Goal: Task Accomplishment & Management: Complete application form

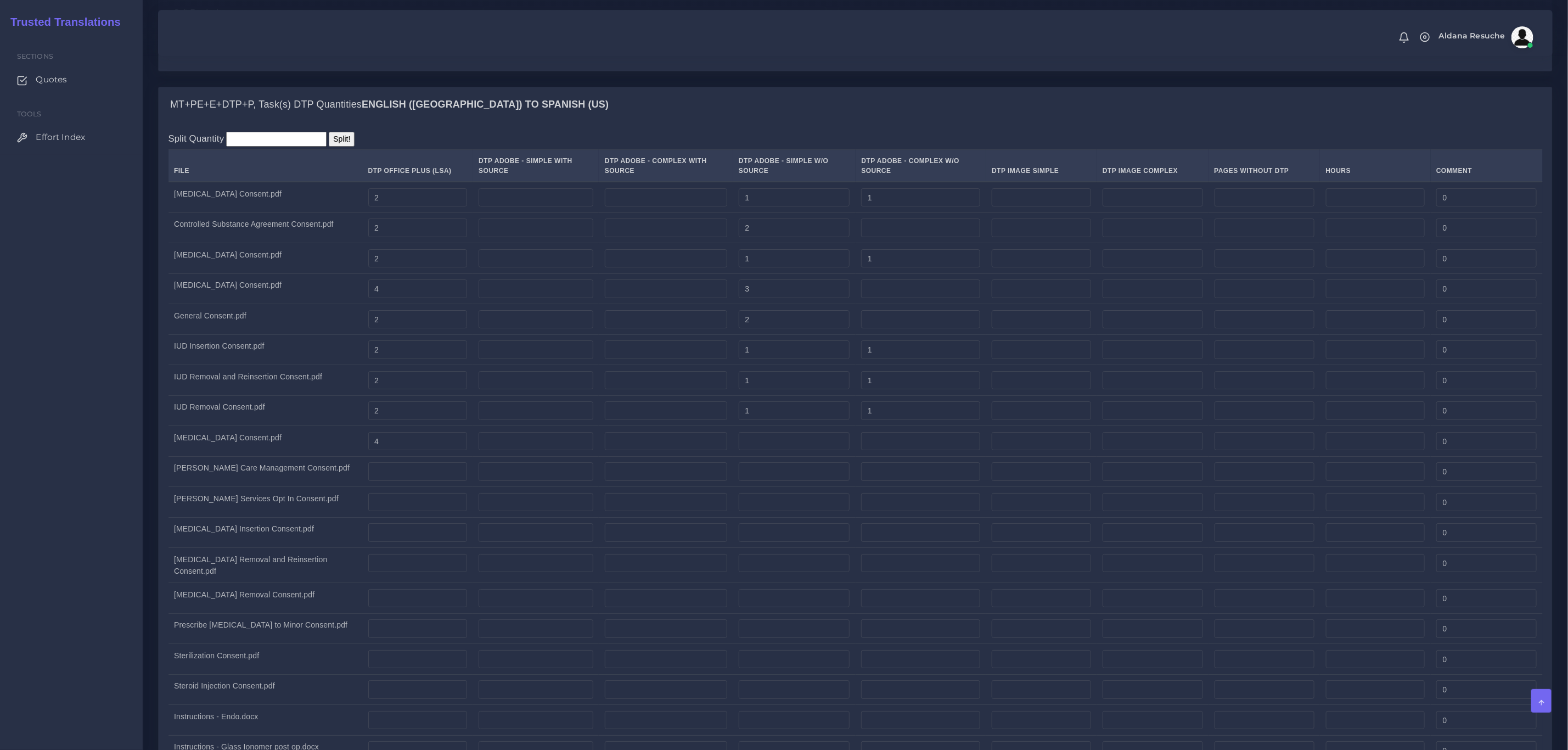
scroll to position [2882, 0]
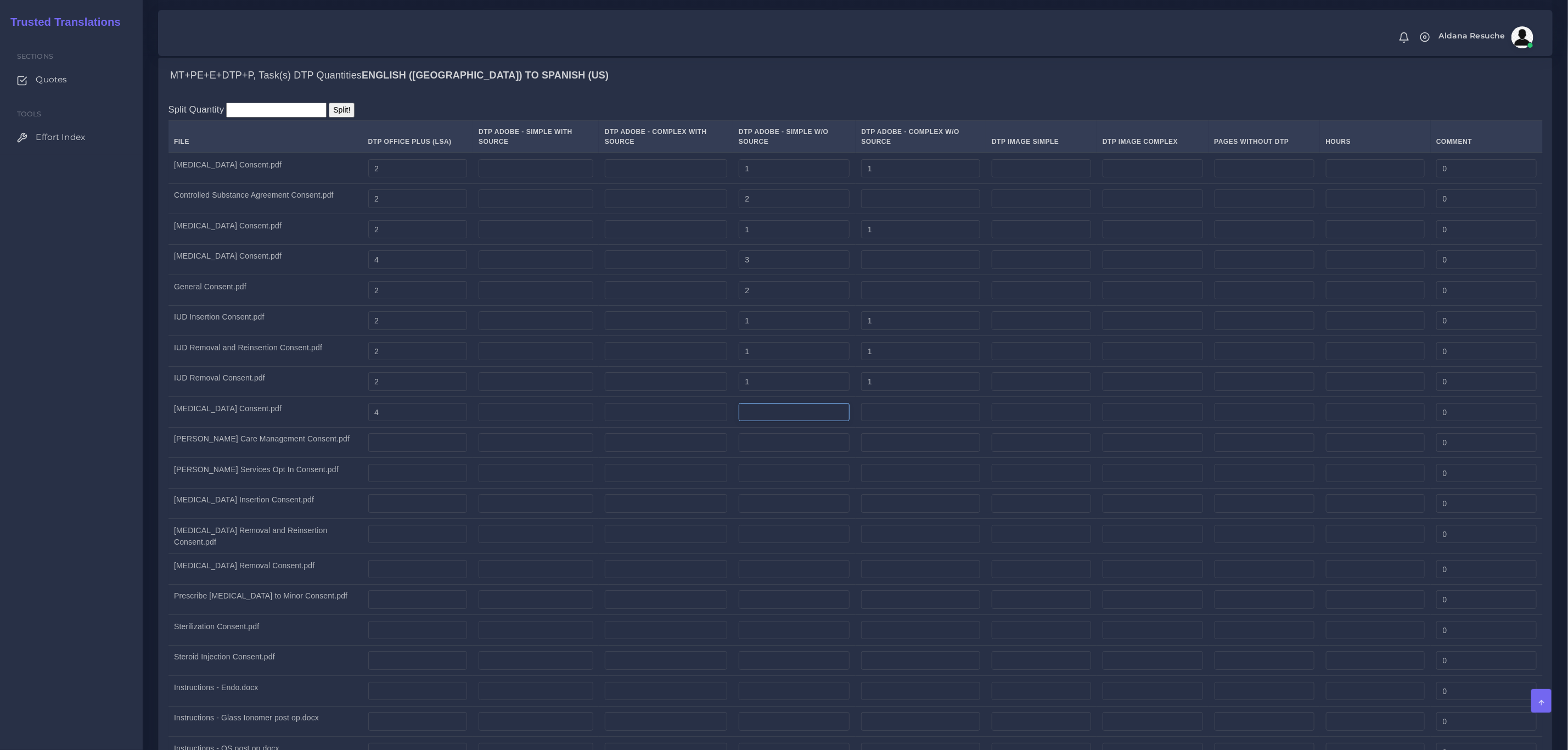
click at [755, 421] on input "number" at bounding box center [794, 412] width 111 height 19
type input "3"
click at [723, 124] on div "Split Quantity Split! File DTP Office Plus (LSA) DTP Adobe - Simple With Source…" at bounding box center [856, 561] width 1374 height 917
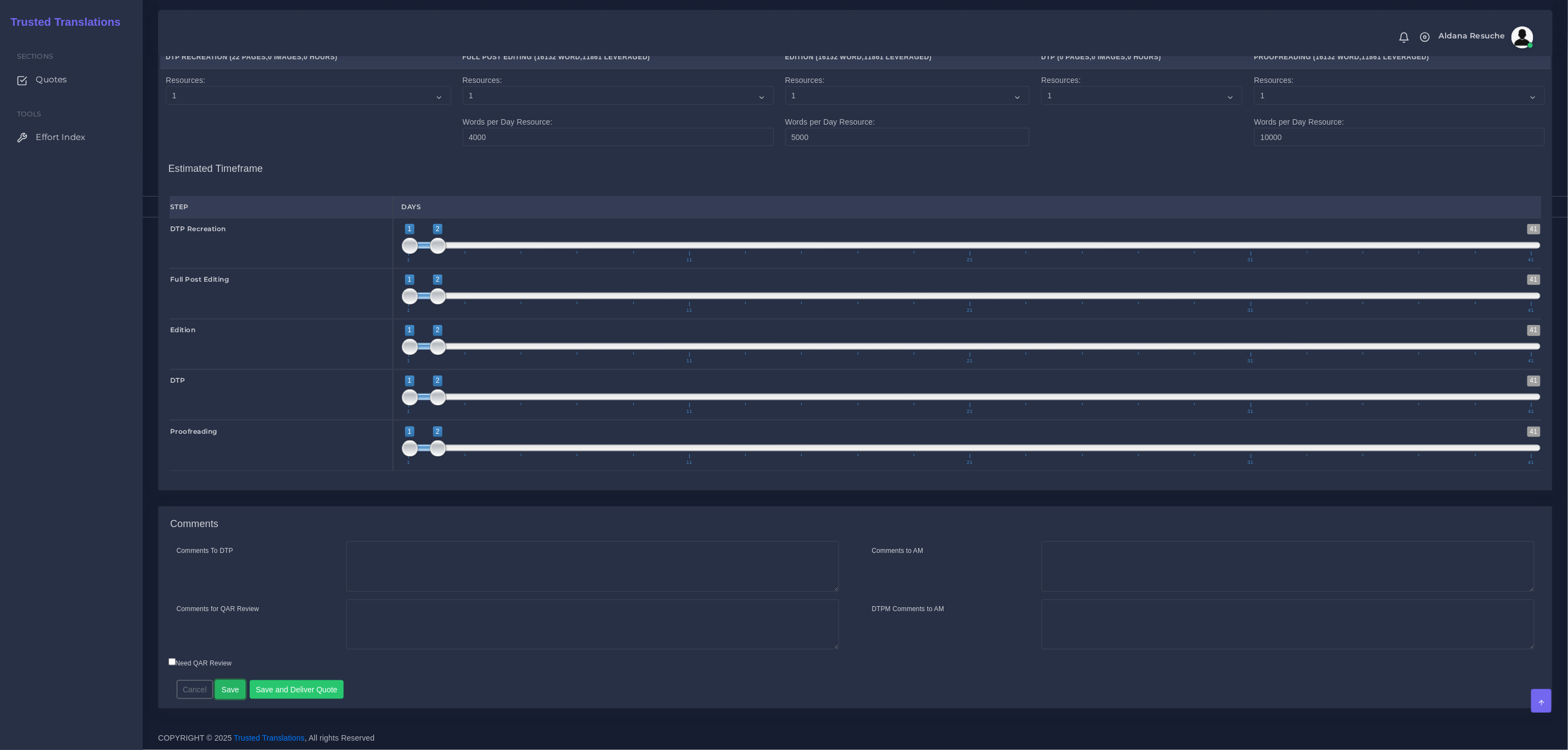
click at [226, 696] on button "Save" at bounding box center [230, 689] width 30 height 19
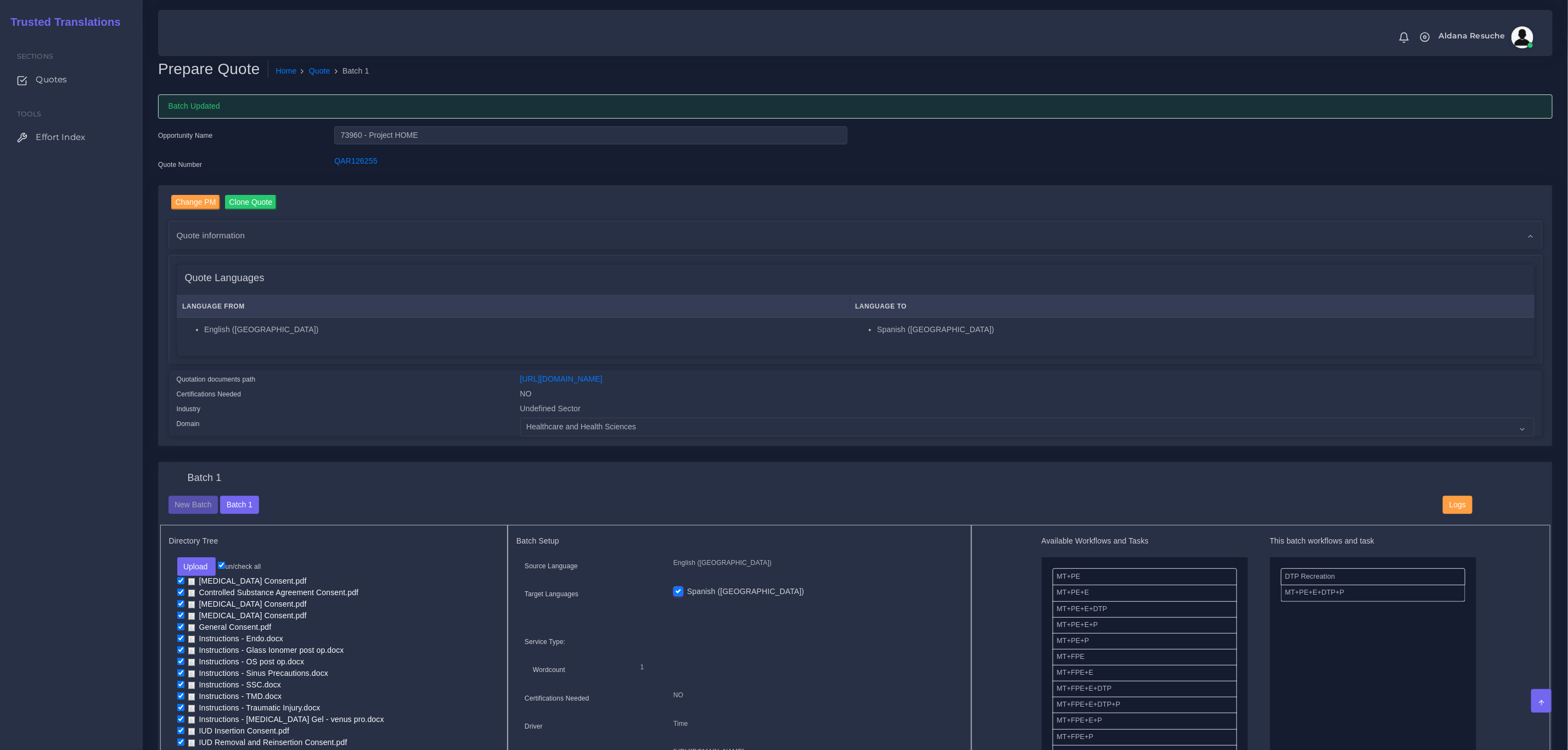
click div "Batch Updated"
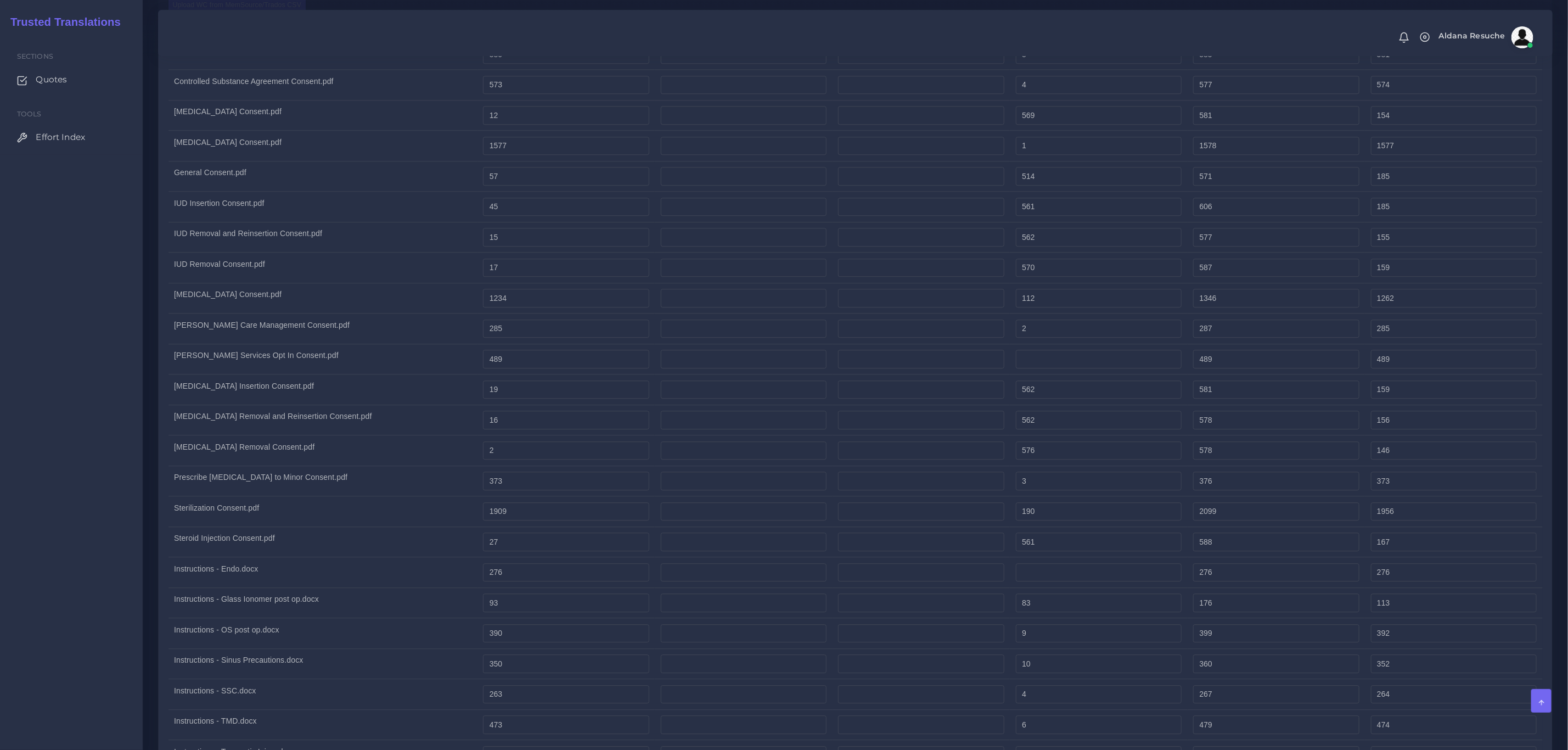
scroll to position [1976, 0]
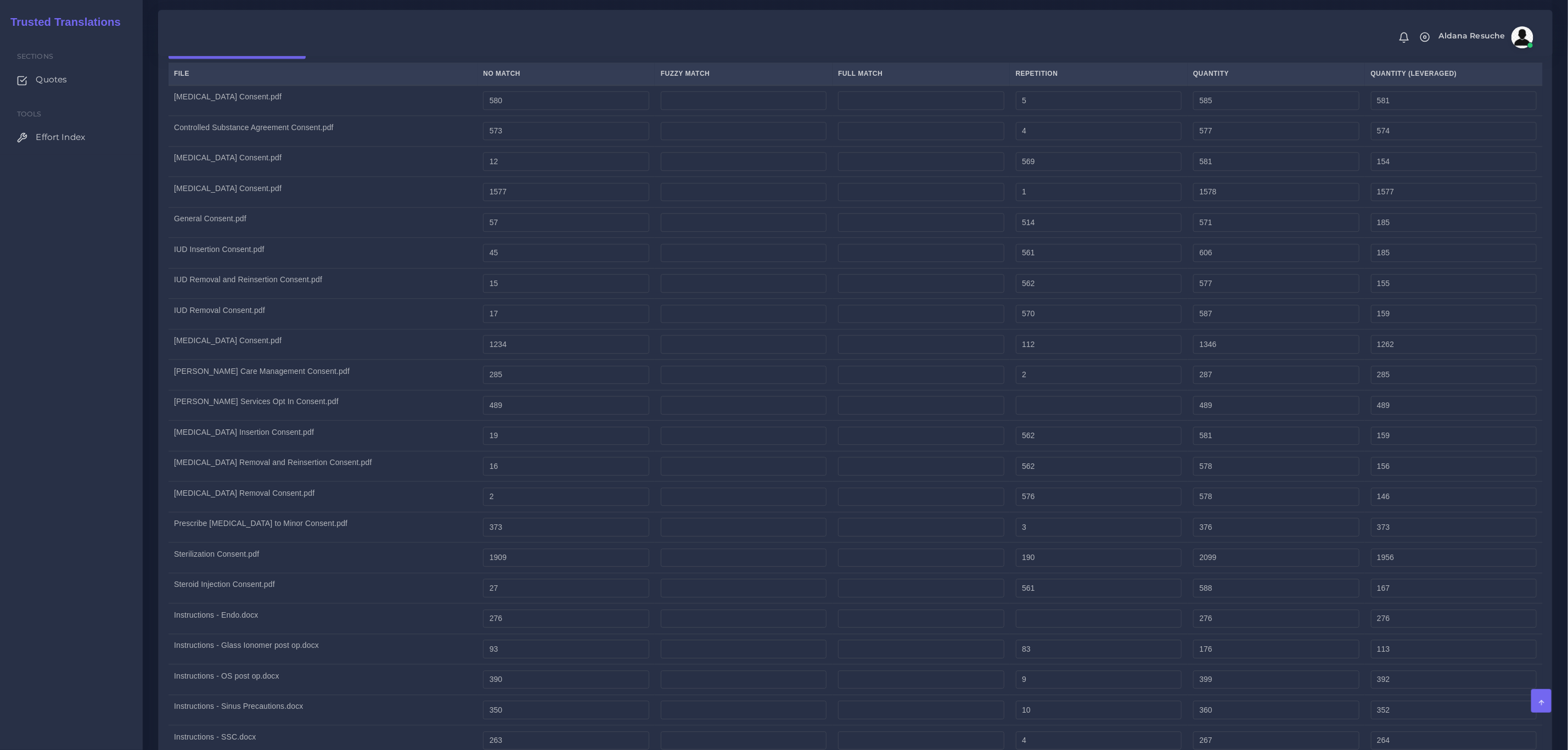
click div "MT+PE+E+DTP+P, Task(s) Full Post Editing / Edition / Proofreading Quantities En…"
click div "Notifications 0 New Driver Update: Extra Quality renamed to Quality Changed"
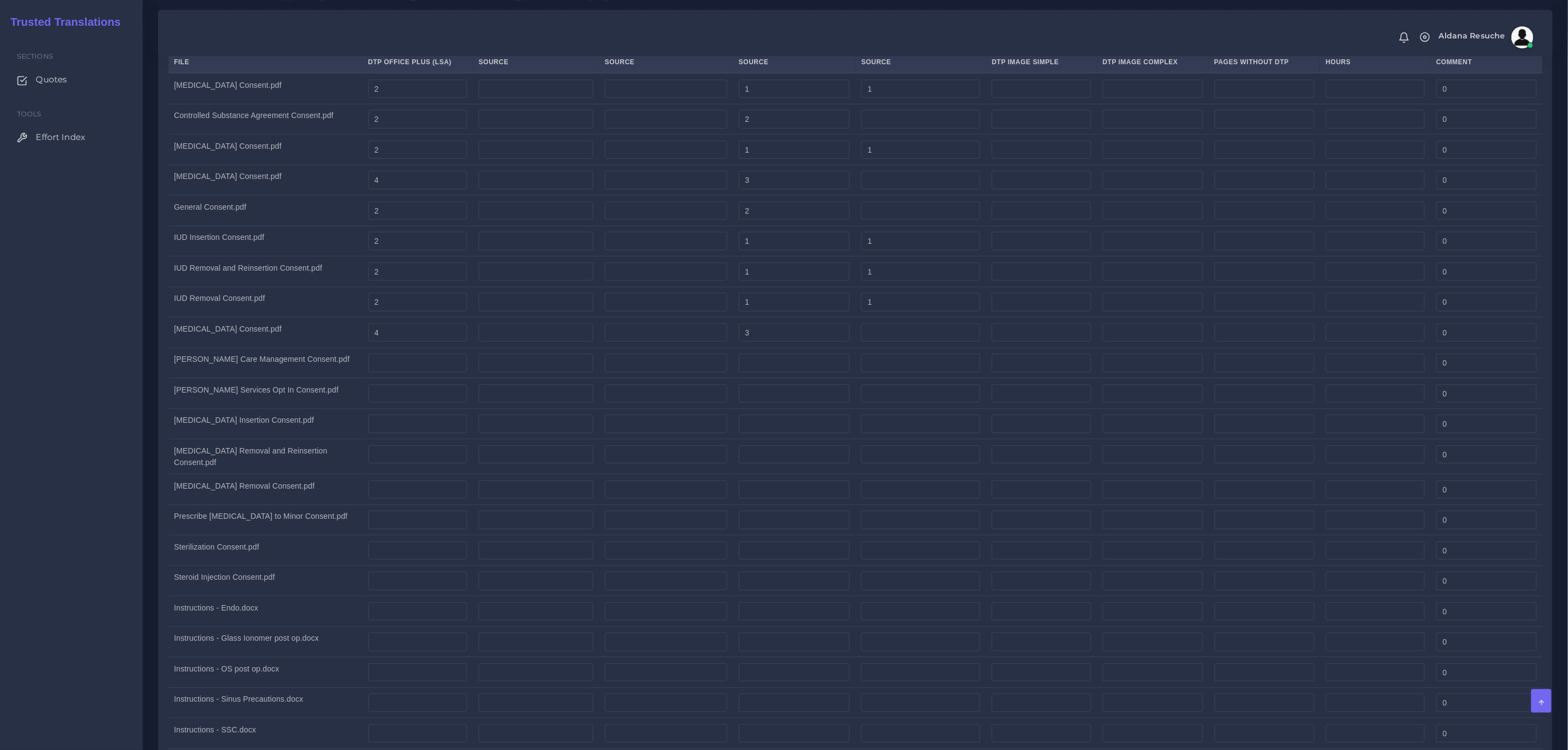
scroll to position [2964, 0]
click div "Notifications 0 New Driver Update: Extra Quality renamed to Quality Changed"
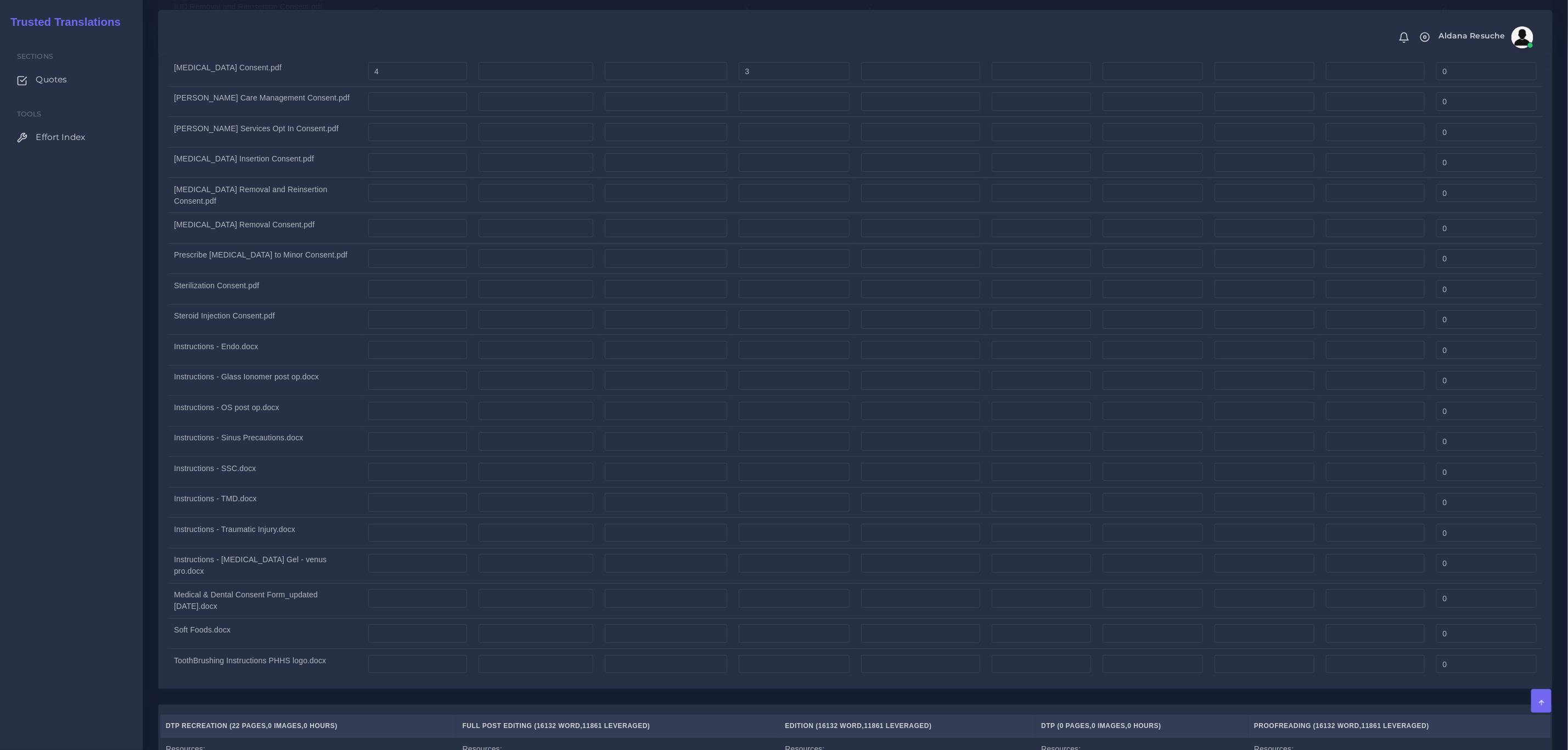
scroll to position [3913, 0]
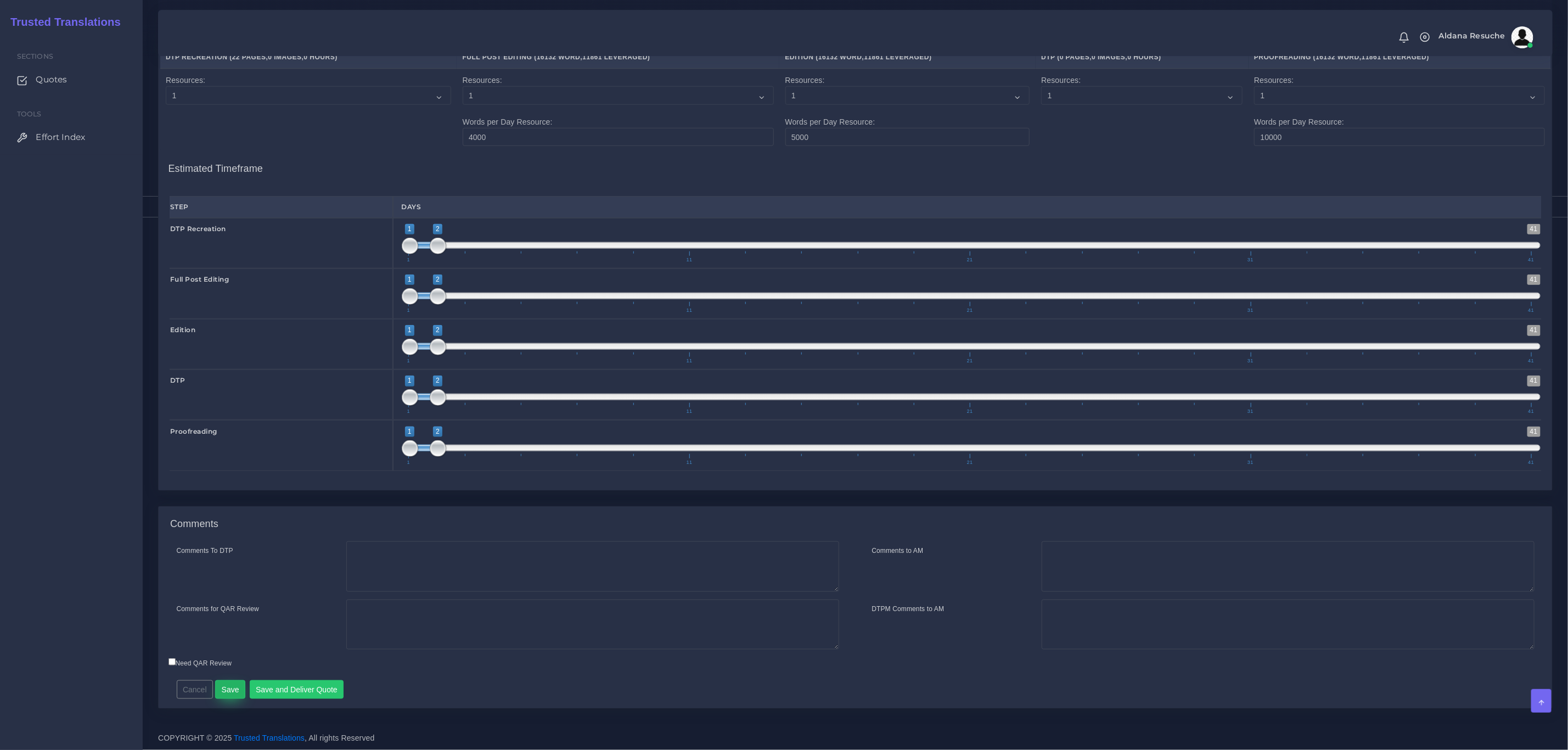
click button "Save"
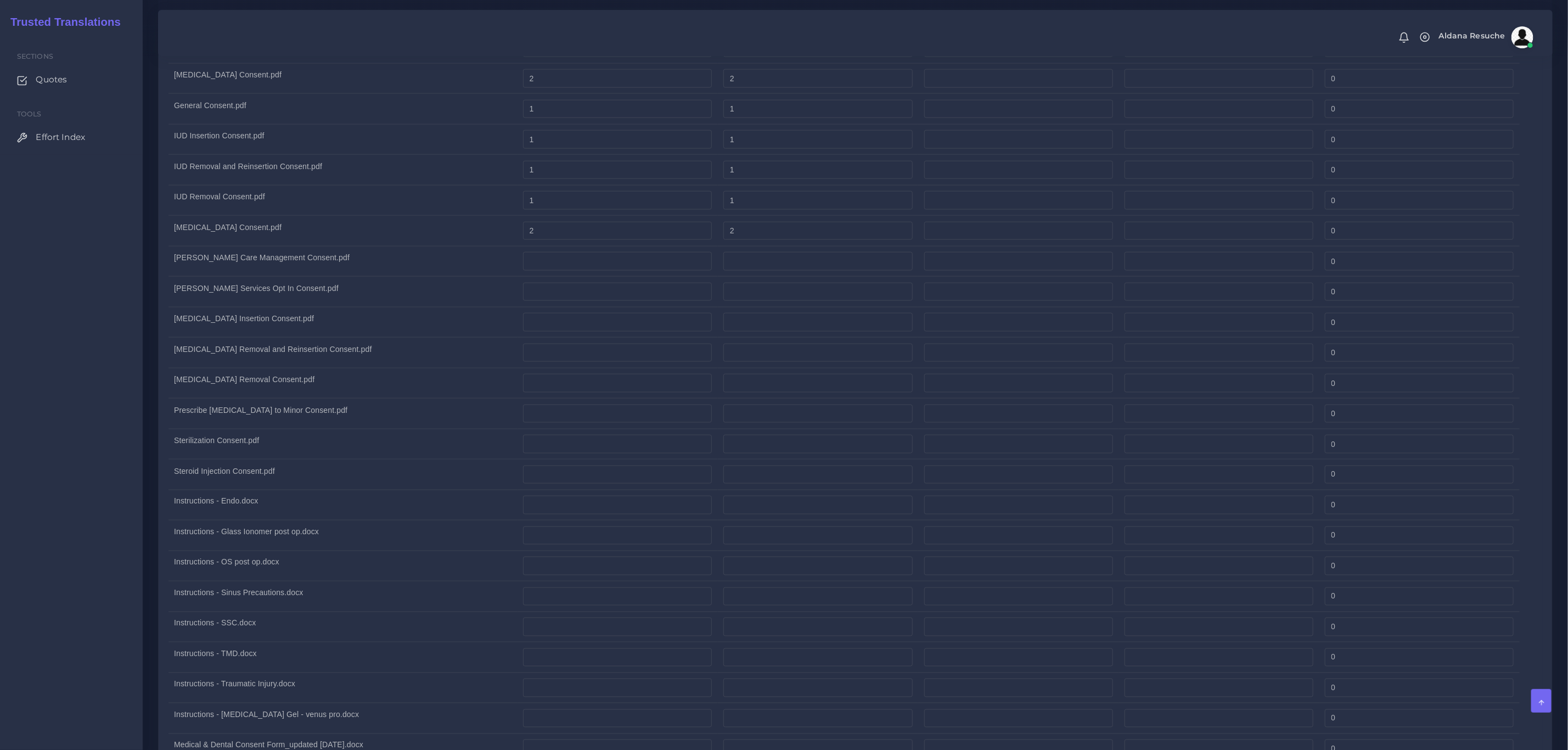
scroll to position [1152, 0]
click at [555, 212] on input "number" at bounding box center [617, 202] width 189 height 19
type input "1"
click at [444, 272] on td "Nexplanon Insertion Consent.pdf" at bounding box center [343, 264] width 349 height 30
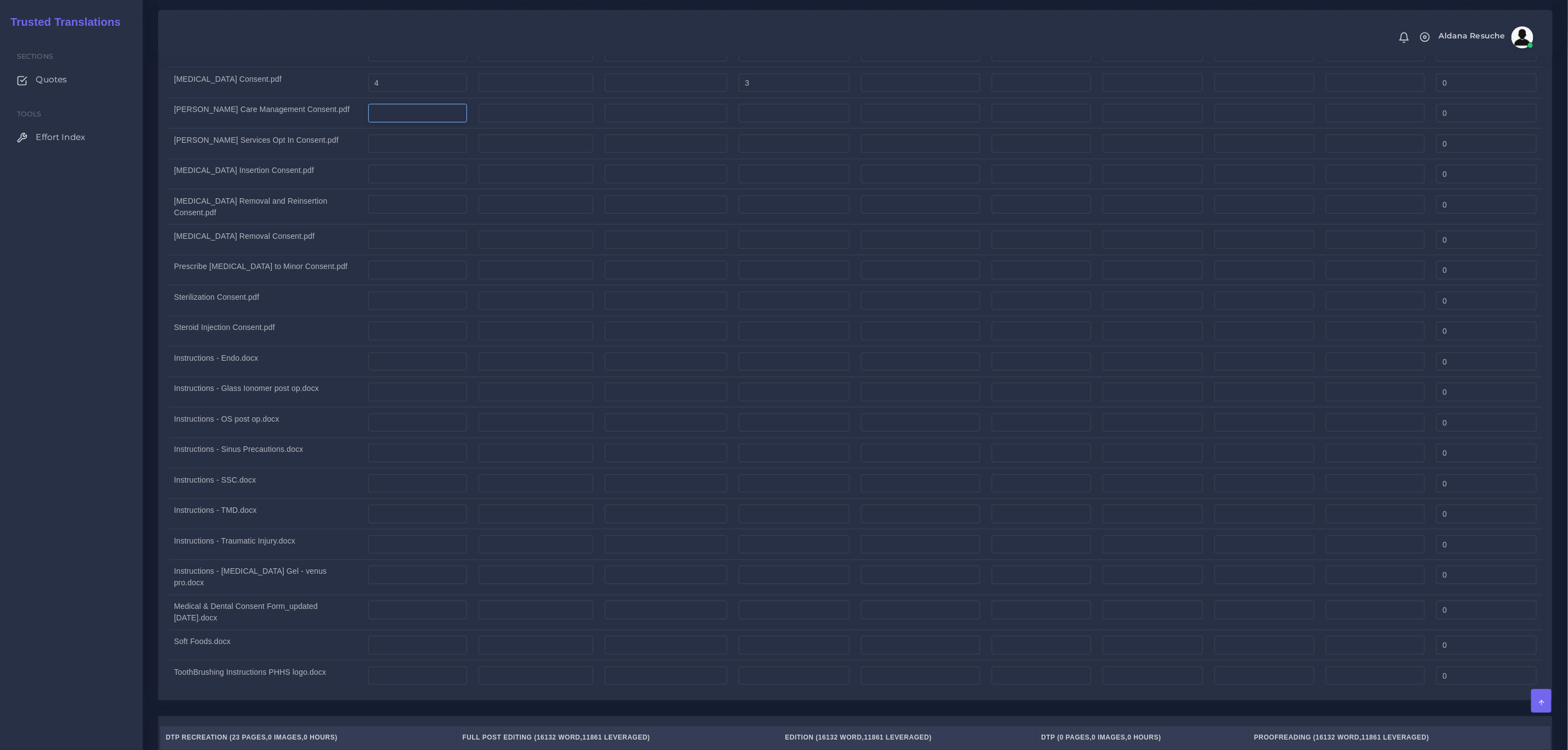
click at [397, 122] on input "number" at bounding box center [418, 113] width 99 height 19
type input "1"
click at [794, 122] on input "number" at bounding box center [794, 113] width 111 height 19
type input "1"
click at [164, 245] on div "Split Quantity Split! File DTP Office Plus (LSA) DTP Adobe - Simple With Source…" at bounding box center [855, 232] width 1393 height 936
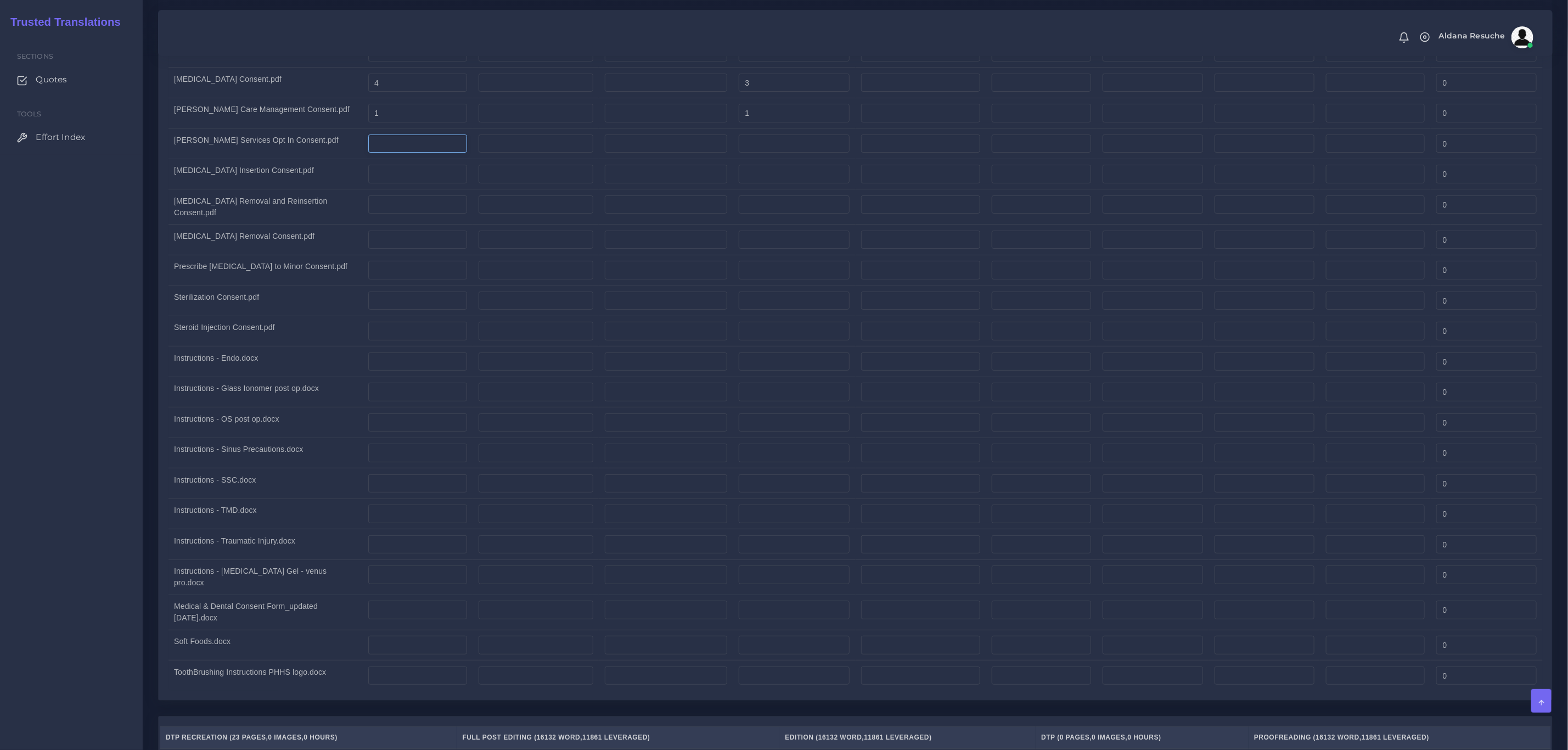
click at [411, 153] on input "number" at bounding box center [418, 144] width 99 height 19
type input "1"
click at [782, 153] on input "number" at bounding box center [794, 144] width 111 height 19
type input "1"
click at [281, 225] on td "Nexplanon Removal and Reinsertion Consent.pdf" at bounding box center [265, 207] width 194 height 35
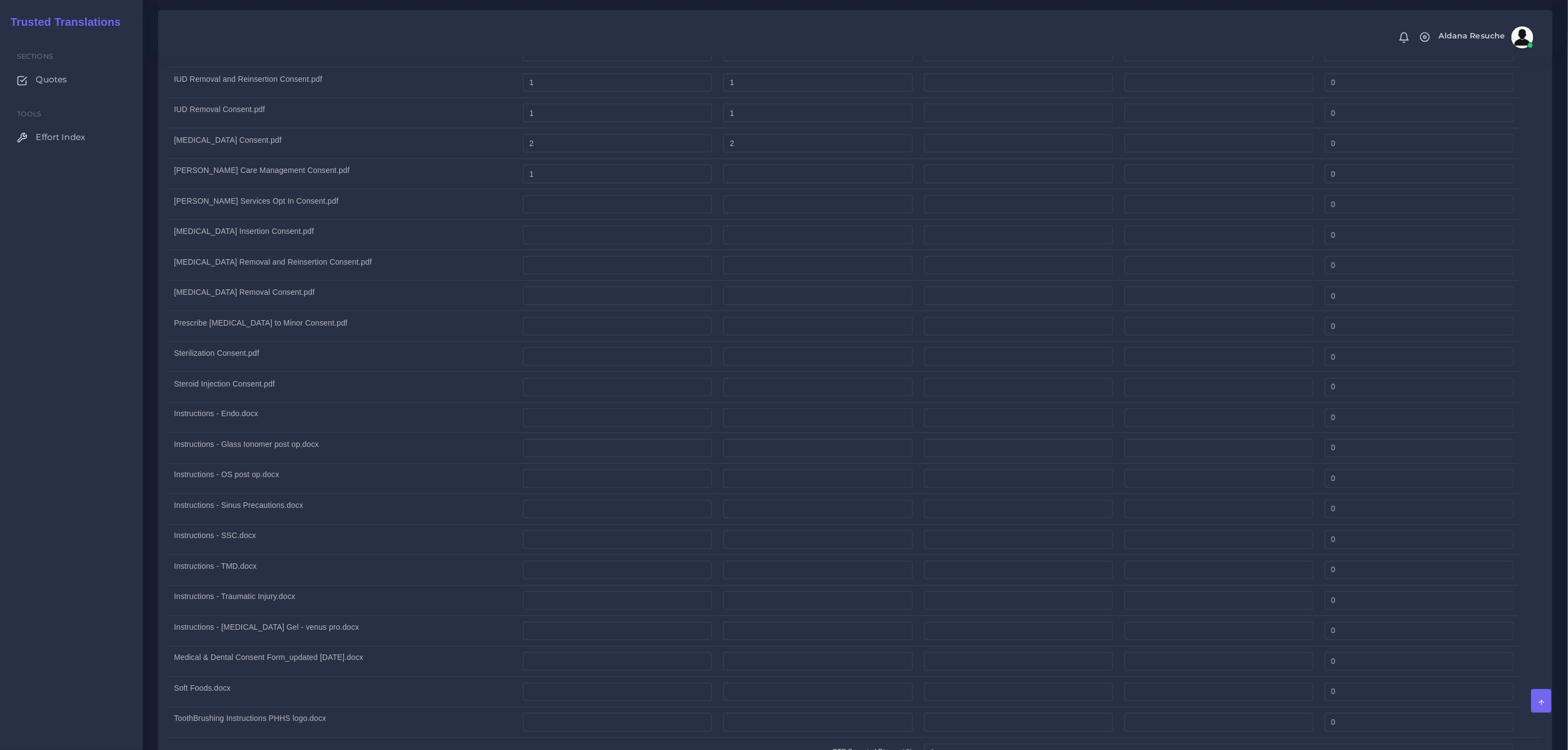
scroll to position [1152, 0]
click at [569, 227] on td at bounding box center [617, 233] width 200 height 30
click at [559, 236] on input "number" at bounding box center [617, 233] width 189 height 19
type input "1"
click at [352, 287] on td "Nexplanon Removal and Reinsertion Consent.pdf" at bounding box center [343, 294] width 349 height 30
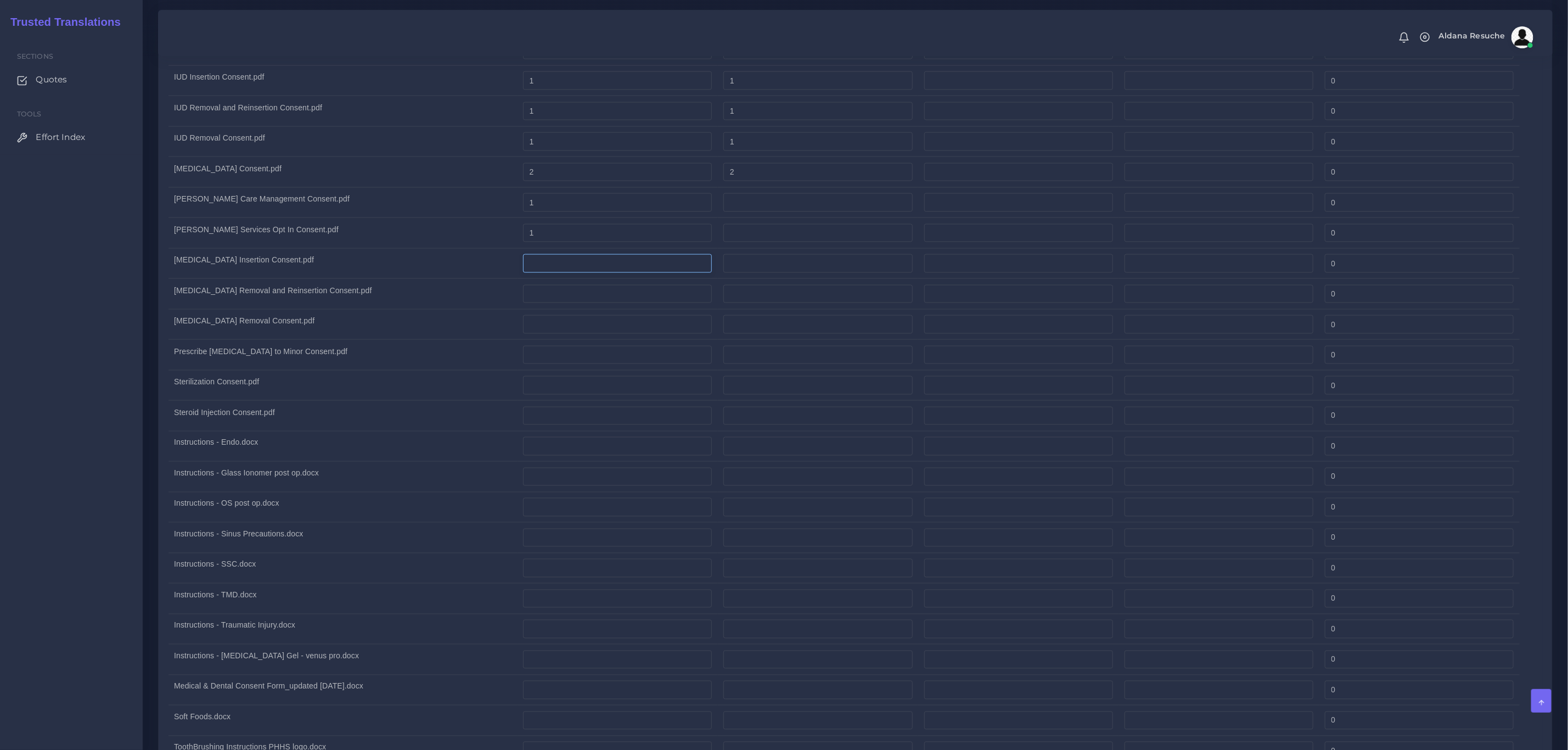
drag, startPoint x: 545, startPoint y: 265, endPoint x: 570, endPoint y: 267, distance: 25.1
click at [545, 265] on input "number" at bounding box center [617, 263] width 189 height 19
type input "1"
click at [748, 269] on input "number" at bounding box center [817, 263] width 189 height 19
type input "1"
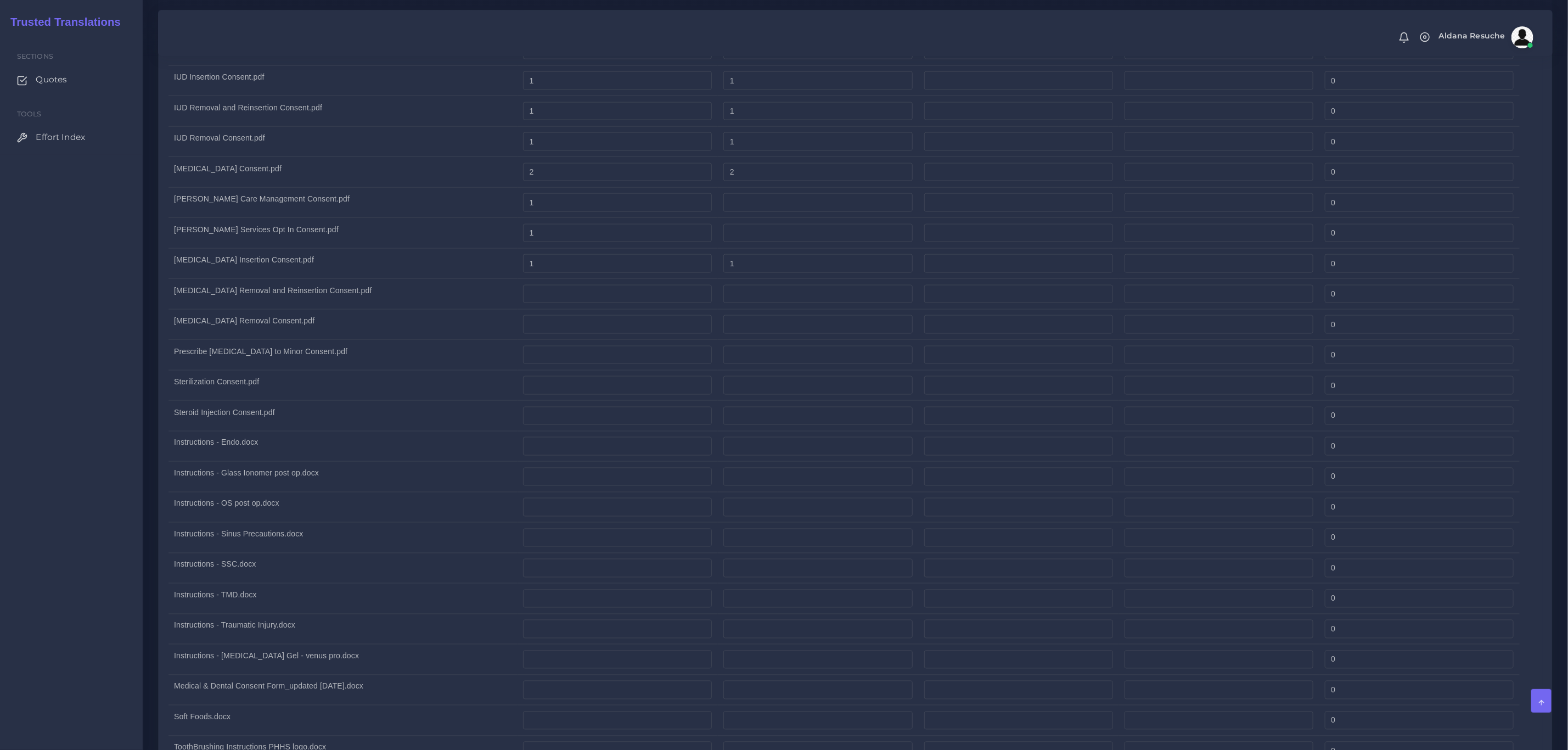
click at [346, 330] on td "Nexplanon Removal Consent.pdf" at bounding box center [343, 324] width 349 height 30
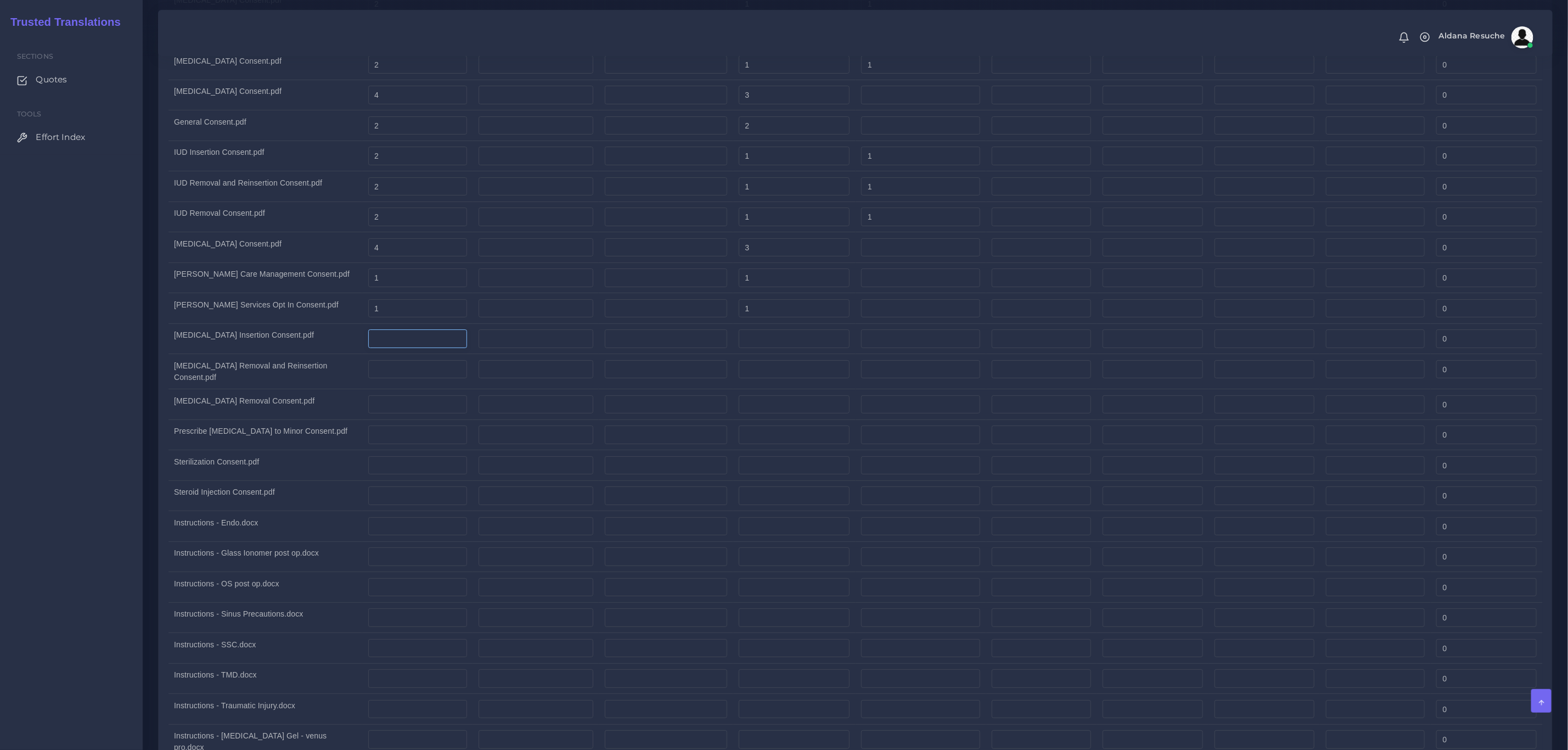
click at [413, 348] on input "number" at bounding box center [418, 338] width 99 height 19
type input "2"
click at [738, 354] on td at bounding box center [794, 338] width 122 height 30
click at [753, 348] on input "number" at bounding box center [794, 338] width 111 height 19
type input "1"
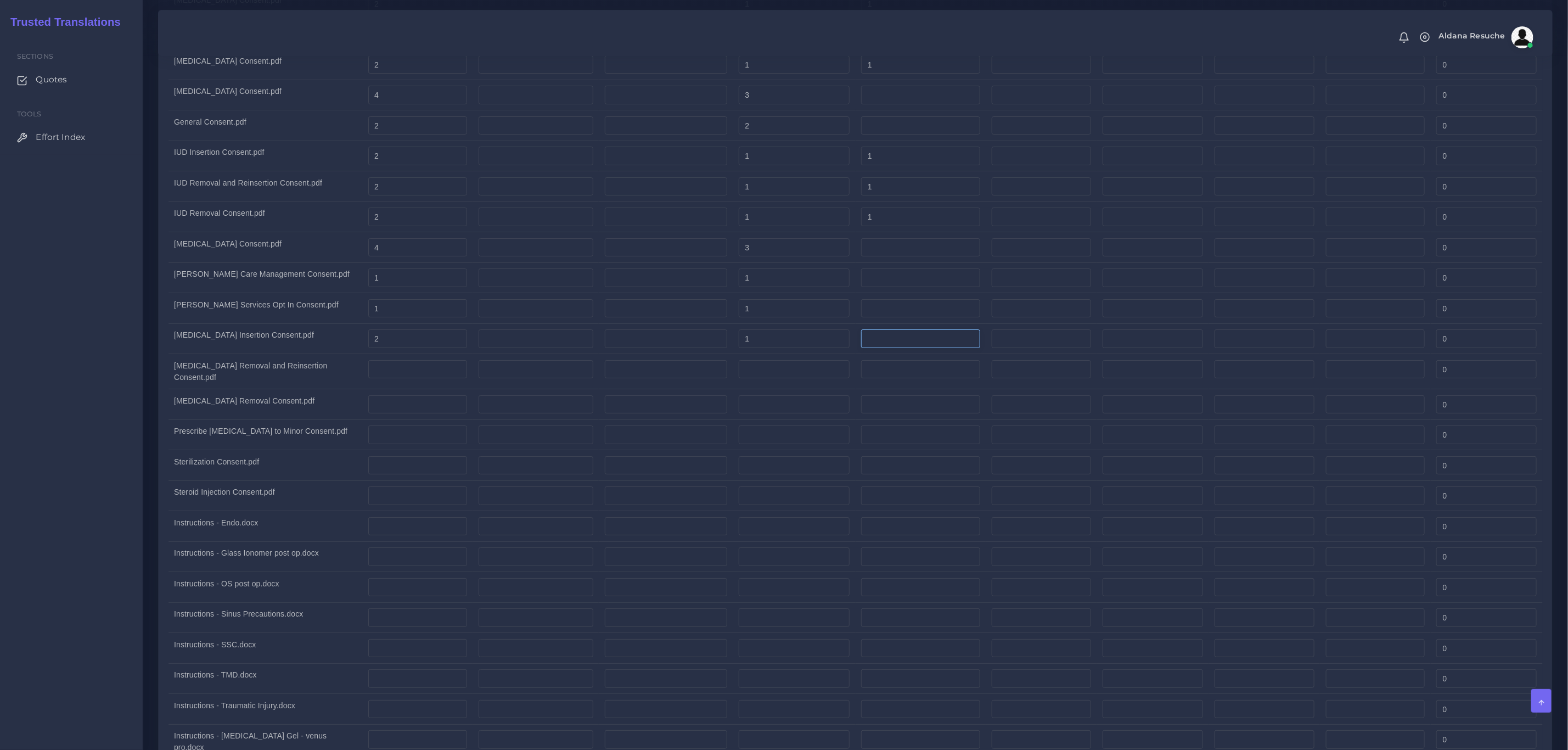
click at [903, 348] on input "number" at bounding box center [921, 338] width 119 height 19
type input "1"
click at [332, 389] on td "Nexplanon Removal and Reinsertion Consent.pdf" at bounding box center [265, 372] width 194 height 35
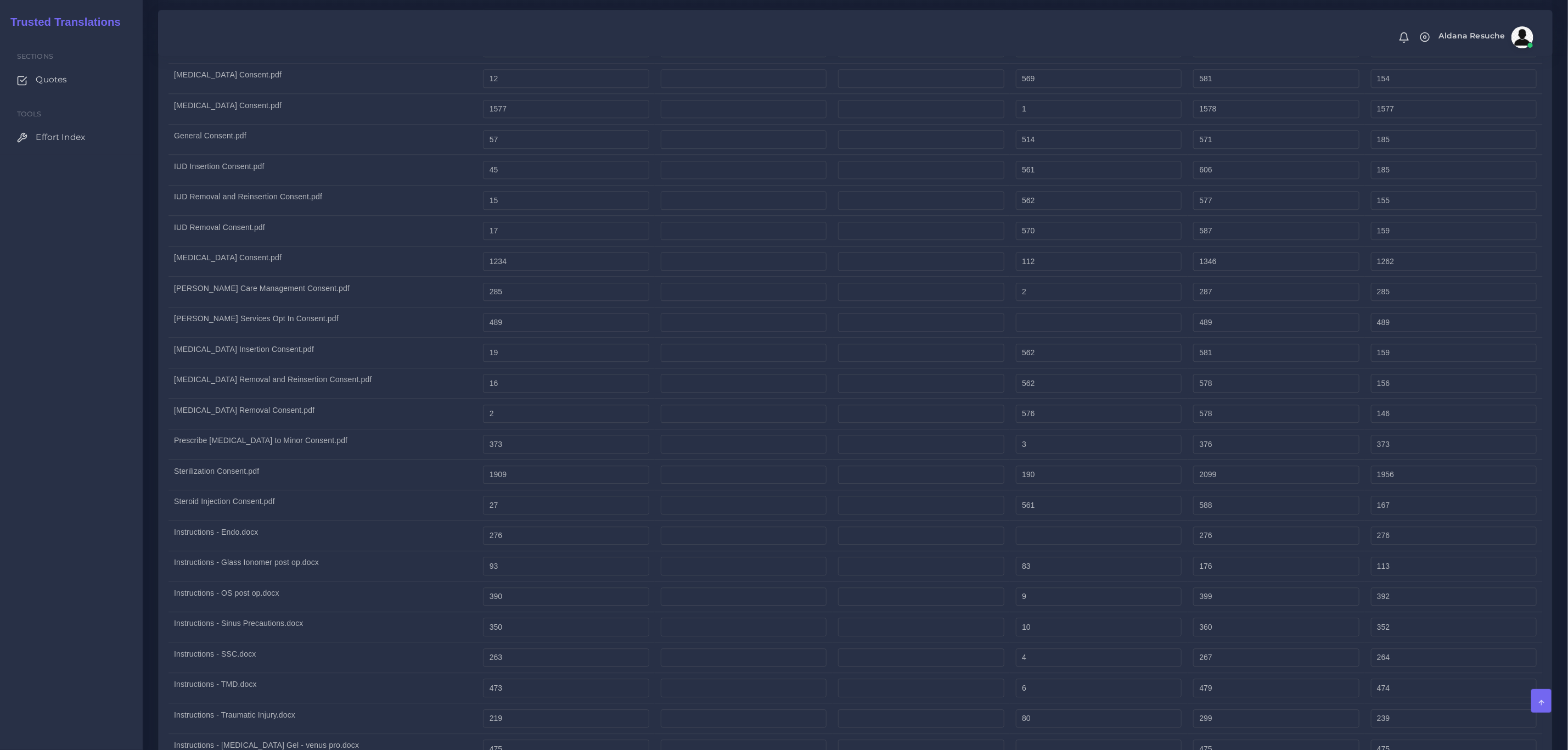
scroll to position [2058, 0]
drag, startPoint x: 505, startPoint y: 368, endPoint x: 483, endPoint y: 364, distance: 22.4
click at [483, 364] on td "19" at bounding box center [565, 353] width 177 height 30
type input "30"
type input "592"
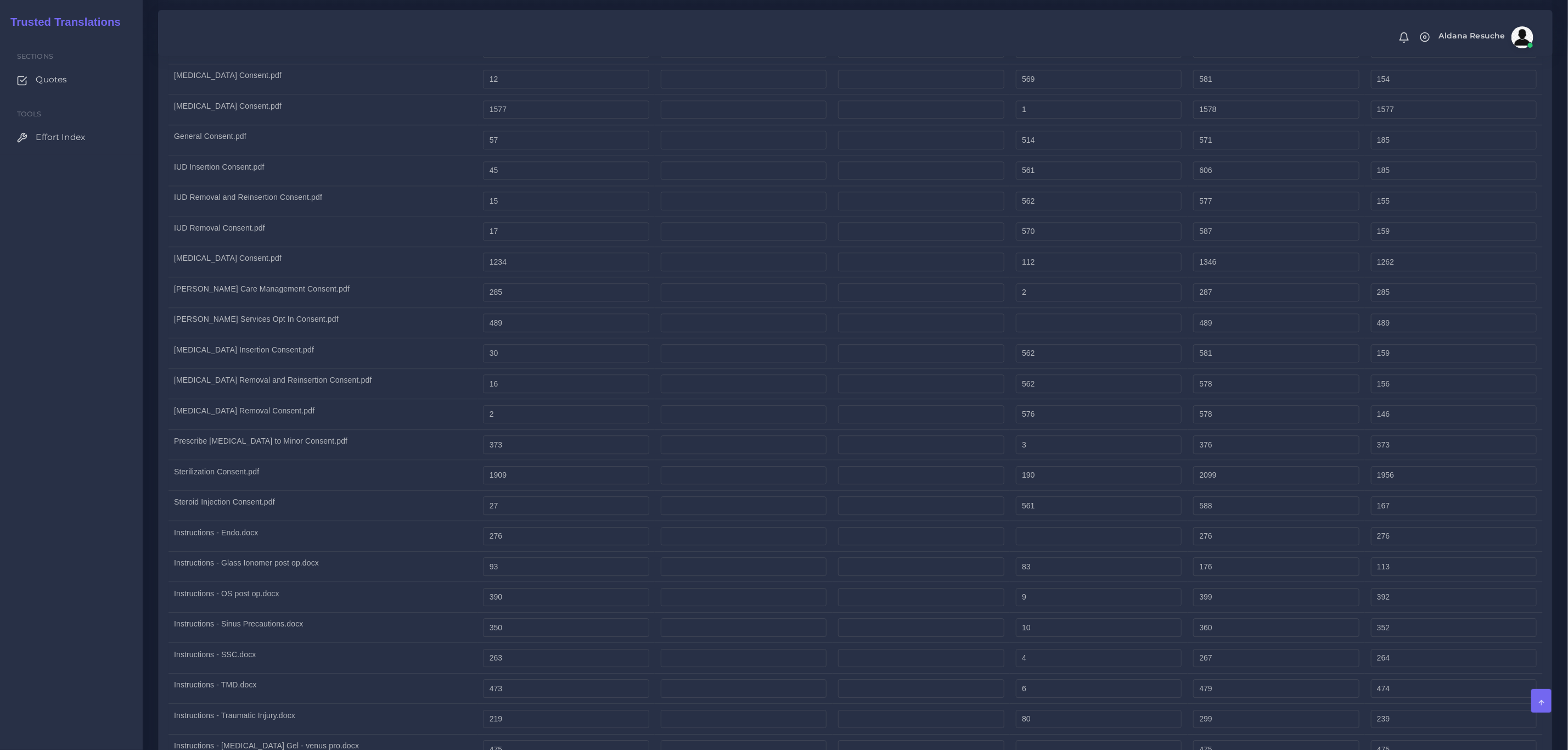
type input "170"
click at [483, 364] on td "30" at bounding box center [565, 353] width 177 height 30
drag, startPoint x: 536, startPoint y: 404, endPoint x: 465, endPoint y: 402, distance: 71.0
click at [465, 399] on tr "Nexplanon Removal and Reinsertion Consent.pdf 16 562 578 156" at bounding box center [856, 384] width 1374 height 30
type input "26"
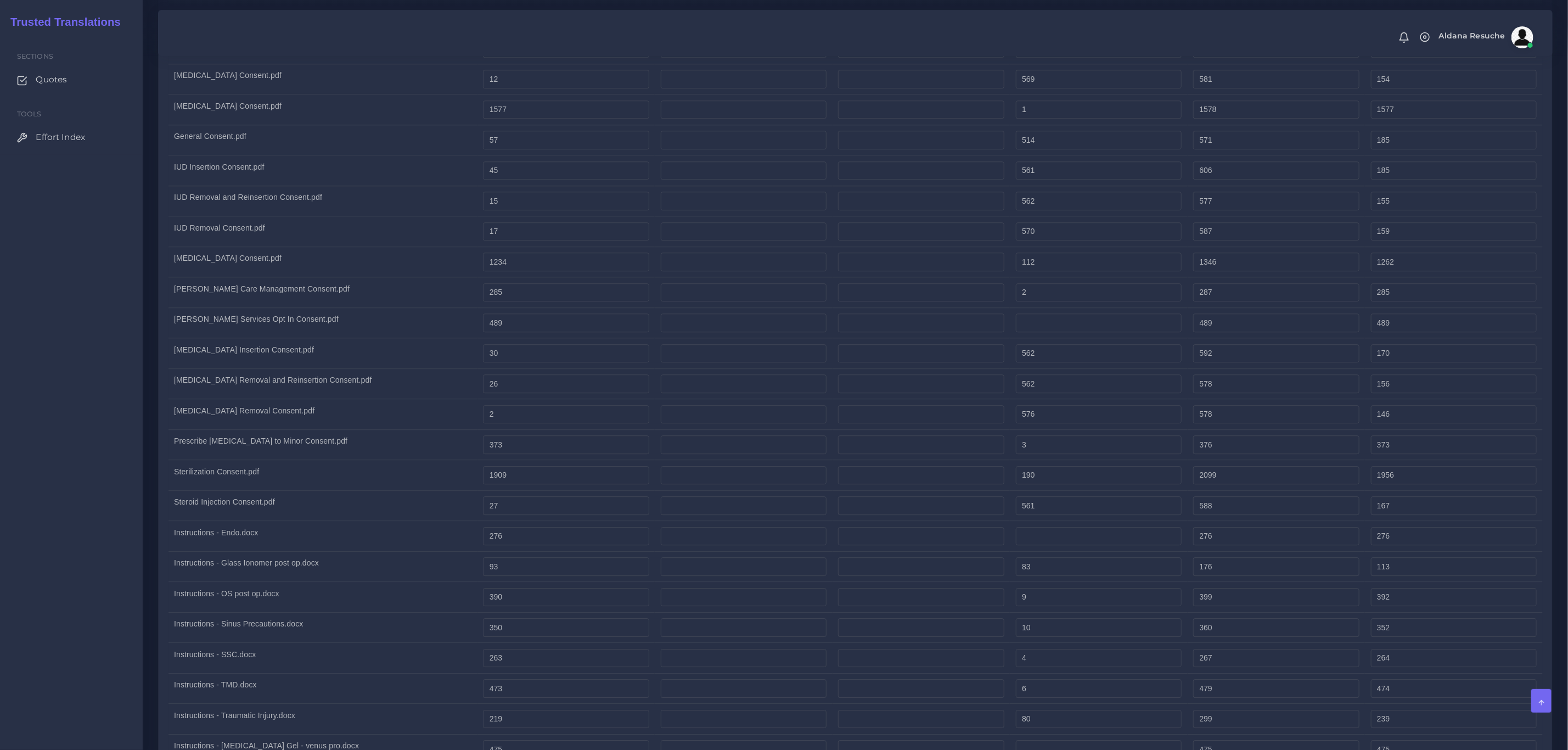
type input "588"
type input "166"
click at [465, 399] on td "Nexplanon Removal and Reinsertion Consent.pdf" at bounding box center [323, 384] width 309 height 30
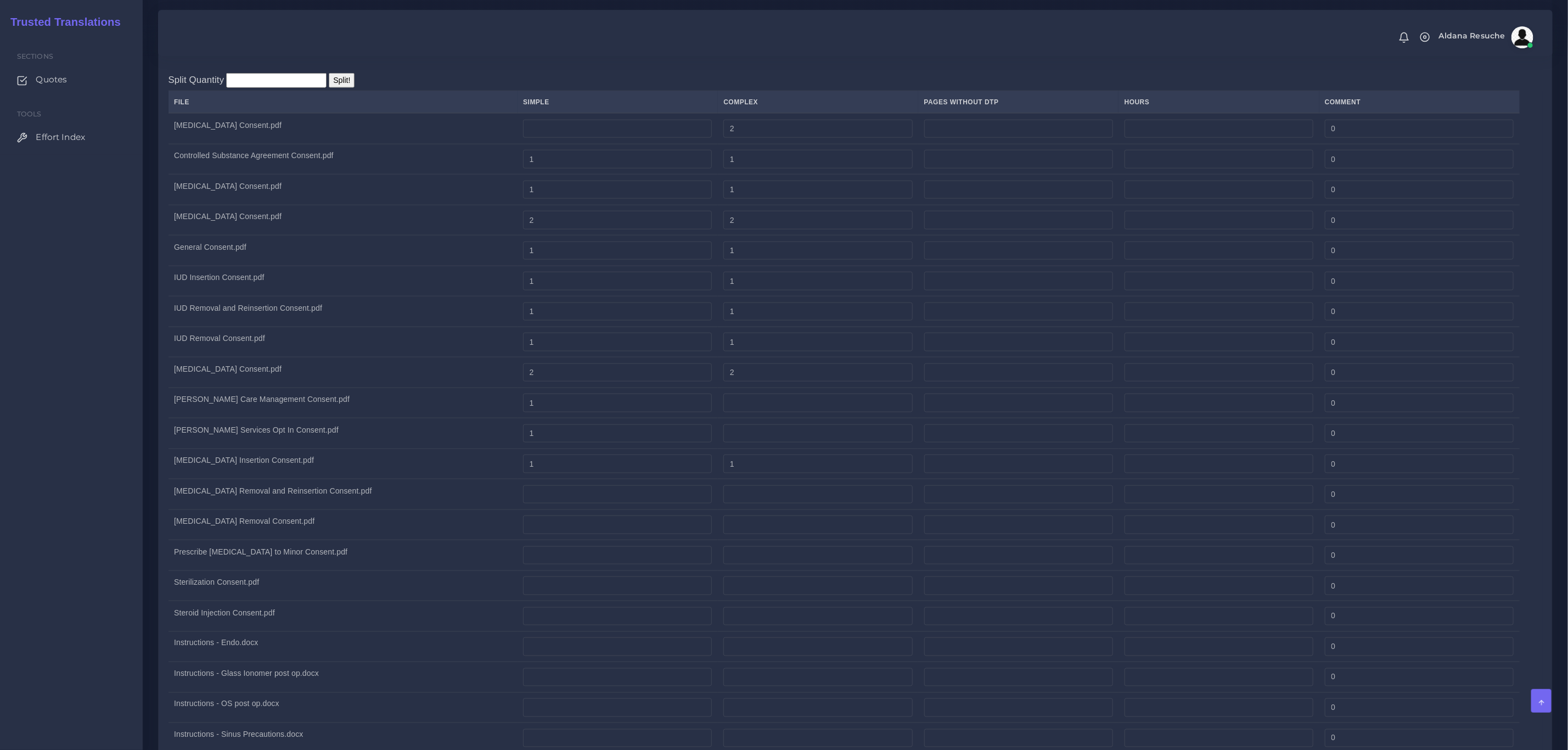
scroll to position [906, 0]
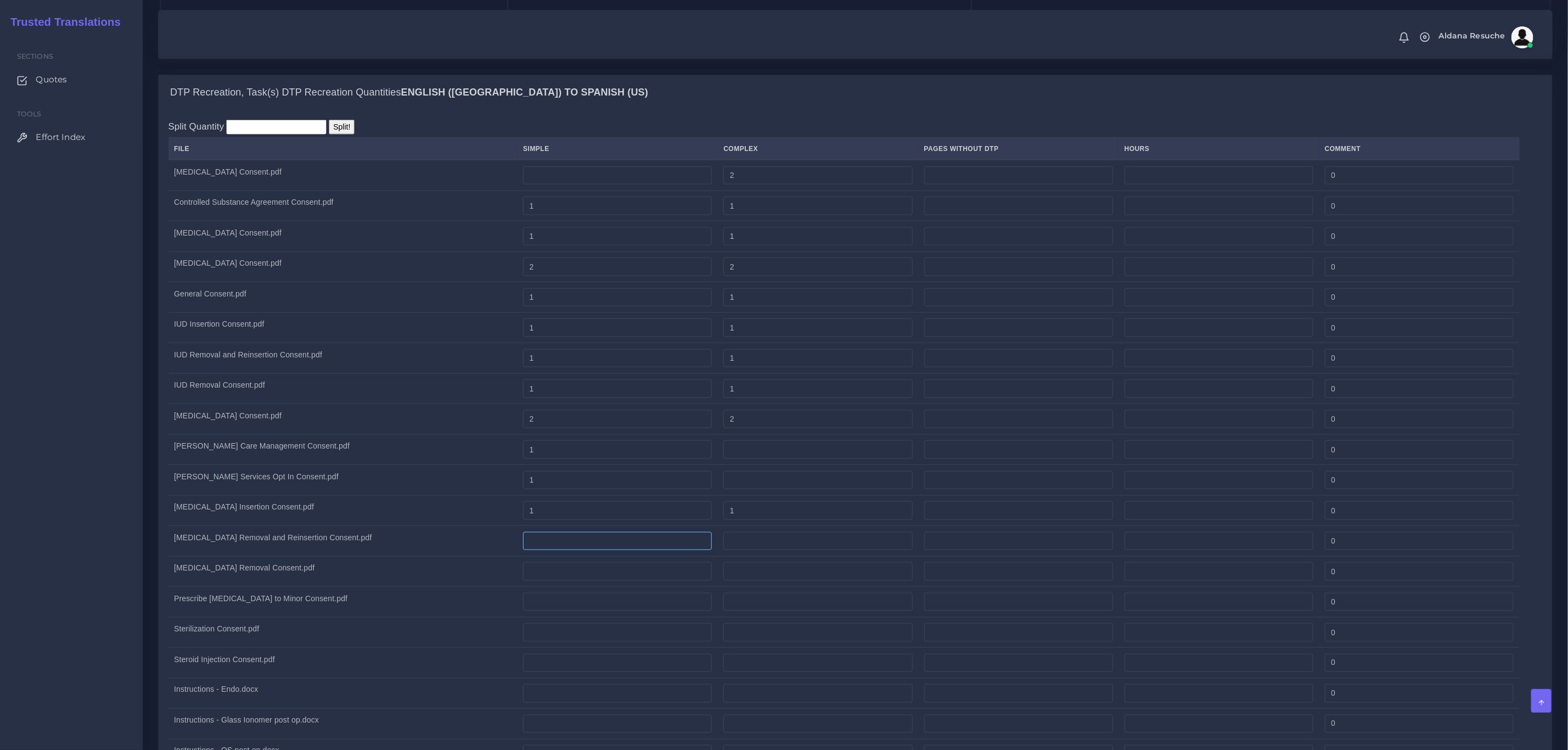
click at [570, 550] on input "number" at bounding box center [617, 541] width 189 height 19
type input "1"
click at [814, 550] on input "number" at bounding box center [817, 541] width 189 height 19
type input "1"
click at [355, 545] on td "Nexplanon Removal and Reinsertion Consent.pdf" at bounding box center [343, 541] width 349 height 30
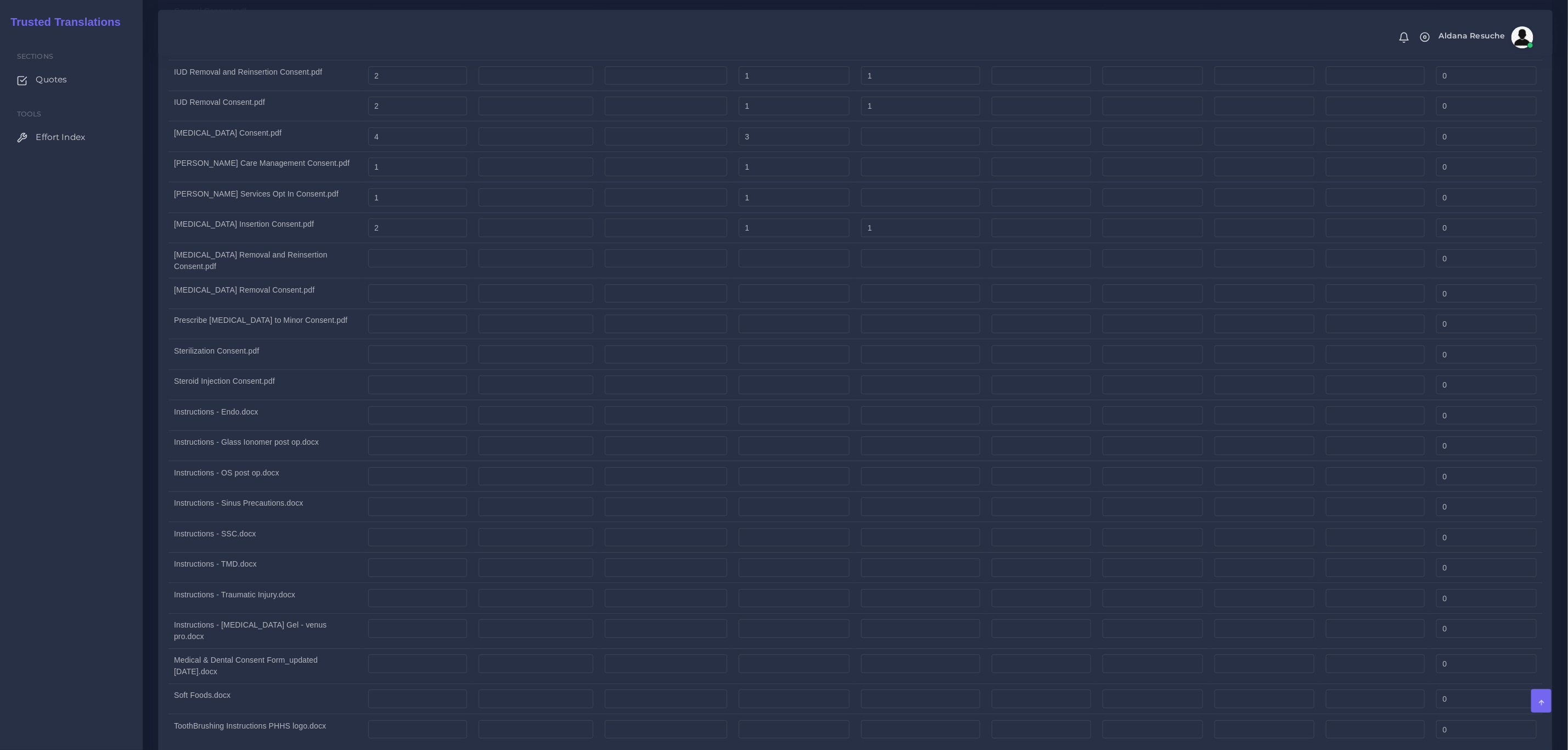
scroll to position [3128, 0]
click at [428, 296] on input "number" at bounding box center [418, 287] width 99 height 19
type input "2"
click at [843, 272] on td "1" at bounding box center [794, 256] width 122 height 30
click at [839, 296] on input "number" at bounding box center [794, 287] width 111 height 19
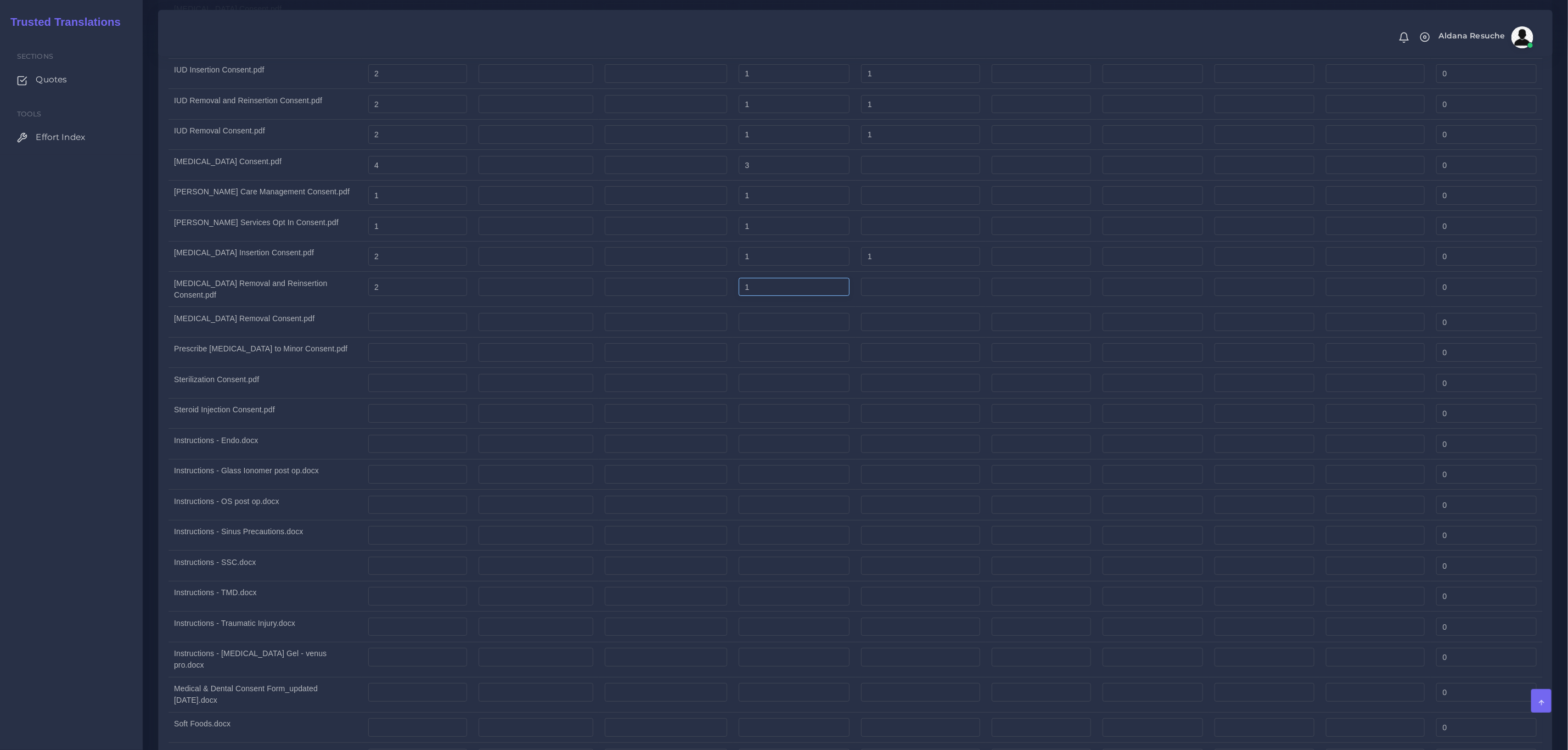
type input "1"
click at [904, 296] on input "number" at bounding box center [921, 287] width 119 height 19
type input "1"
click at [267, 420] on td "Steroid Injection Consent.pdf" at bounding box center [265, 413] width 194 height 30
click at [428, 332] on input "number" at bounding box center [418, 322] width 99 height 19
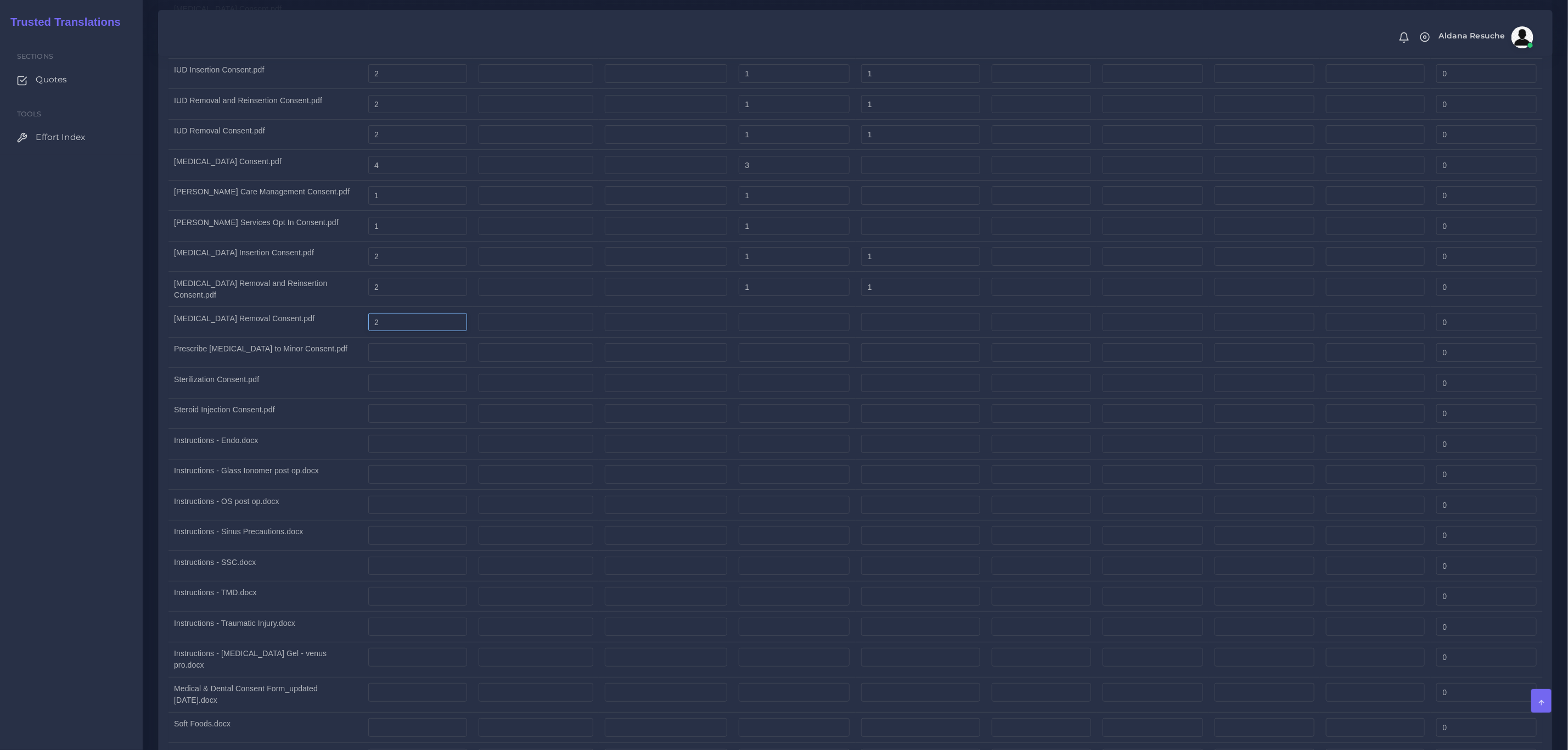
type input "2"
click at [828, 332] on input "number" at bounding box center [794, 322] width 111 height 19
type input "1"
click at [962, 332] on input "number" at bounding box center [921, 322] width 119 height 19
type input "1"
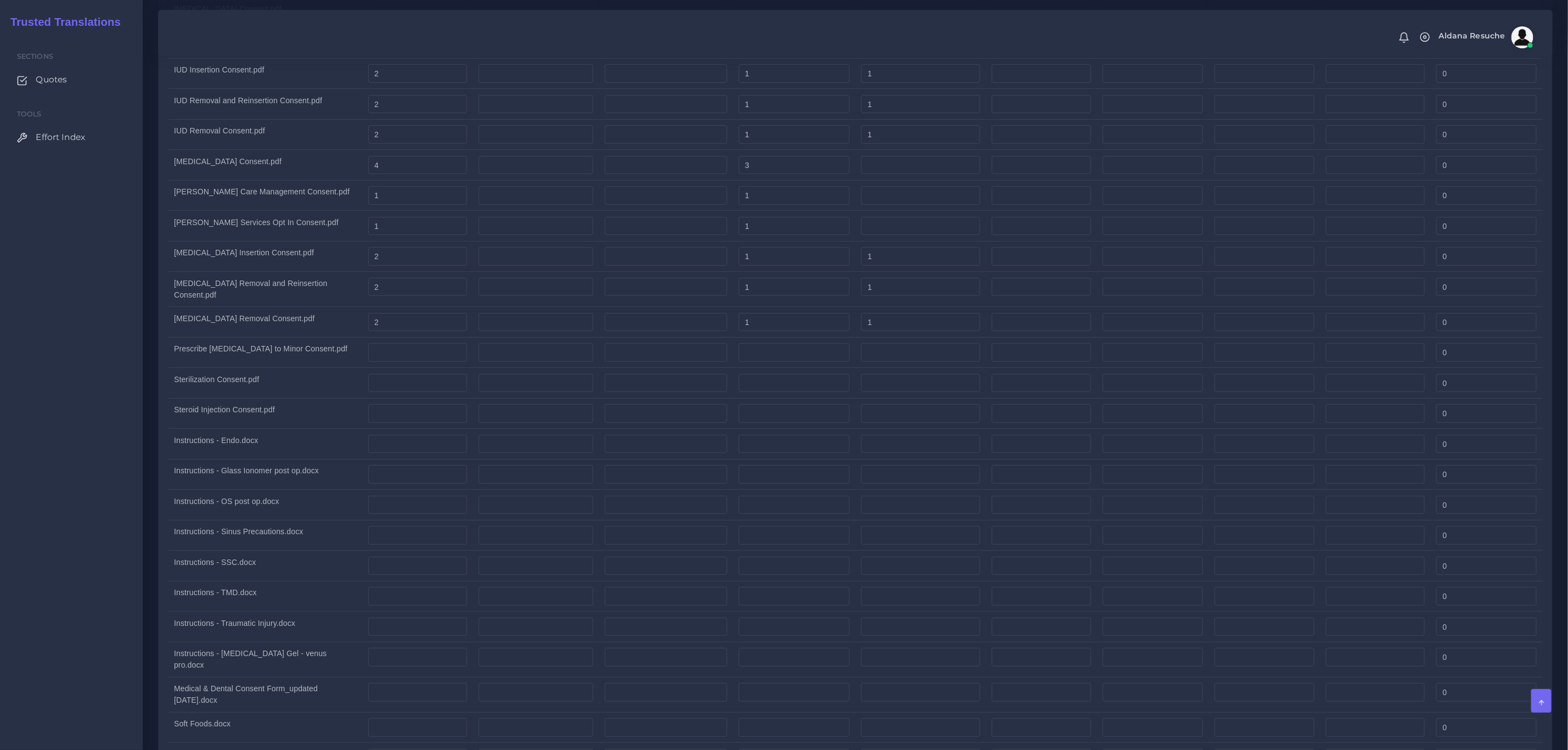
click at [215, 307] on td "Nexplanon Removal and Reinsertion Consent.pdf" at bounding box center [265, 289] width 194 height 35
click at [548, 330] on input "number" at bounding box center [617, 324] width 189 height 19
type input "1"
click at [741, 331] on input "number" at bounding box center [817, 324] width 189 height 19
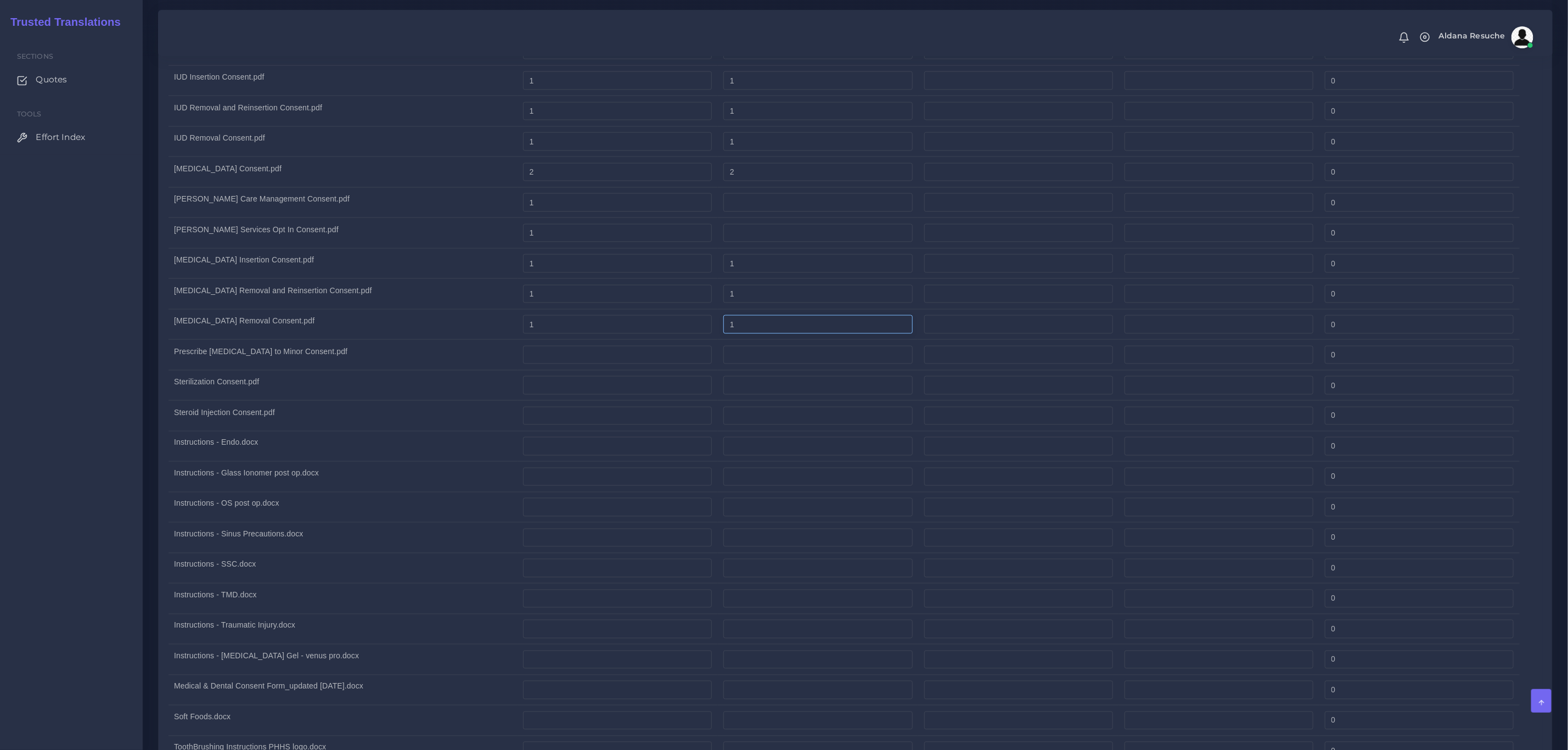
type input "1"
click at [325, 354] on td "Prescribe Opioid to Minor Consent.pdf" at bounding box center [343, 355] width 349 height 30
click at [442, 379] on td "Sterilization Consent.pdf" at bounding box center [343, 385] width 349 height 30
click at [750, 358] on input "number" at bounding box center [817, 355] width 189 height 19
type input "1"
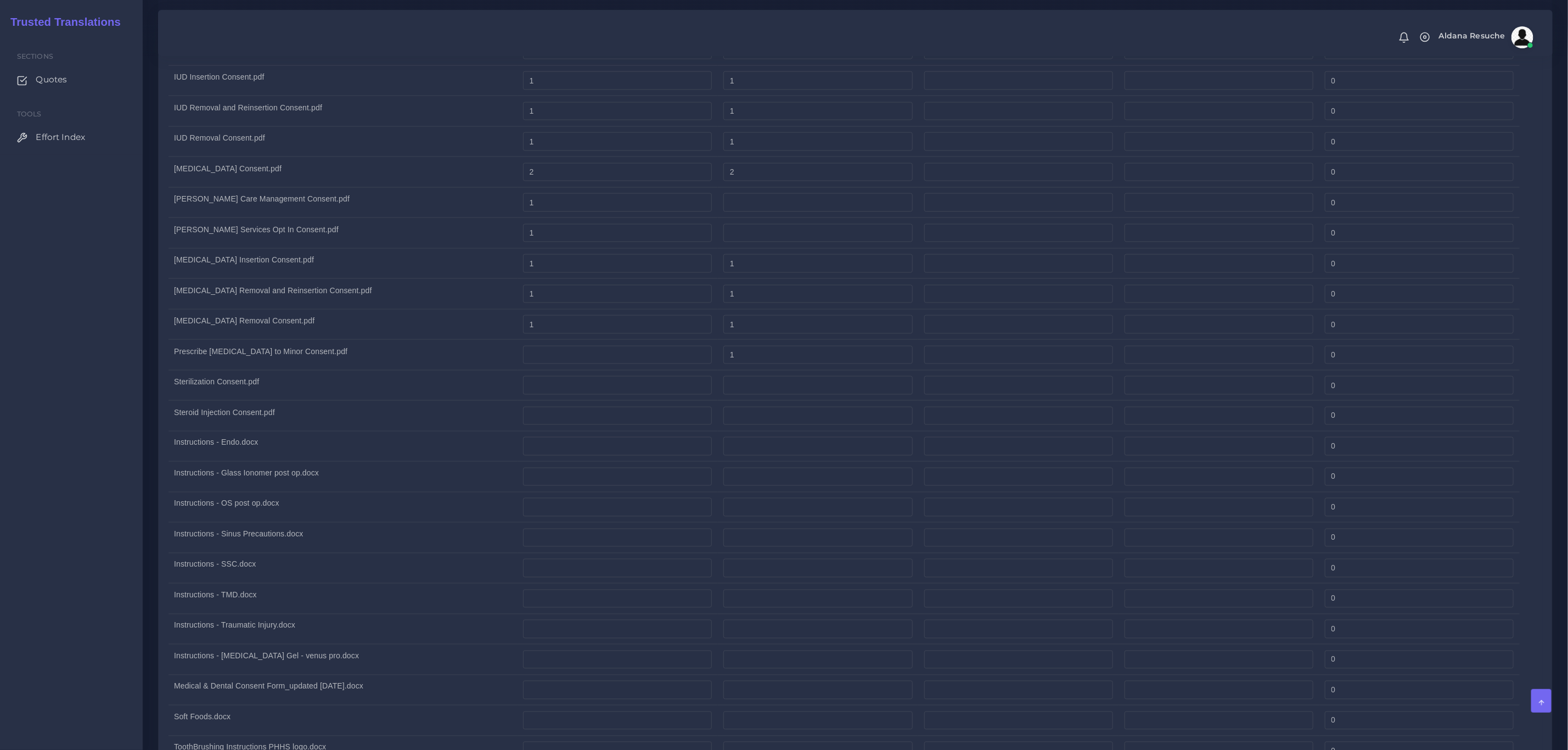
click at [439, 399] on td "Sterilization Consent.pdf" at bounding box center [343, 385] width 349 height 30
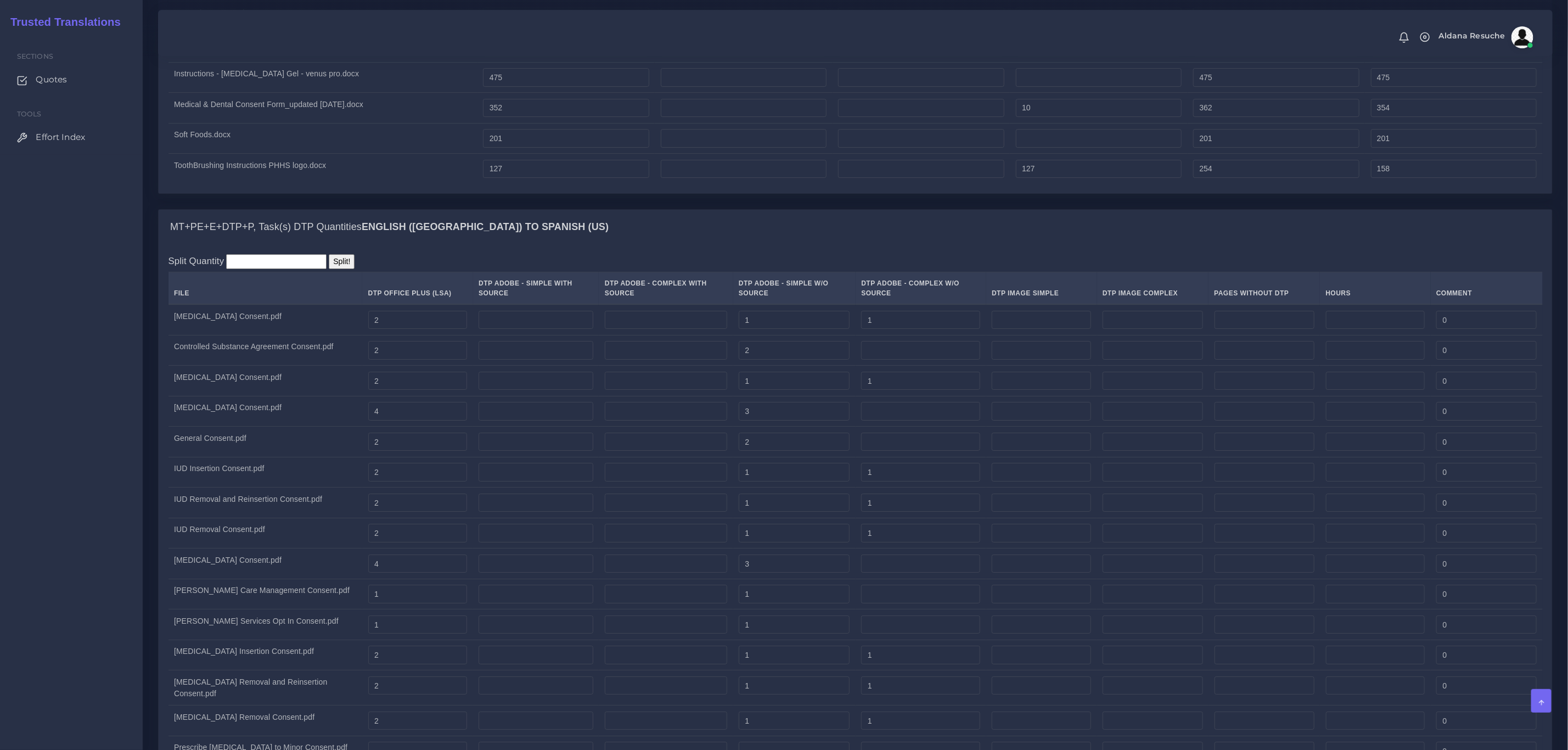
scroll to position [3128, 0]
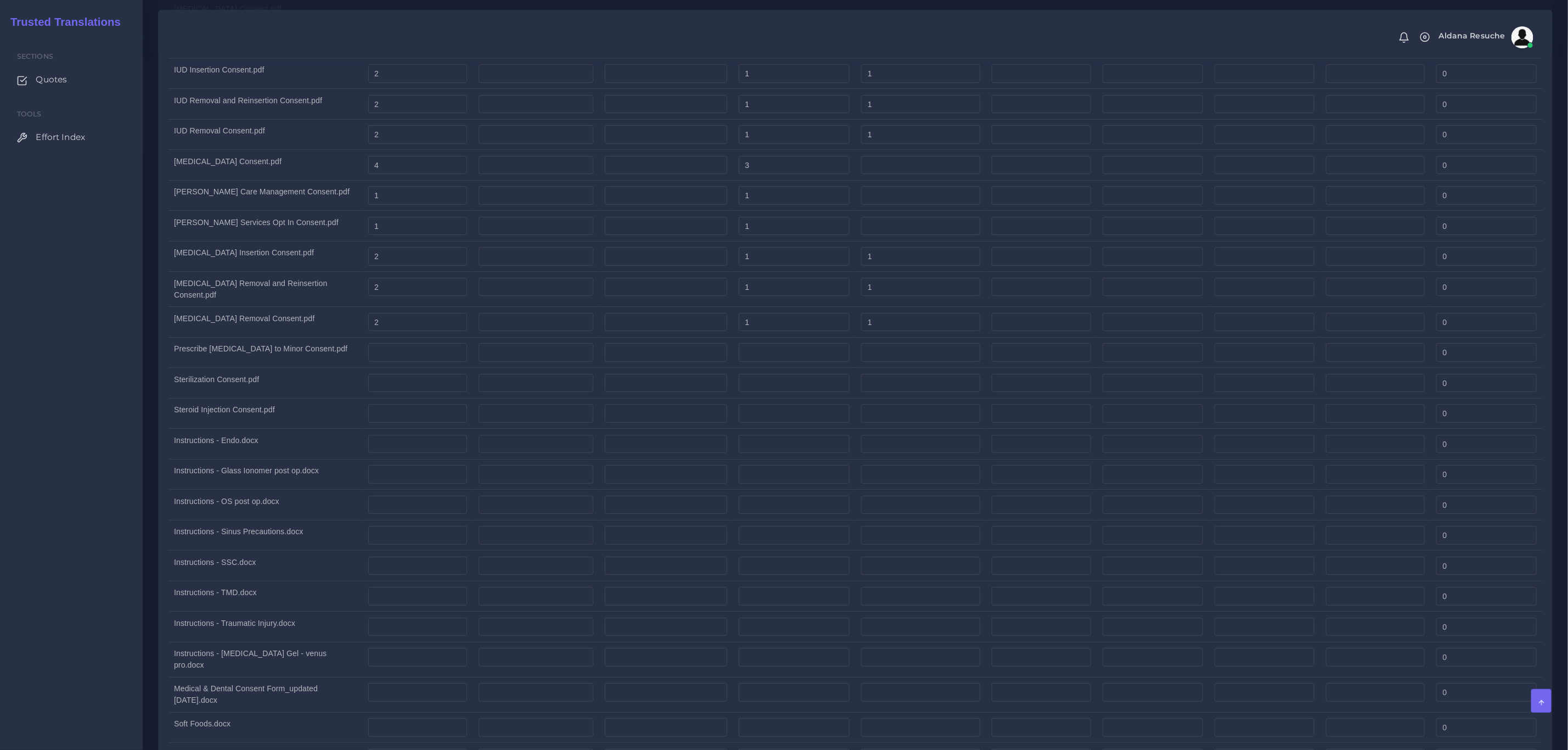
click at [427, 368] on td at bounding box center [418, 352] width 111 height 30
click at [427, 362] on input "number" at bounding box center [418, 352] width 99 height 19
type input "1"
click at [763, 362] on input "number" at bounding box center [794, 352] width 111 height 19
type input "1"
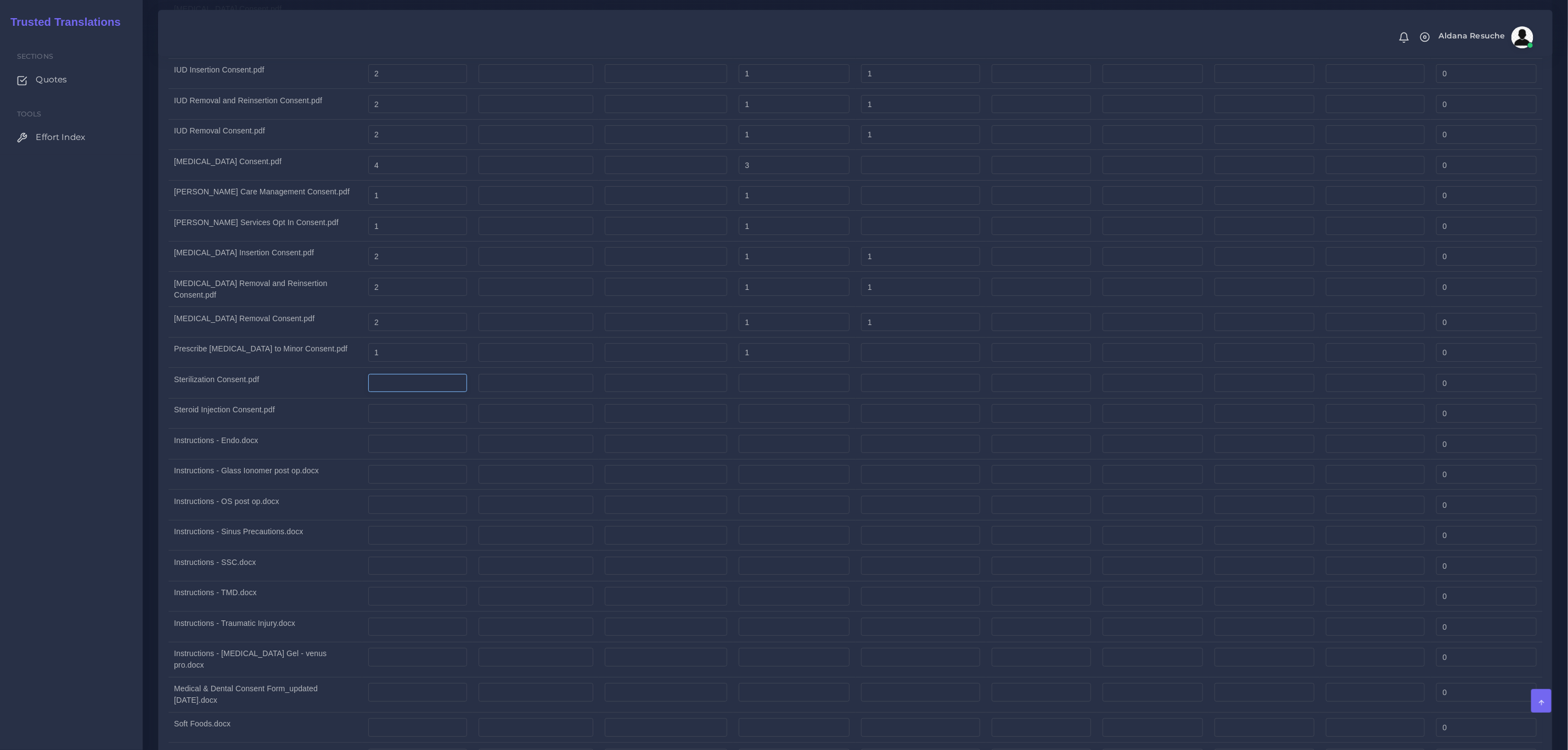
click at [388, 393] on input "number" at bounding box center [418, 383] width 99 height 19
type input "5"
click at [896, 393] on input "number" at bounding box center [921, 383] width 119 height 19
type input "1"
click at [223, 399] on td "Sterilization Consent.pdf" at bounding box center [265, 383] width 194 height 30
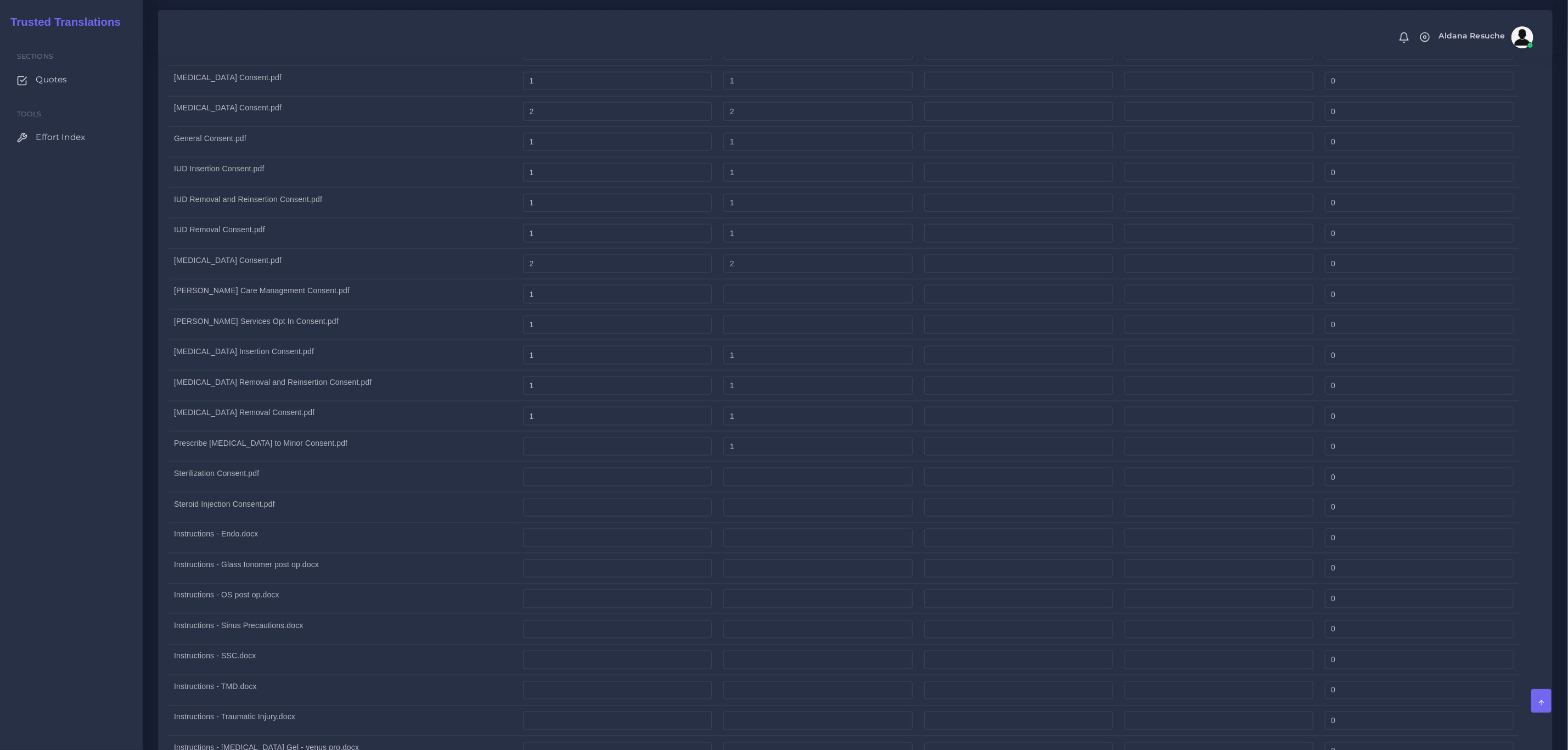
scroll to position [1070, 0]
click at [769, 472] on input "number" at bounding box center [817, 468] width 189 height 19
type input "1"
click at [644, 466] on input "number" at bounding box center [617, 468] width 189 height 19
type input "4"
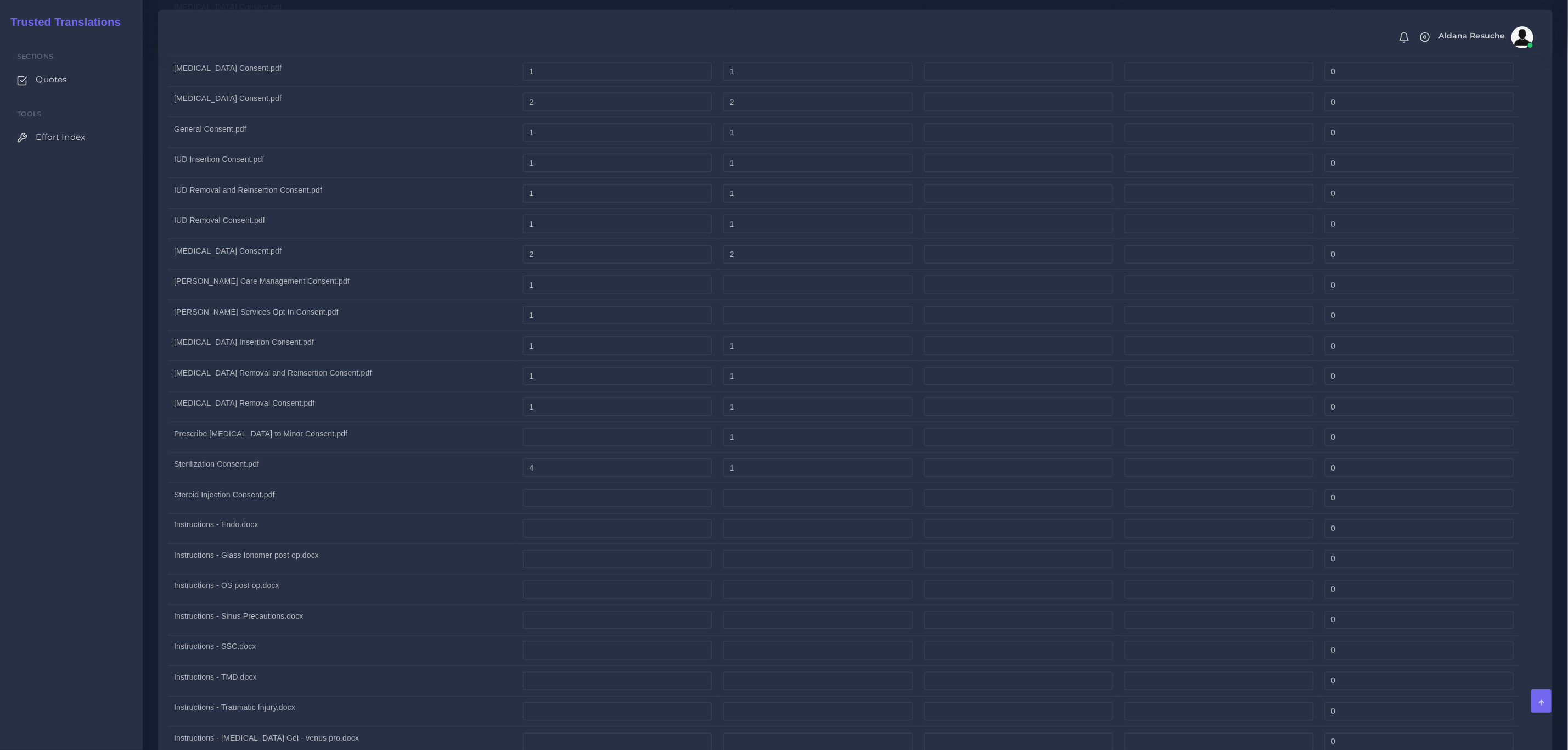
click at [307, 537] on td "Instructions - Endo.docx" at bounding box center [343, 528] width 349 height 30
click at [544, 500] on input "number" at bounding box center [617, 498] width 189 height 19
type input "1"
click at [799, 506] on input "number" at bounding box center [817, 498] width 189 height 19
type input "1"
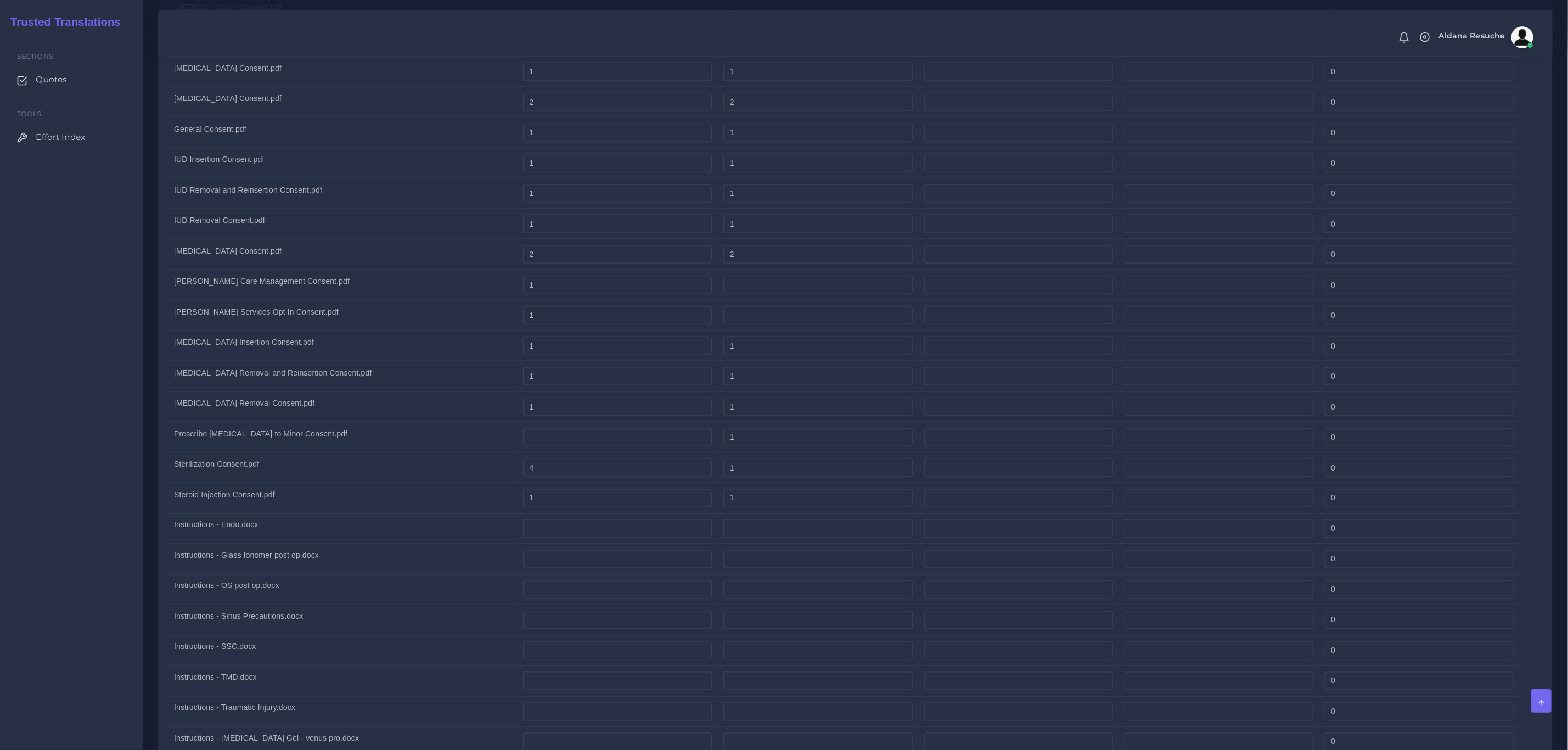
click at [379, 511] on td "Steroid Injection Consent.pdf" at bounding box center [343, 498] width 349 height 30
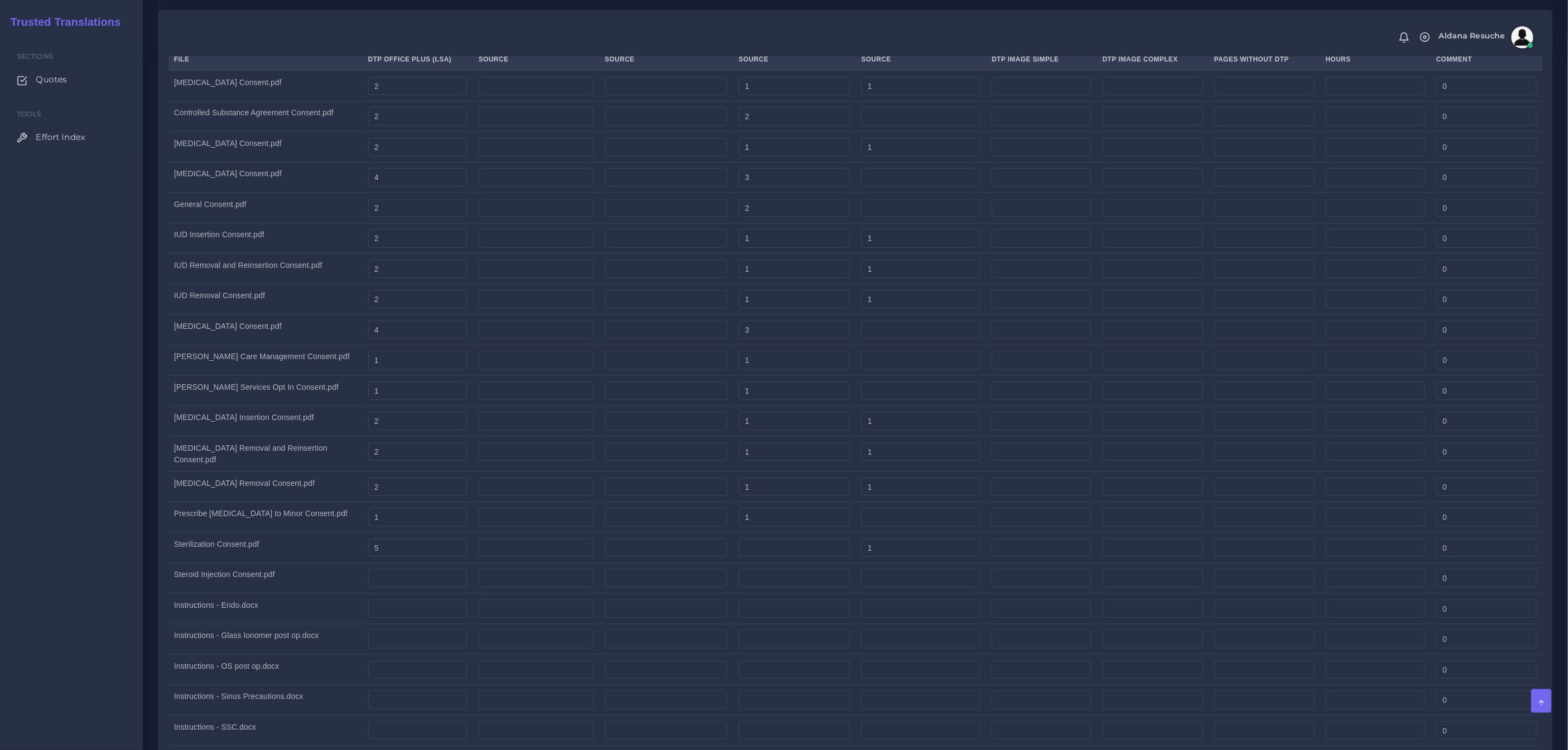
scroll to position [3046, 0]
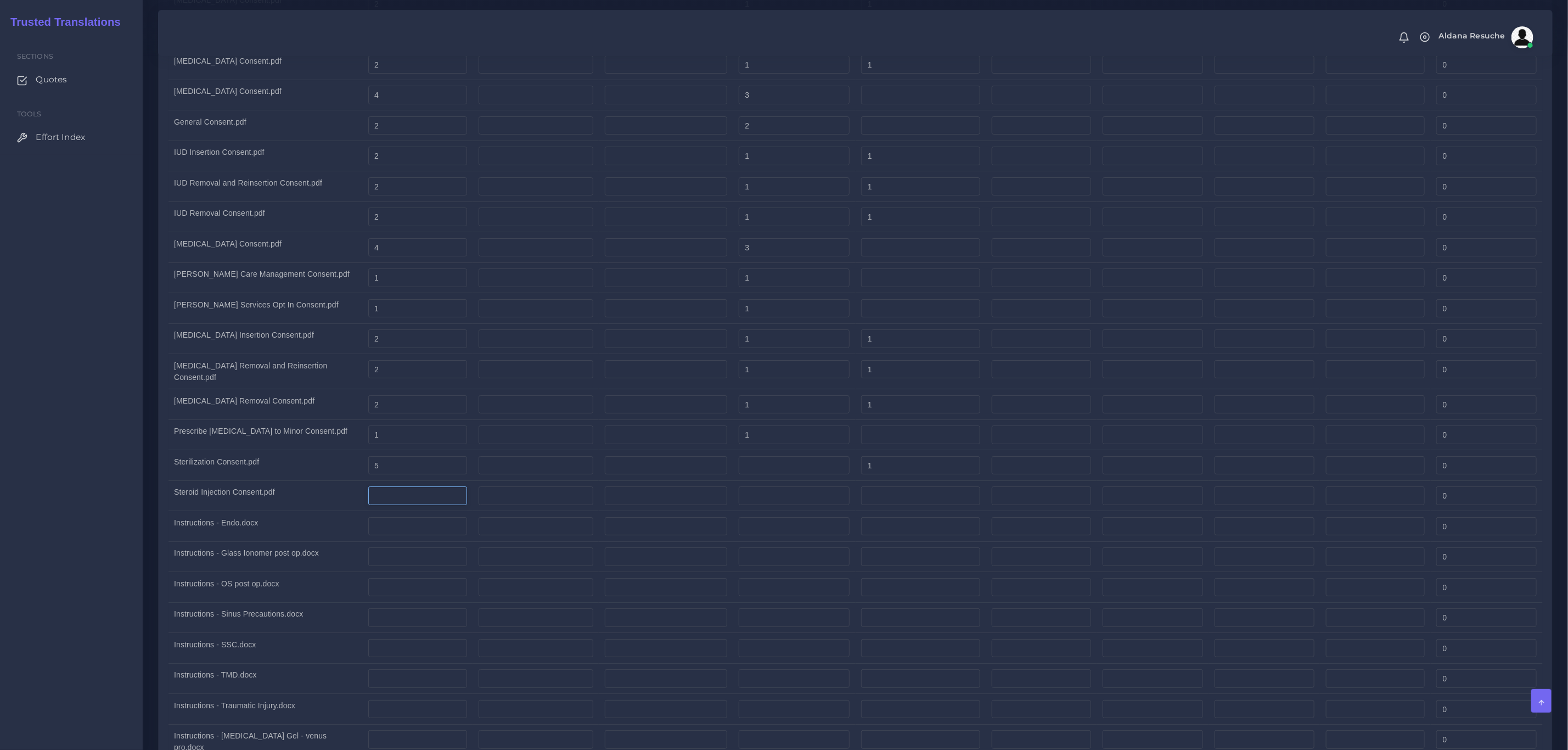
click at [399, 505] on input "number" at bounding box center [418, 496] width 99 height 19
type input "2"
click at [799, 505] on input "number" at bounding box center [794, 496] width 111 height 19
type input "1"
click at [901, 505] on input "number" at bounding box center [921, 496] width 119 height 19
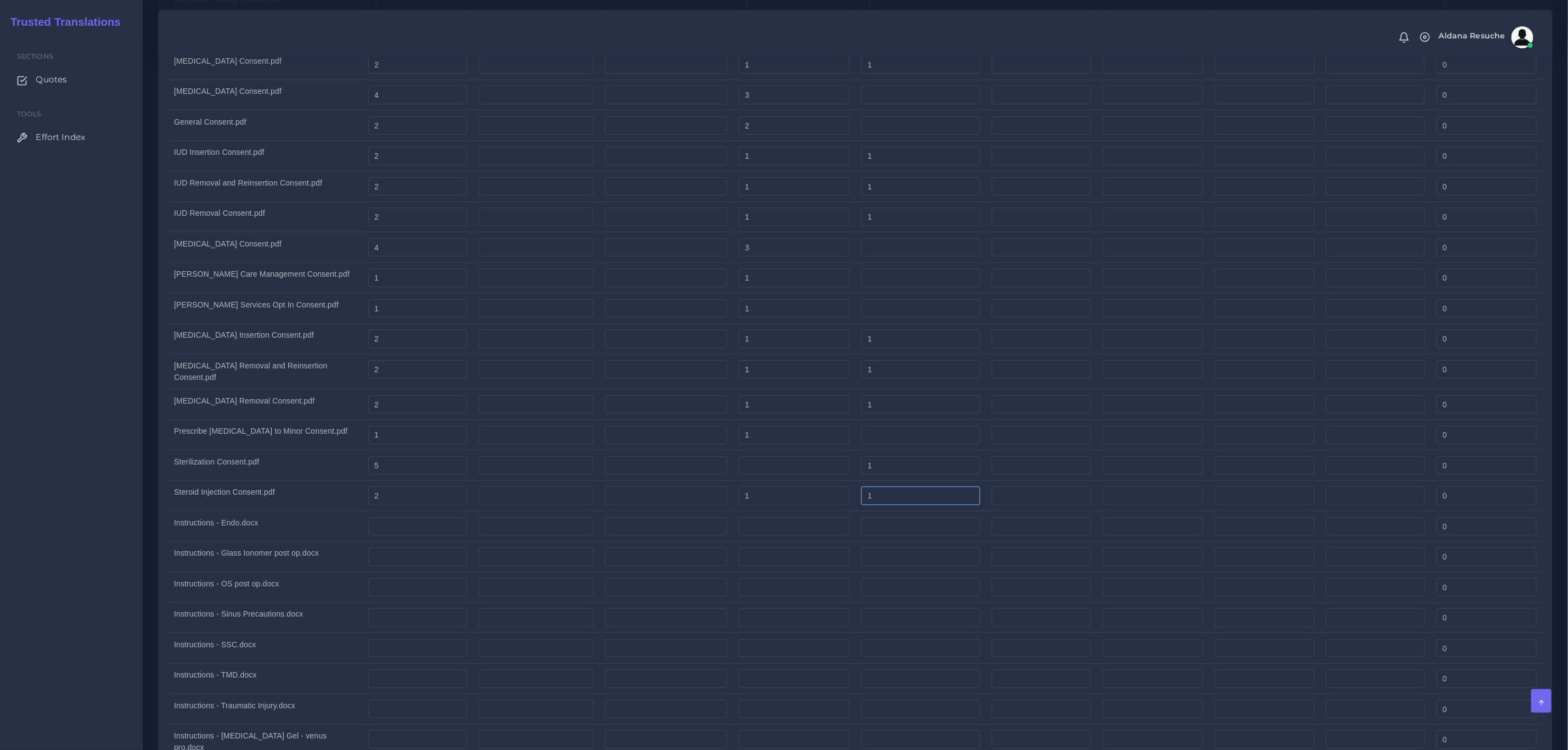
type input "1"
click at [275, 511] on td "Steroid Injection Consent.pdf" at bounding box center [265, 496] width 194 height 30
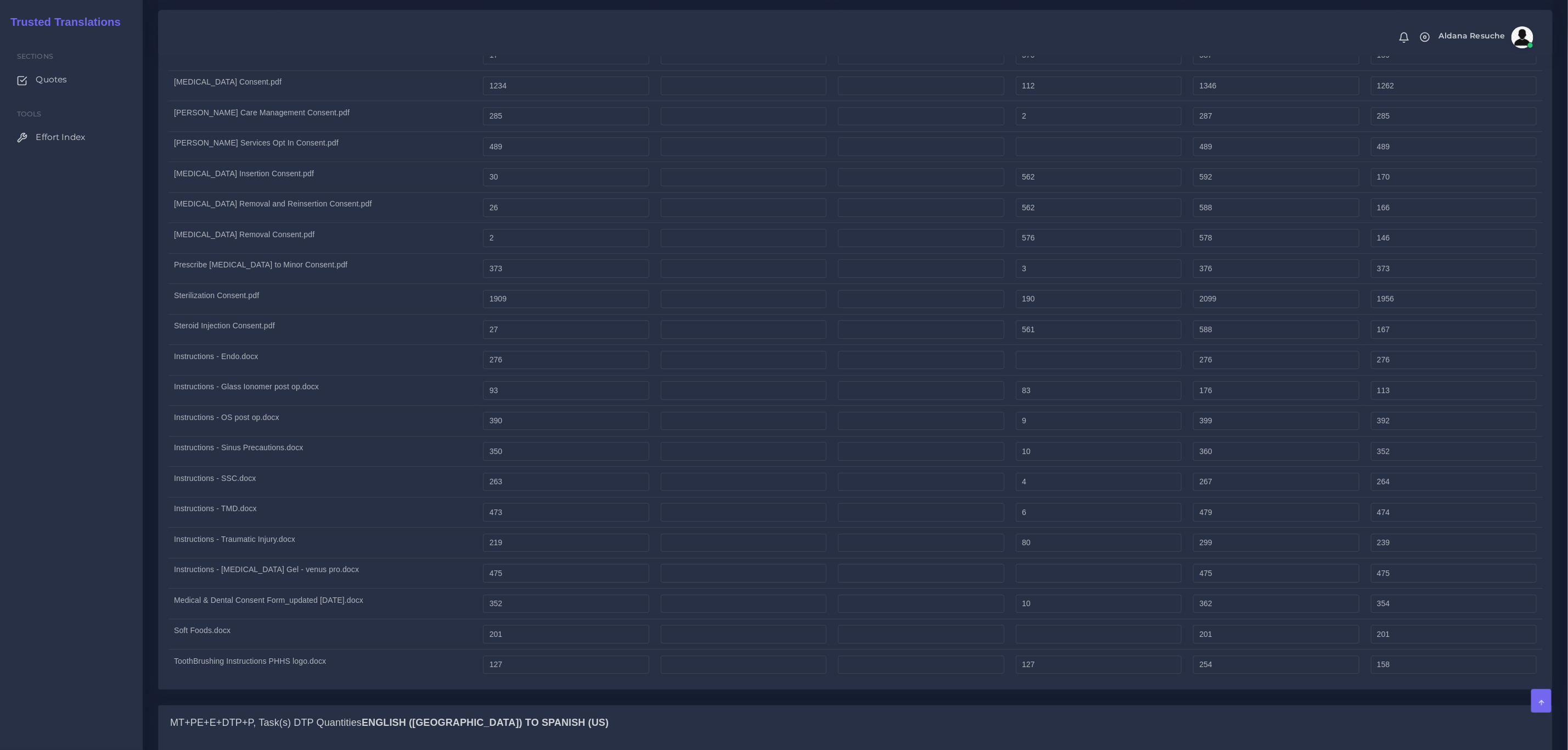
scroll to position [2223, 0]
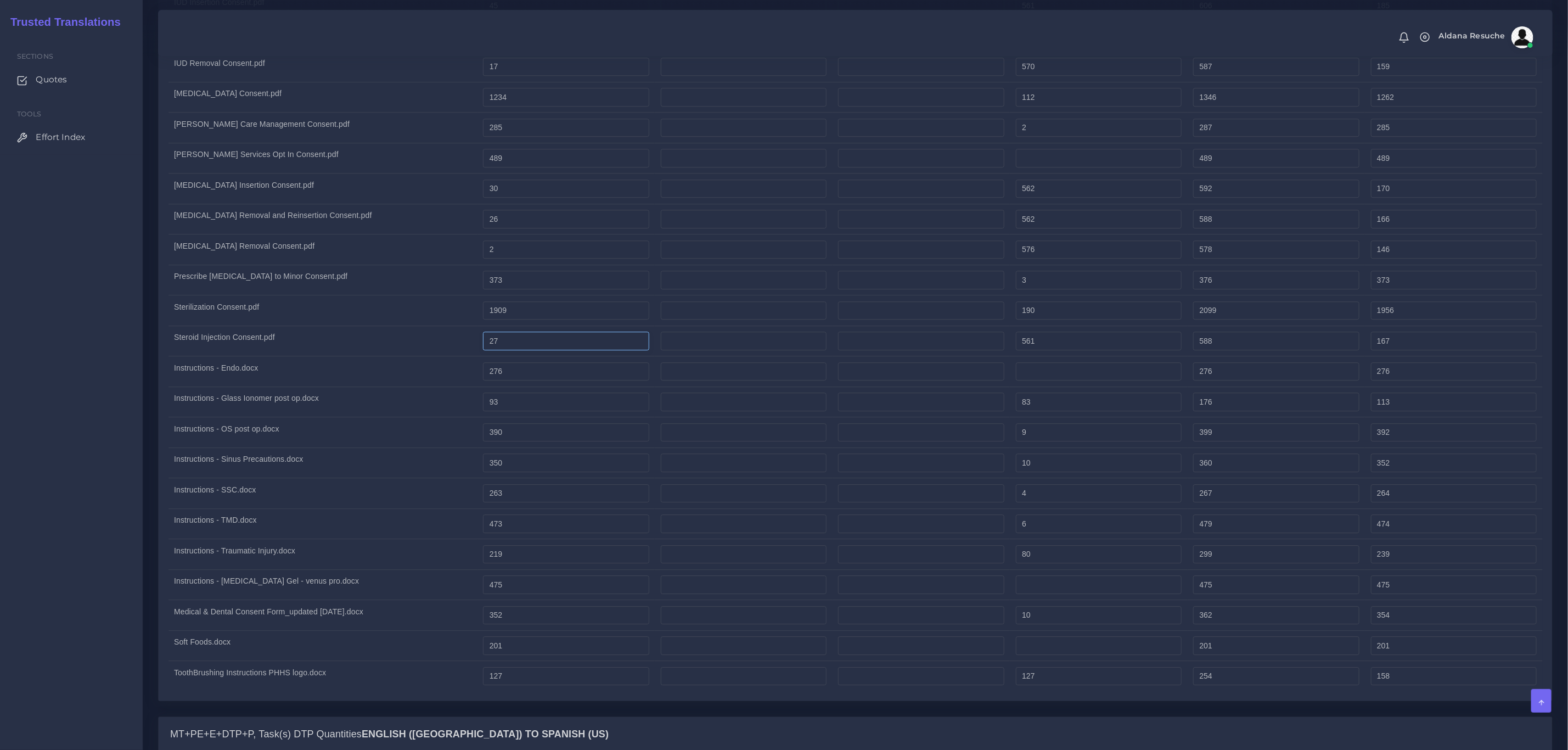
drag, startPoint x: 521, startPoint y: 353, endPoint x: 458, endPoint y: 353, distance: 63.0
click at [458, 353] on tr "Steroid Injection Consent.pdf 27 561 588 167" at bounding box center [856, 341] width 1374 height 30
type input "57"
type input "618"
type input "197"
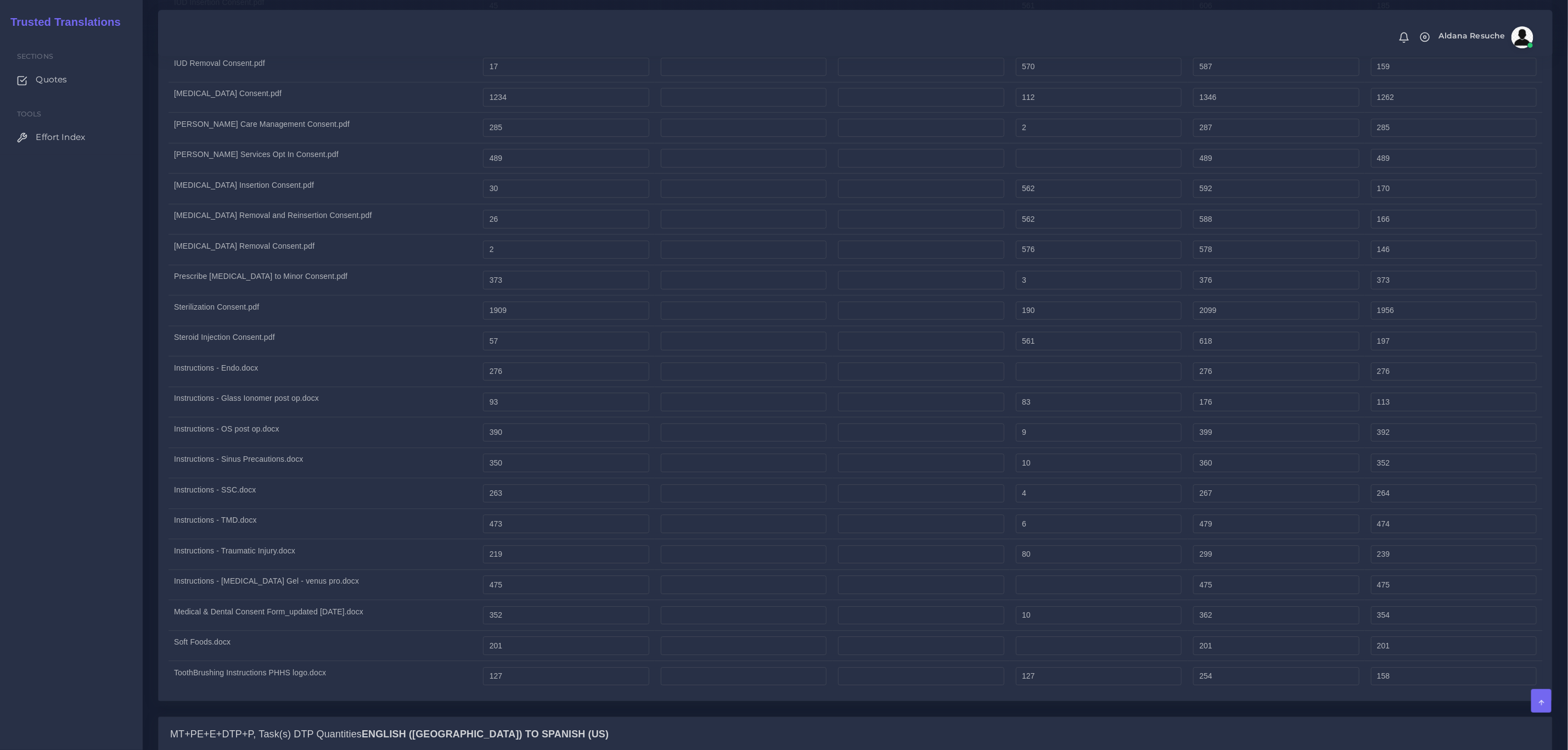
click at [458, 353] on td "Steroid Injection Consent.pdf" at bounding box center [323, 341] width 309 height 30
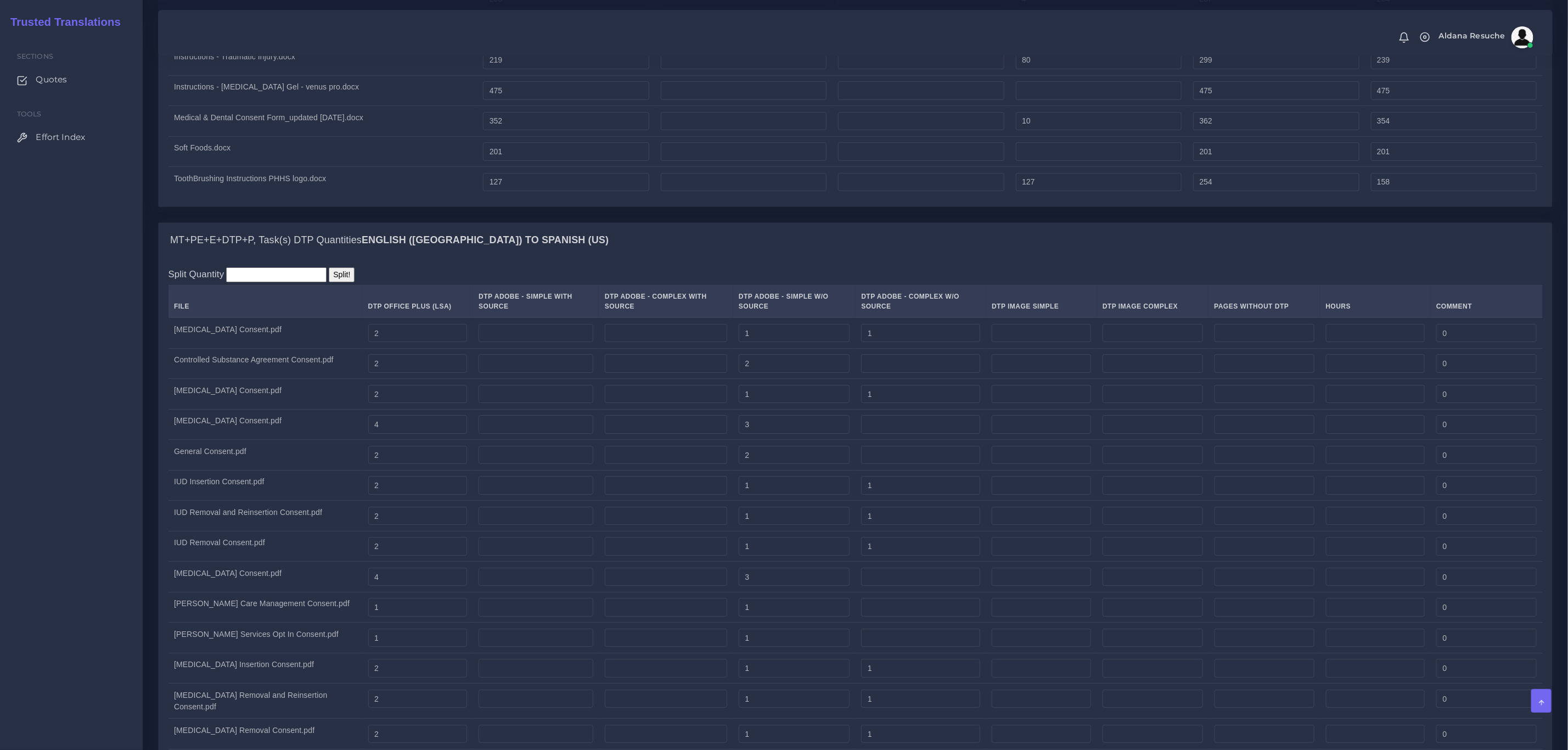
scroll to position [2882, 0]
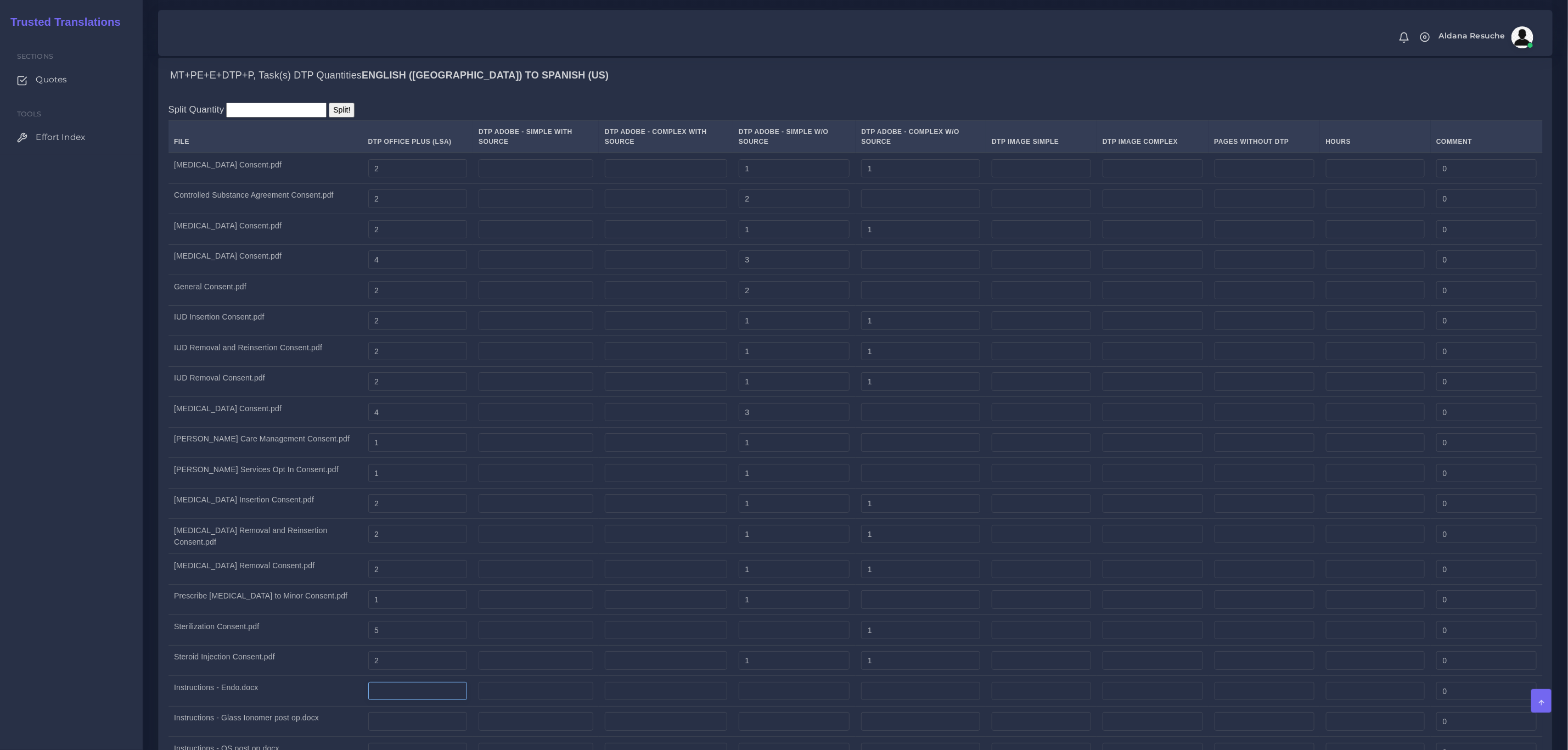
click at [388, 700] on input "number" at bounding box center [418, 691] width 99 height 19
type input "1"
click at [383, 731] on input "number" at bounding box center [418, 721] width 99 height 19
type input "1"
click at [287, 727] on td "Instructions - Glass Ionomer post op.docx" at bounding box center [265, 721] width 194 height 30
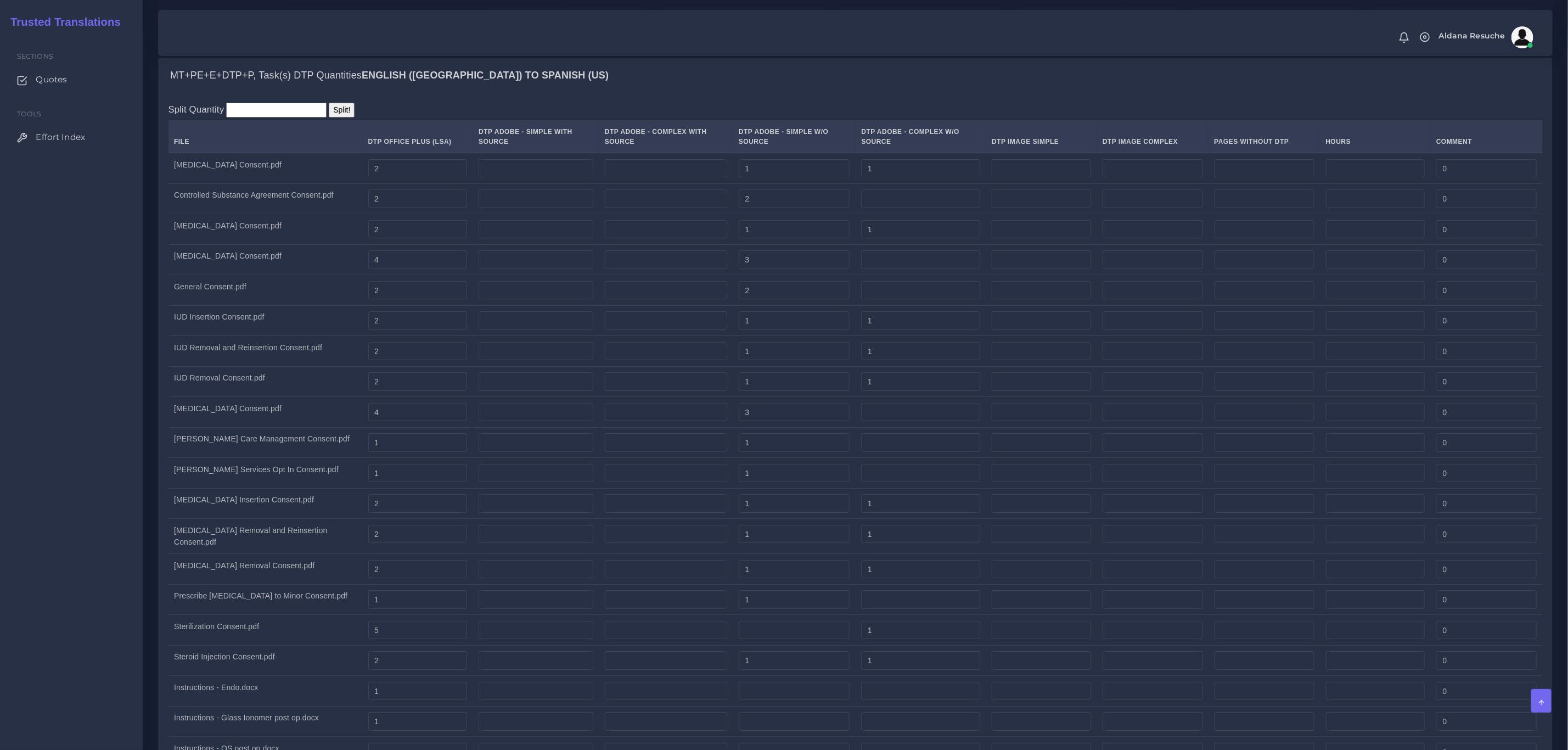
scroll to position [2964, 0]
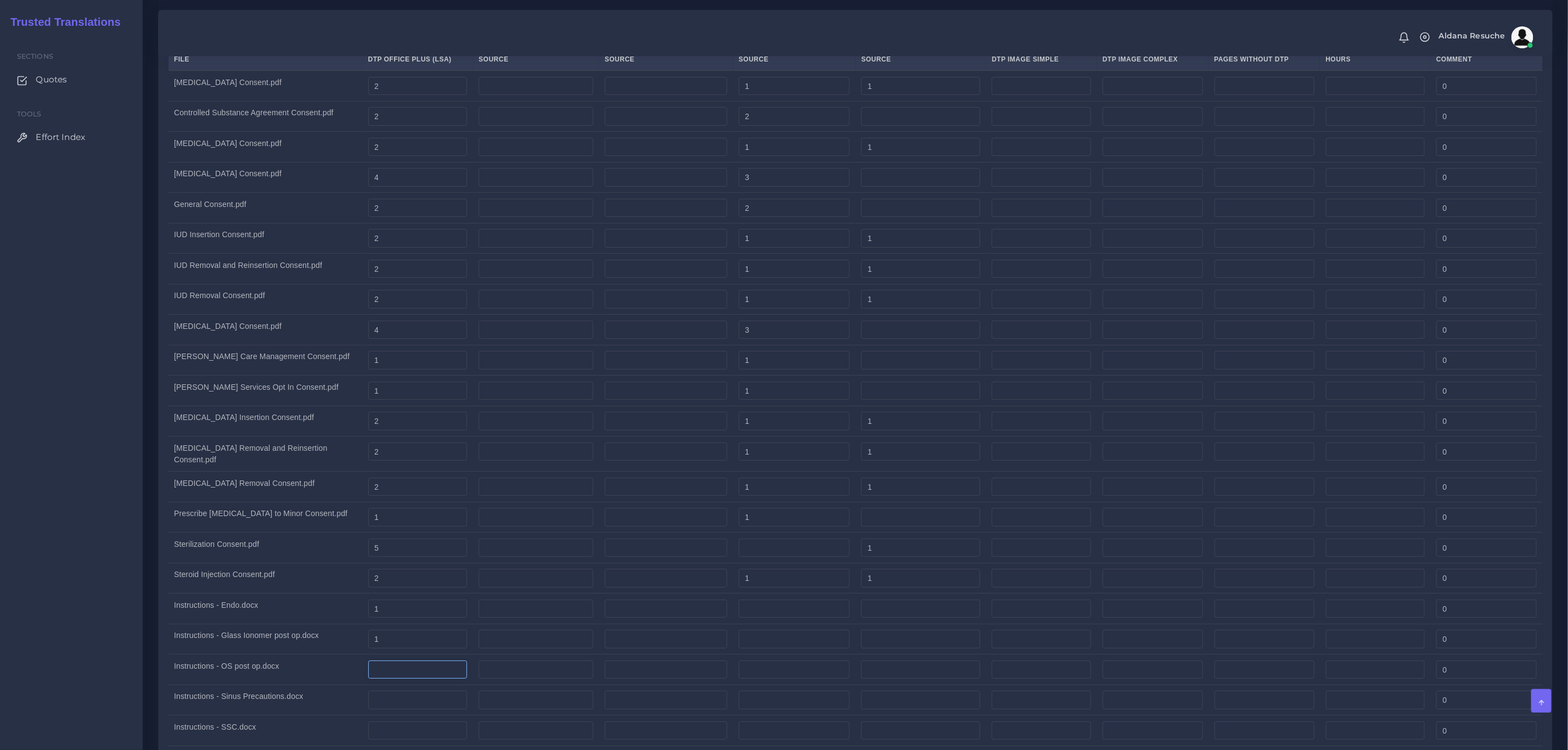
click at [417, 679] on input "number" at bounding box center [418, 670] width 99 height 19
type input "1"
click at [209, 650] on td "Instructions - Glass Ionomer post op.docx" at bounding box center [265, 639] width 194 height 30
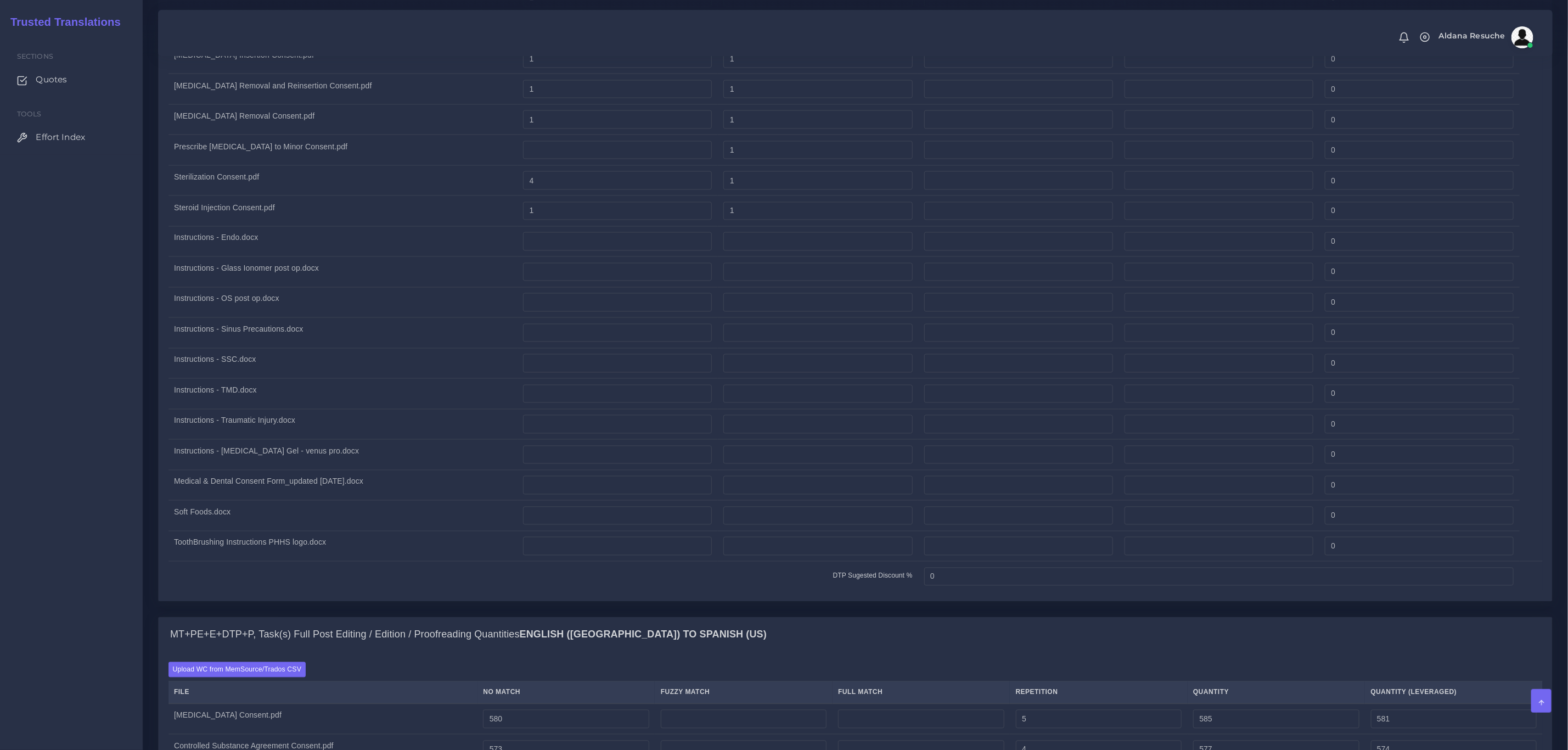
scroll to position [1317, 0]
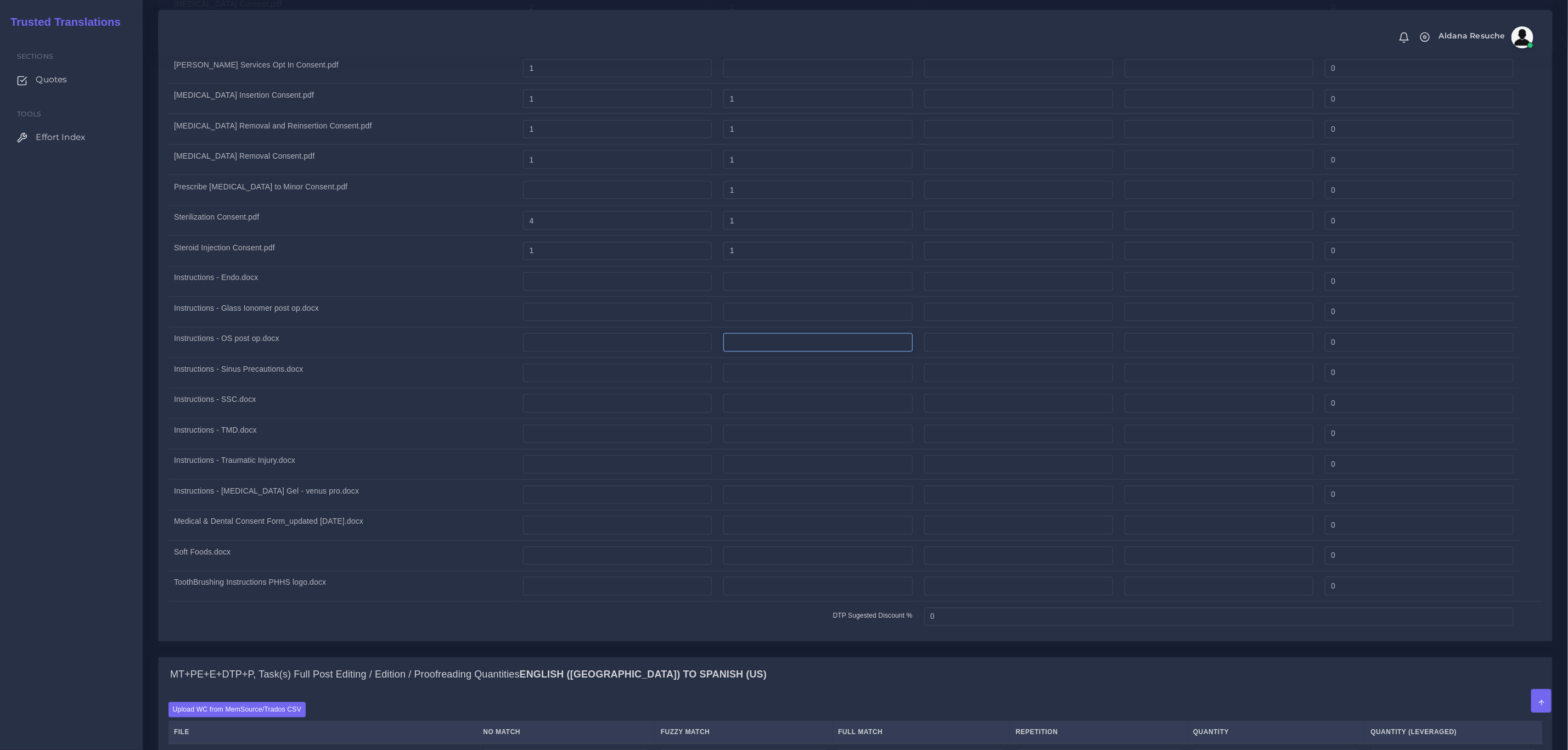
click at [758, 352] on input "number" at bounding box center [817, 342] width 189 height 19
type input "1"
click at [306, 404] on td "Instructions - SSC.docx" at bounding box center [343, 403] width 349 height 30
click at [337, 449] on td "Instructions - TMD.docx" at bounding box center [343, 434] width 349 height 30
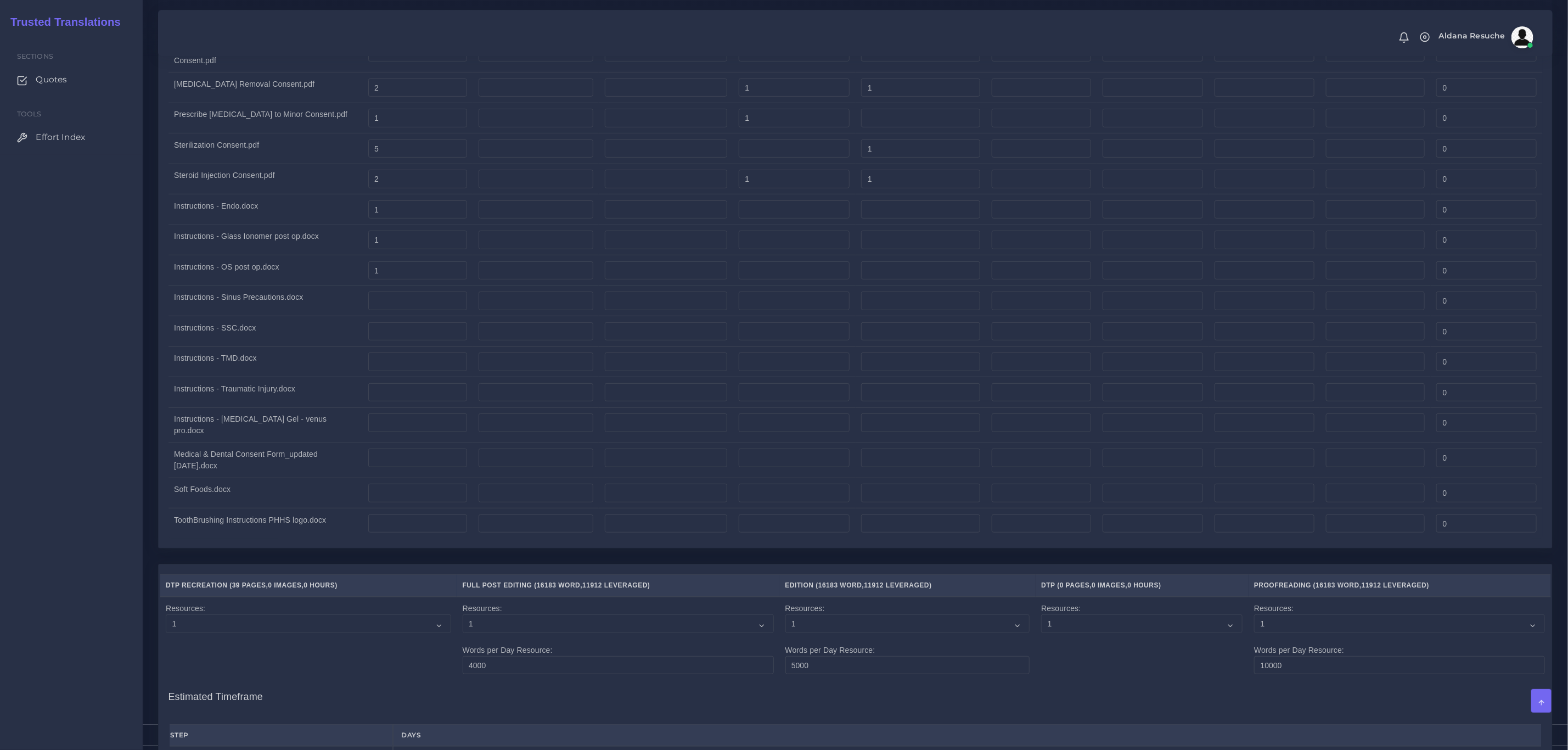
scroll to position [3376, 0]
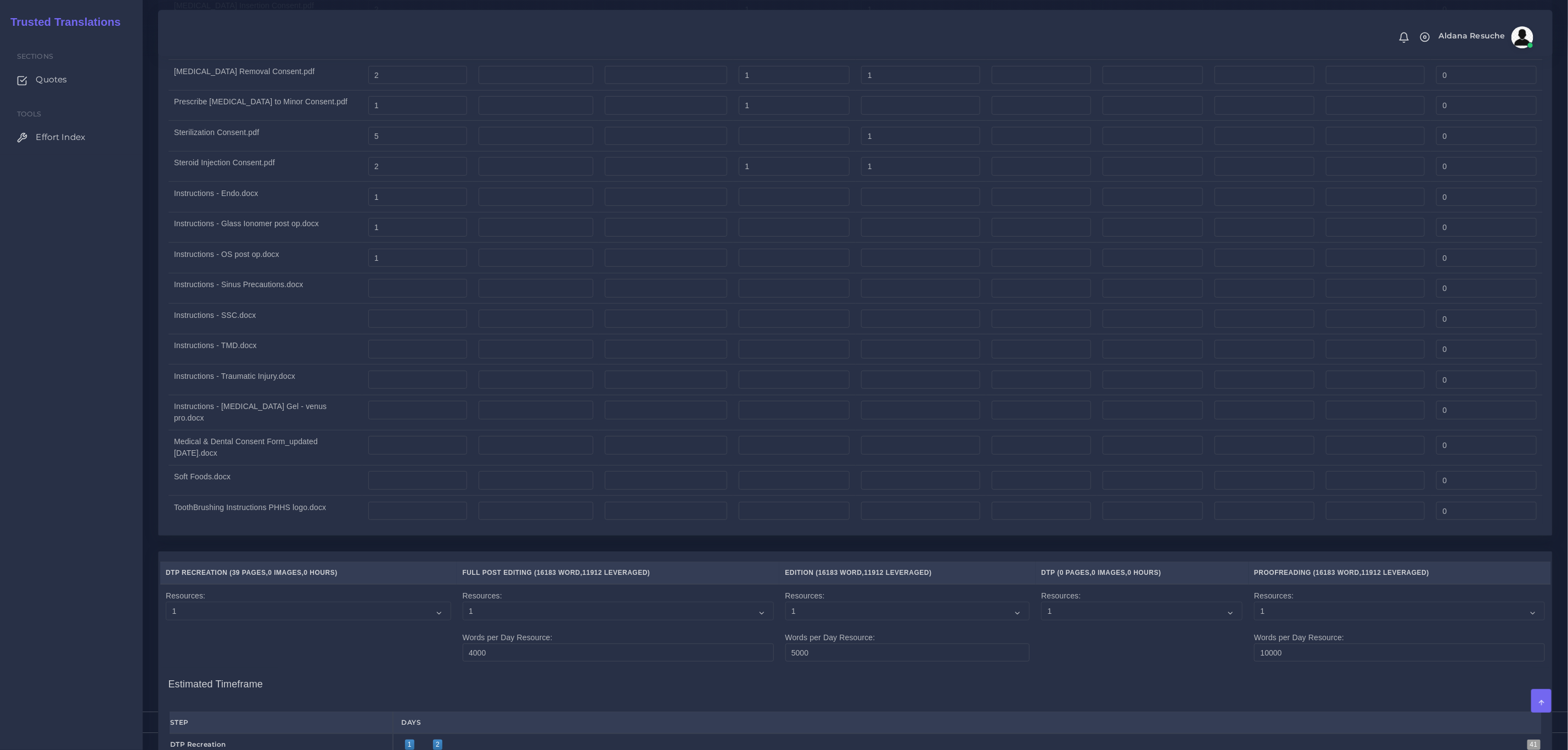
click at [391, 273] on td "1" at bounding box center [418, 258] width 111 height 30
click at [388, 298] on input "number" at bounding box center [418, 288] width 99 height 19
type input "1"
click at [388, 328] on input "number" at bounding box center [418, 319] width 99 height 19
type input "1"
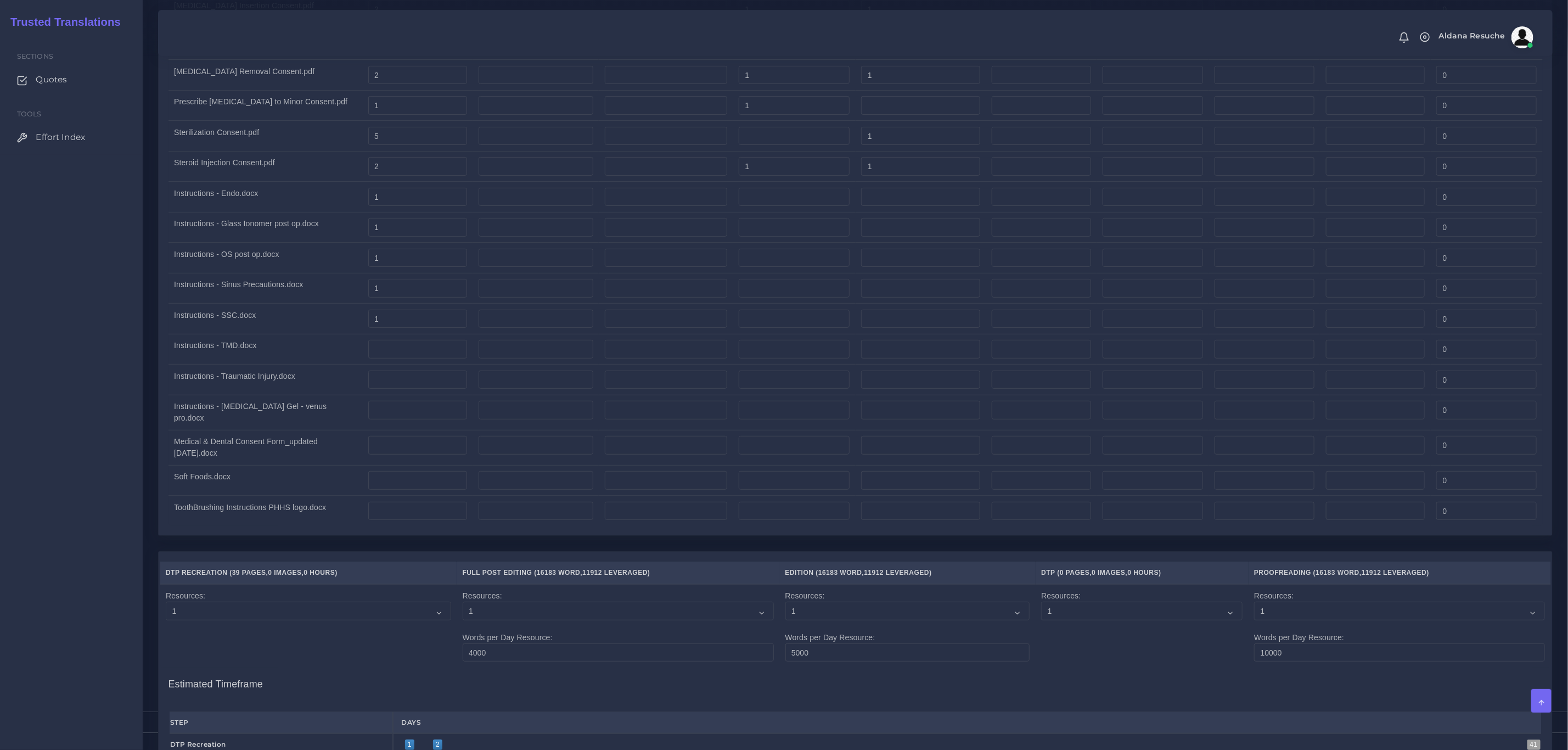
click at [297, 365] on td "Instructions - TMD.docx" at bounding box center [265, 349] width 194 height 30
click at [412, 359] on input "number" at bounding box center [418, 349] width 99 height 19
type input "2"
click at [276, 455] on td "Medical & Dental Consent Form_updated 6.17.25.docx" at bounding box center [265, 447] width 194 height 35
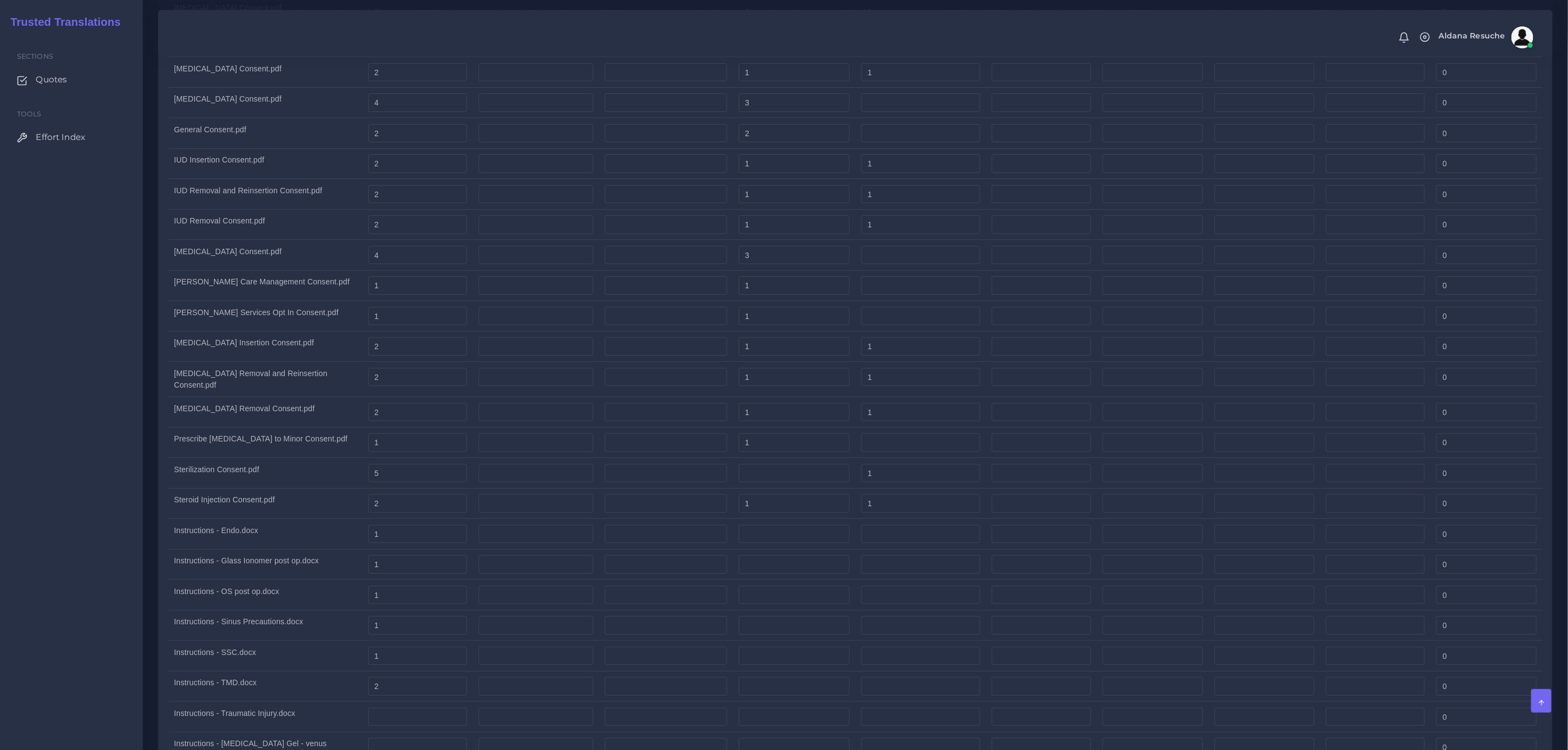
scroll to position [3211, 0]
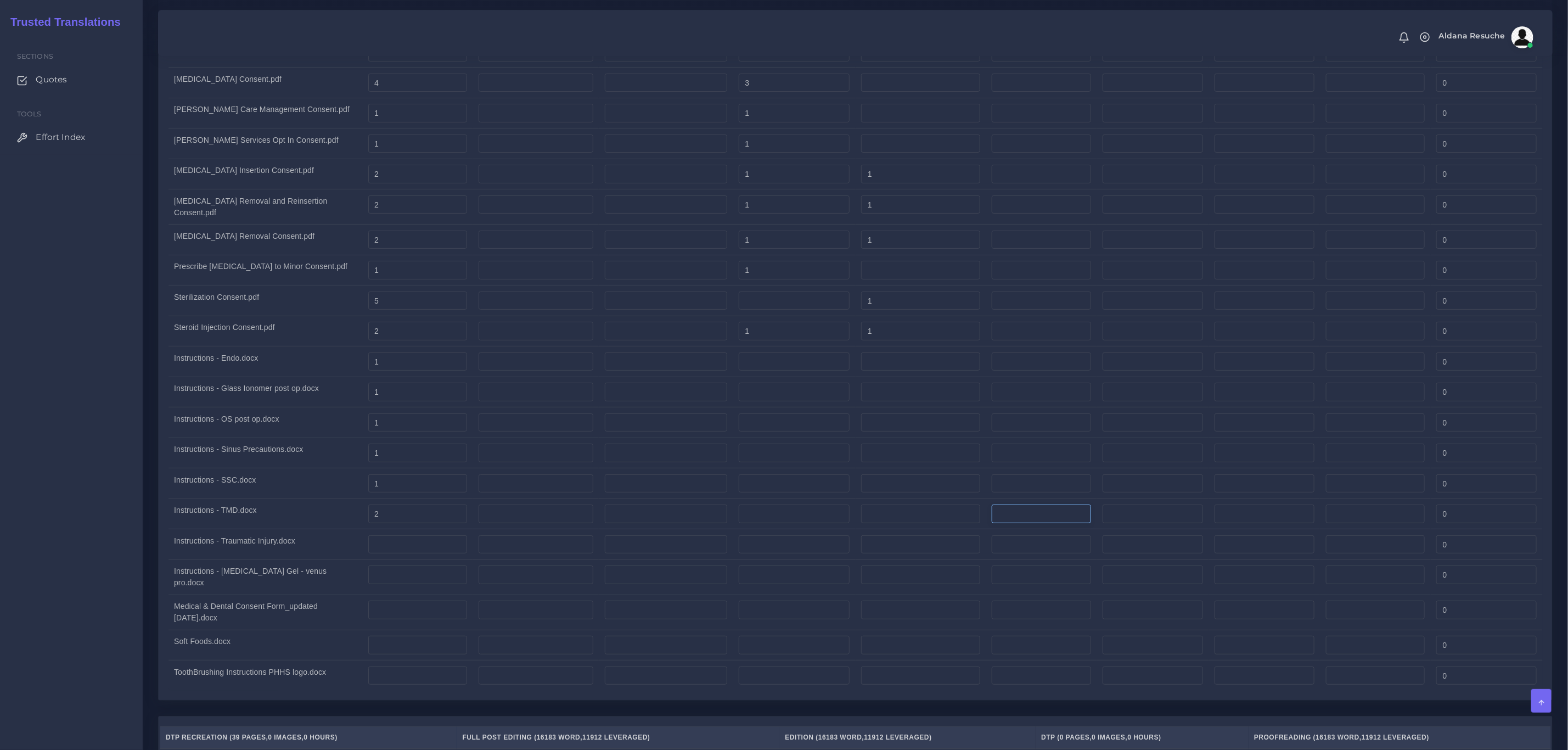
click at [1015, 523] on input "number" at bounding box center [1041, 514] width 99 height 19
type input "1"
click at [213, 560] on td "Instructions - Traumatic Injury.docx" at bounding box center [265, 544] width 194 height 30
click at [399, 554] on input "number" at bounding box center [418, 544] width 99 height 19
type input "1"
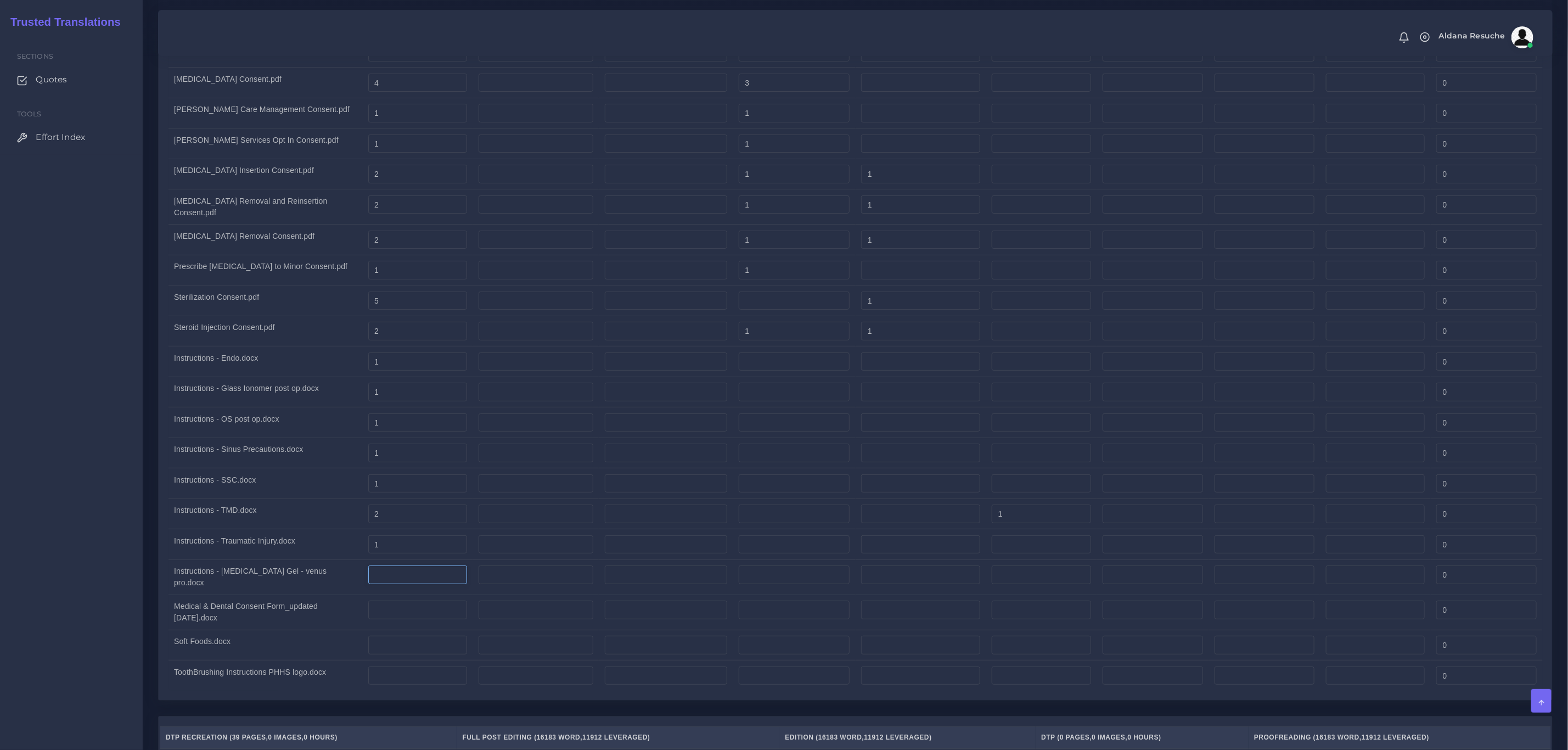
click at [396, 584] on input "number" at bounding box center [418, 575] width 99 height 19
type input "1"
click at [259, 625] on td "Medical & Dental Consent Form_updated 6.17.25.docx" at bounding box center [265, 612] width 194 height 35
drag, startPoint x: 402, startPoint y: 622, endPoint x: 405, endPoint y: 654, distance: 32.1
click at [402, 619] on input "number" at bounding box center [418, 609] width 99 height 19
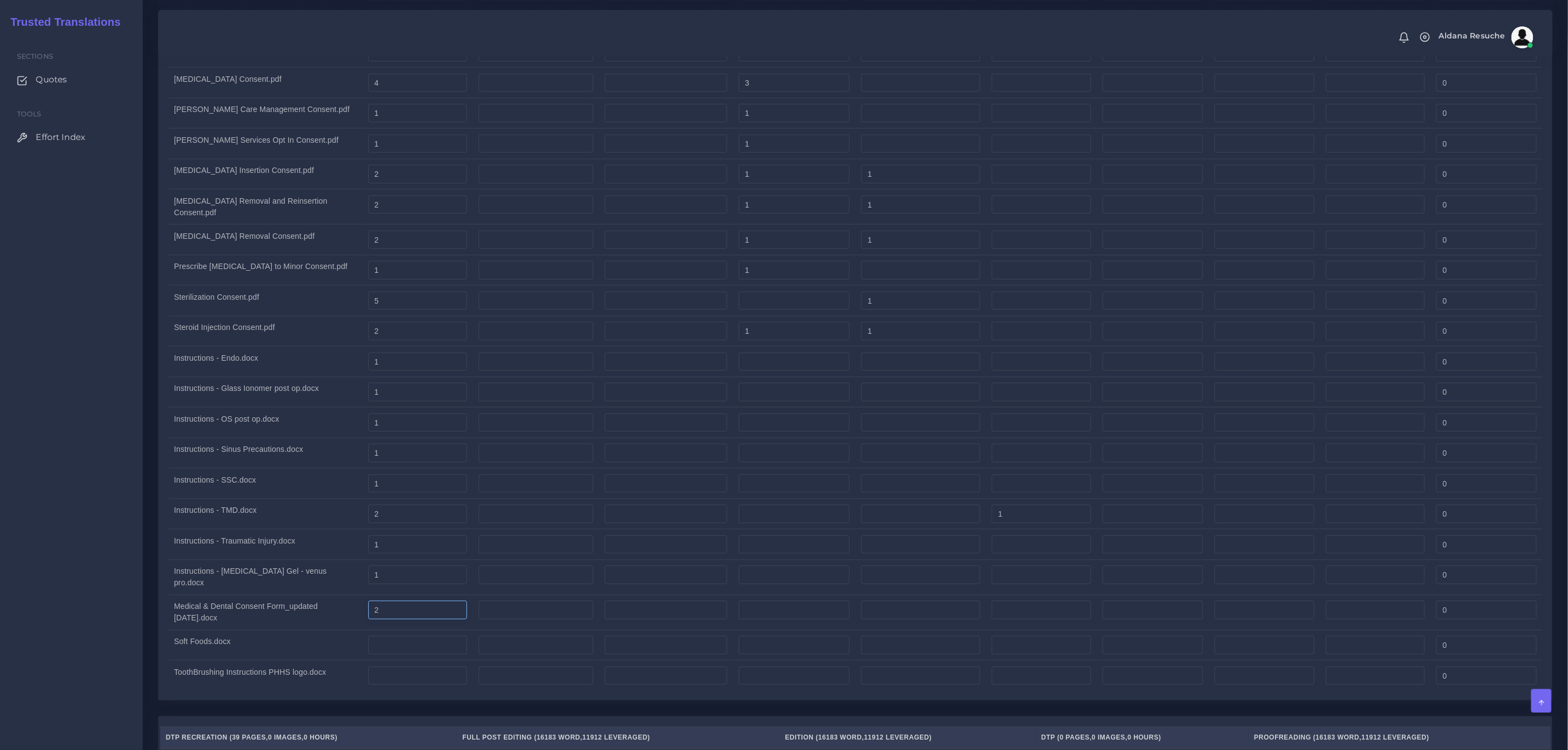
type input "2"
click at [405, 654] on input "number" at bounding box center [418, 645] width 99 height 19
type input "1"
click at [282, 654] on td "Soft Foods.docx" at bounding box center [265, 645] width 194 height 30
click at [399, 685] on input "number" at bounding box center [418, 676] width 99 height 19
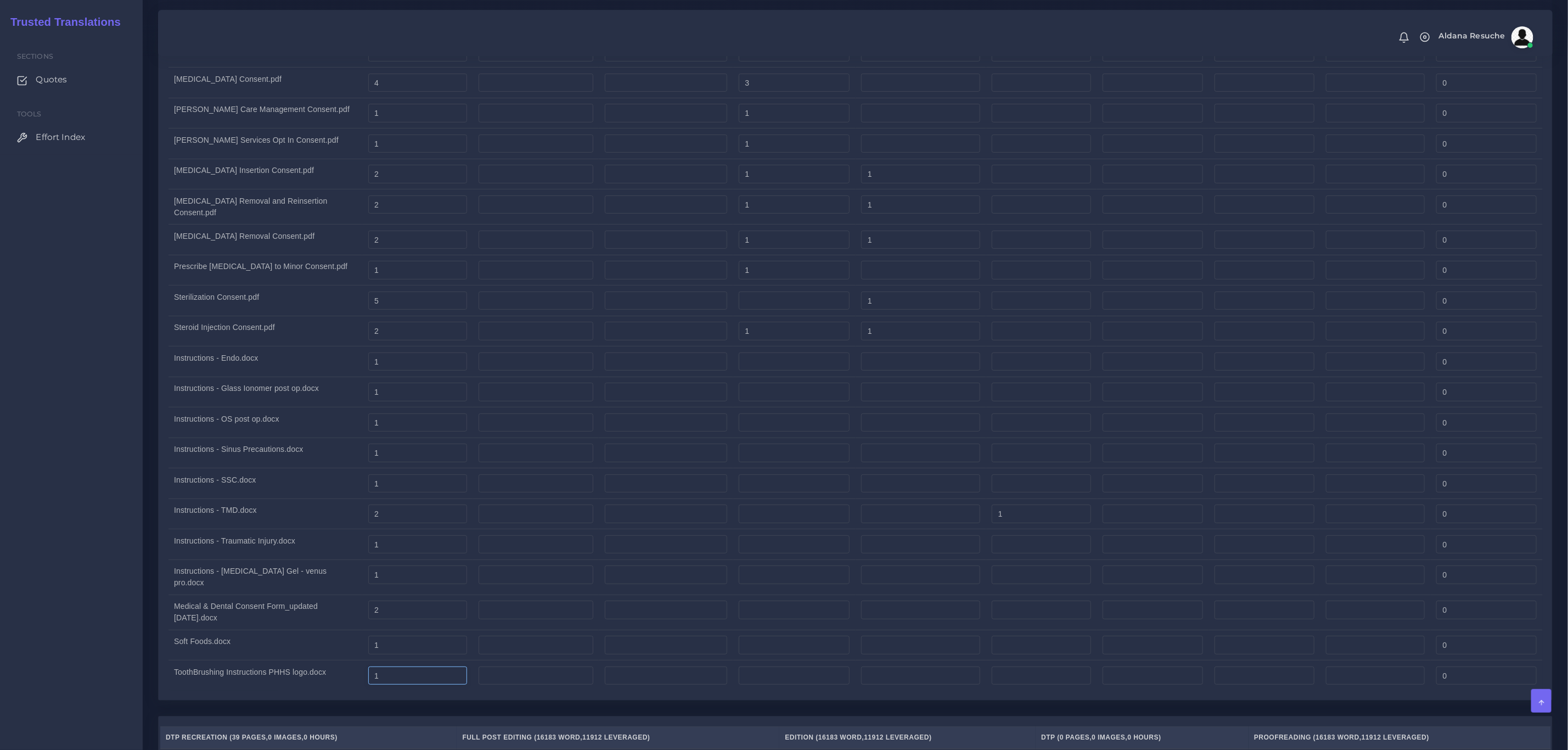
type input "1"
click at [1065, 685] on input "number" at bounding box center [1041, 676] width 99 height 19
type input "1"
click at [1061, 716] on div "MT+PE+E+DTP+P, Task(s) DTP Quantities English (US) TO Spanish (US) Split Quanti…" at bounding box center [855, 222] width 1411 height 987
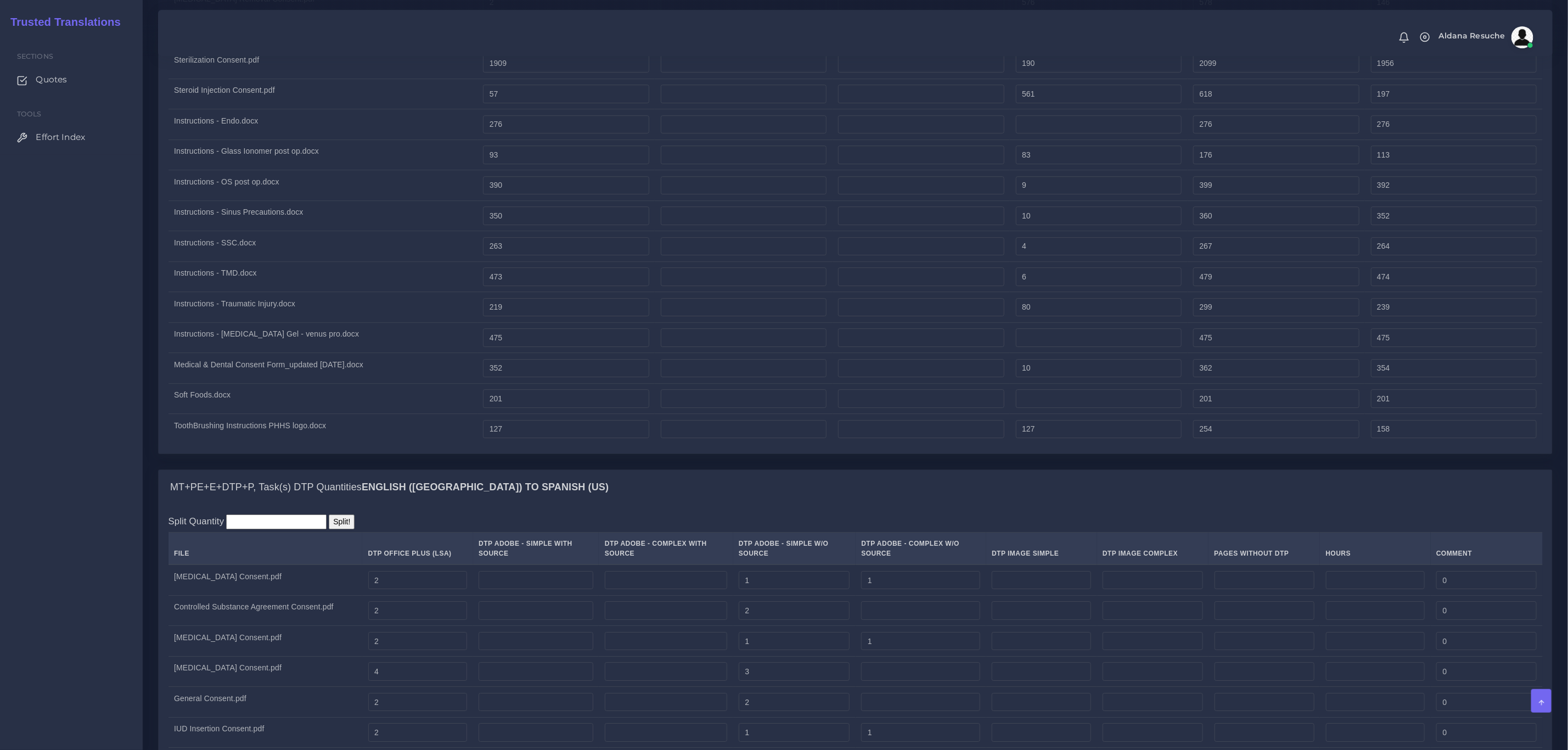
scroll to position [2388, 0]
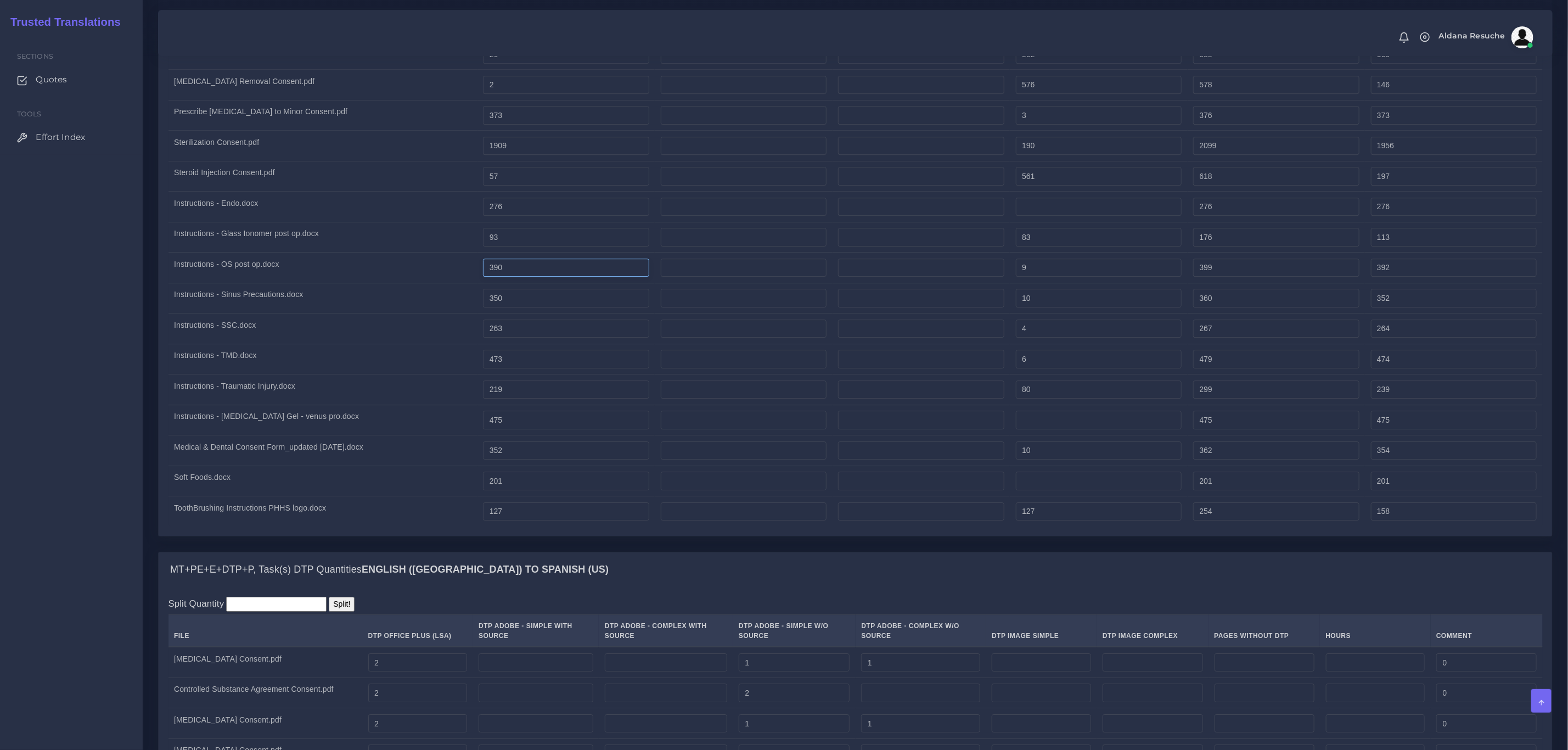
click at [505, 277] on input "390" at bounding box center [565, 268] width 166 height 19
drag, startPoint x: 505, startPoint y: 283, endPoint x: 476, endPoint y: 286, distance: 29.2
click at [476, 283] on tr "Instructions - OS post op.docx 390 9 399 392" at bounding box center [856, 268] width 1374 height 30
type input "410"
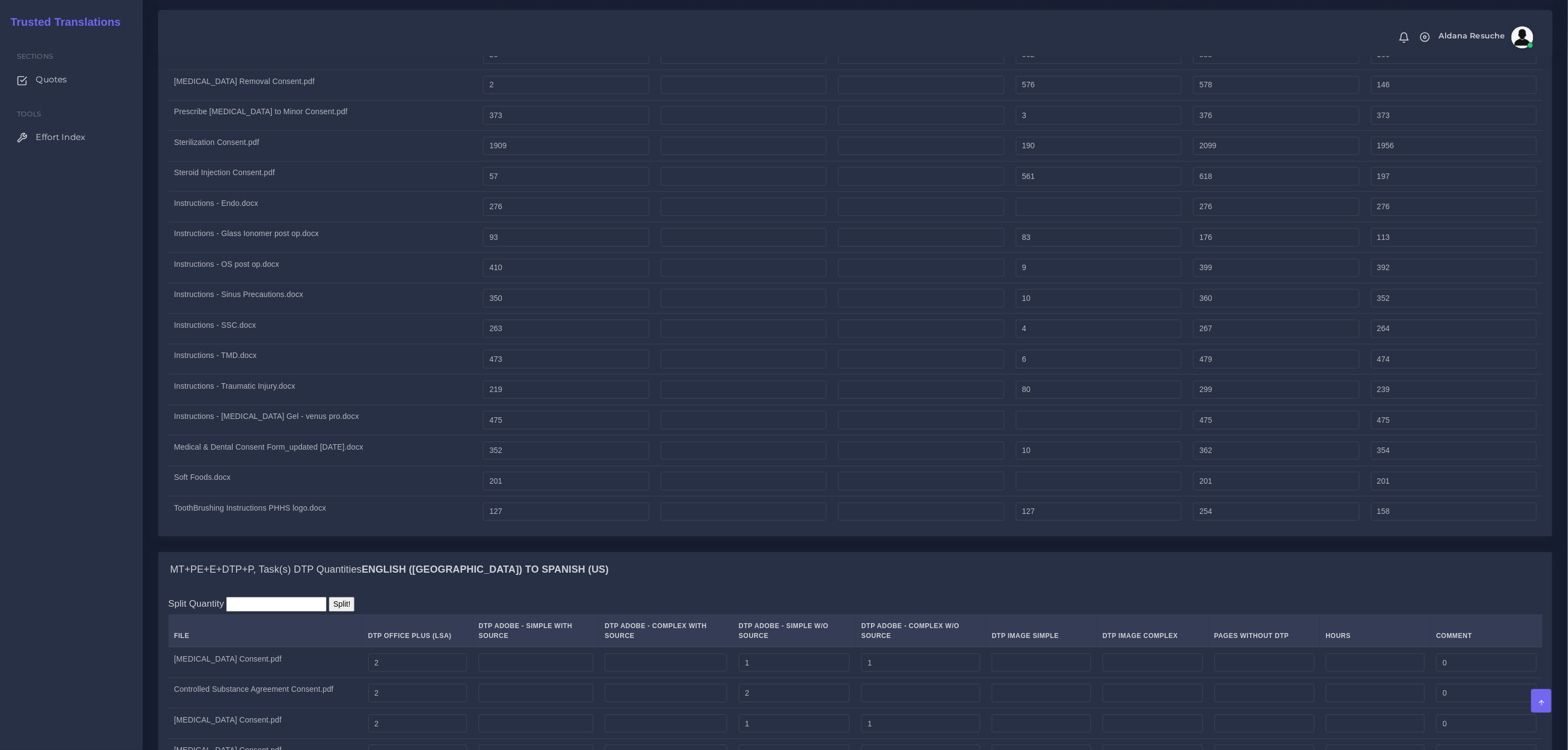
type input "419"
type input "412"
click at [397, 367] on td "Instructions - TMD.docx" at bounding box center [323, 359] width 309 height 30
click at [499, 368] on input "473" at bounding box center [565, 359] width 166 height 19
type input "493"
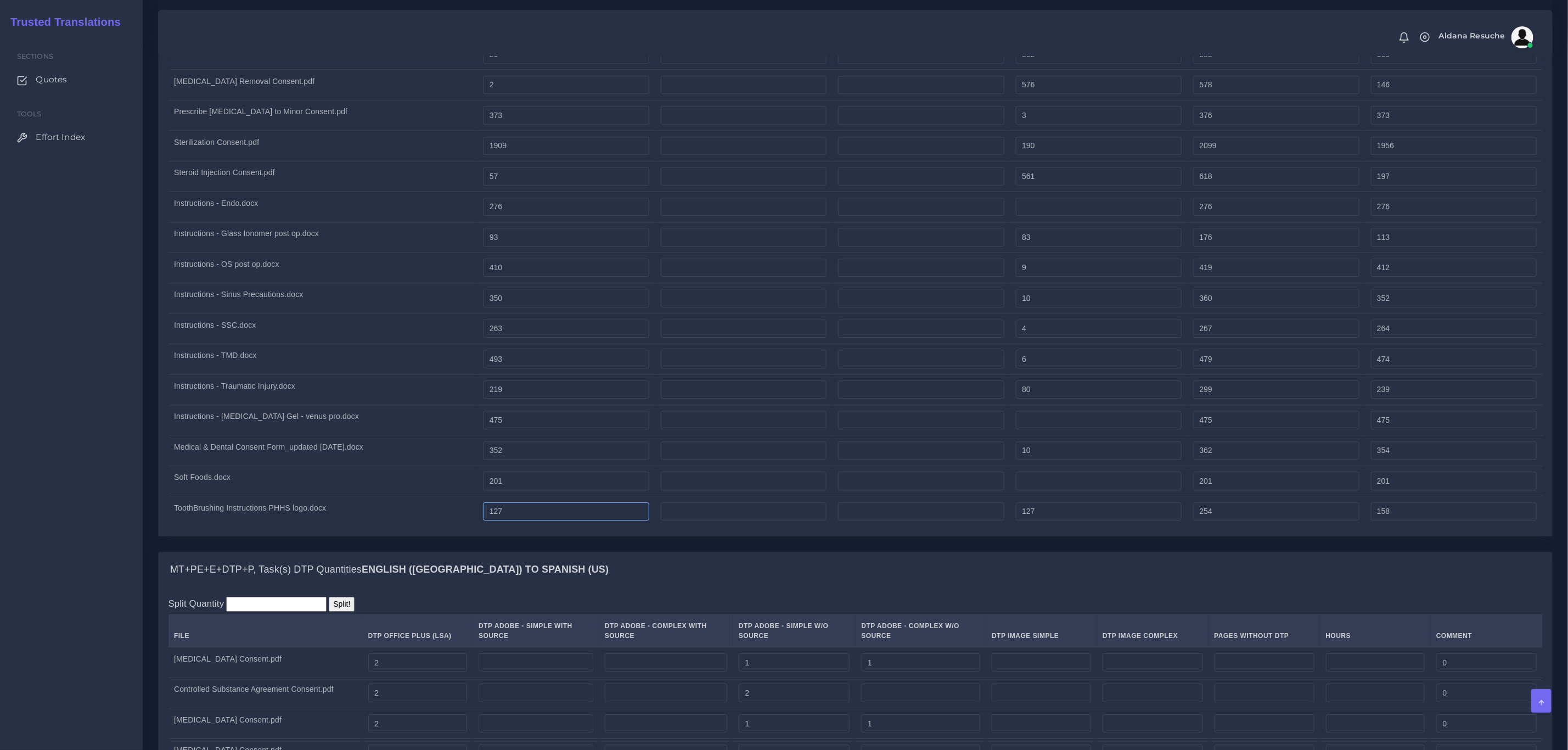
type input "499"
type input "494"
click at [505, 521] on input "127" at bounding box center [565, 511] width 166 height 19
type input "147"
type input "274"
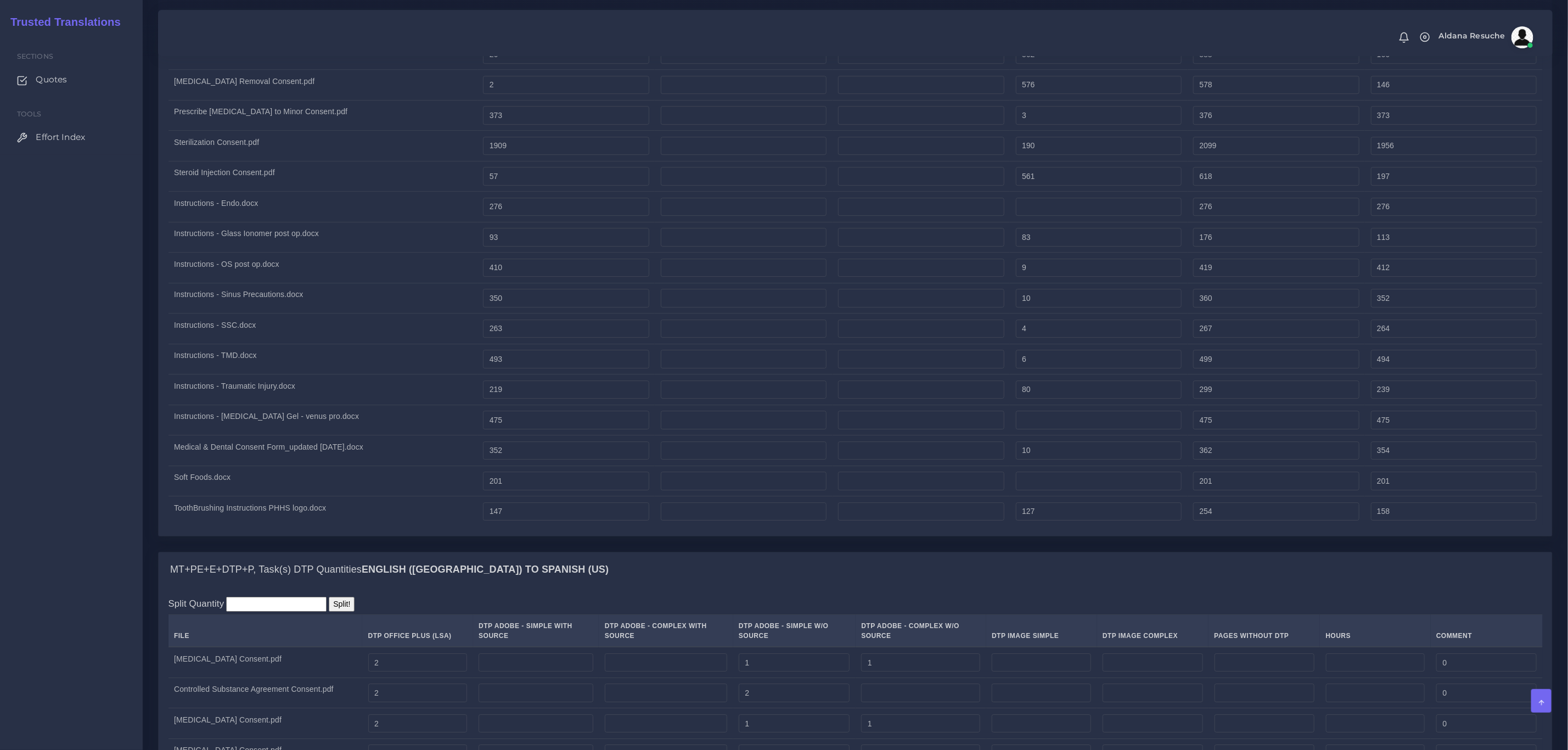
type input "178"
click at [534, 552] on div "MT+PE+E+DTP+P, Task(s) Full Post Editing / Edition / Proofreading Quantities En…" at bounding box center [855, 69] width 1411 height 965
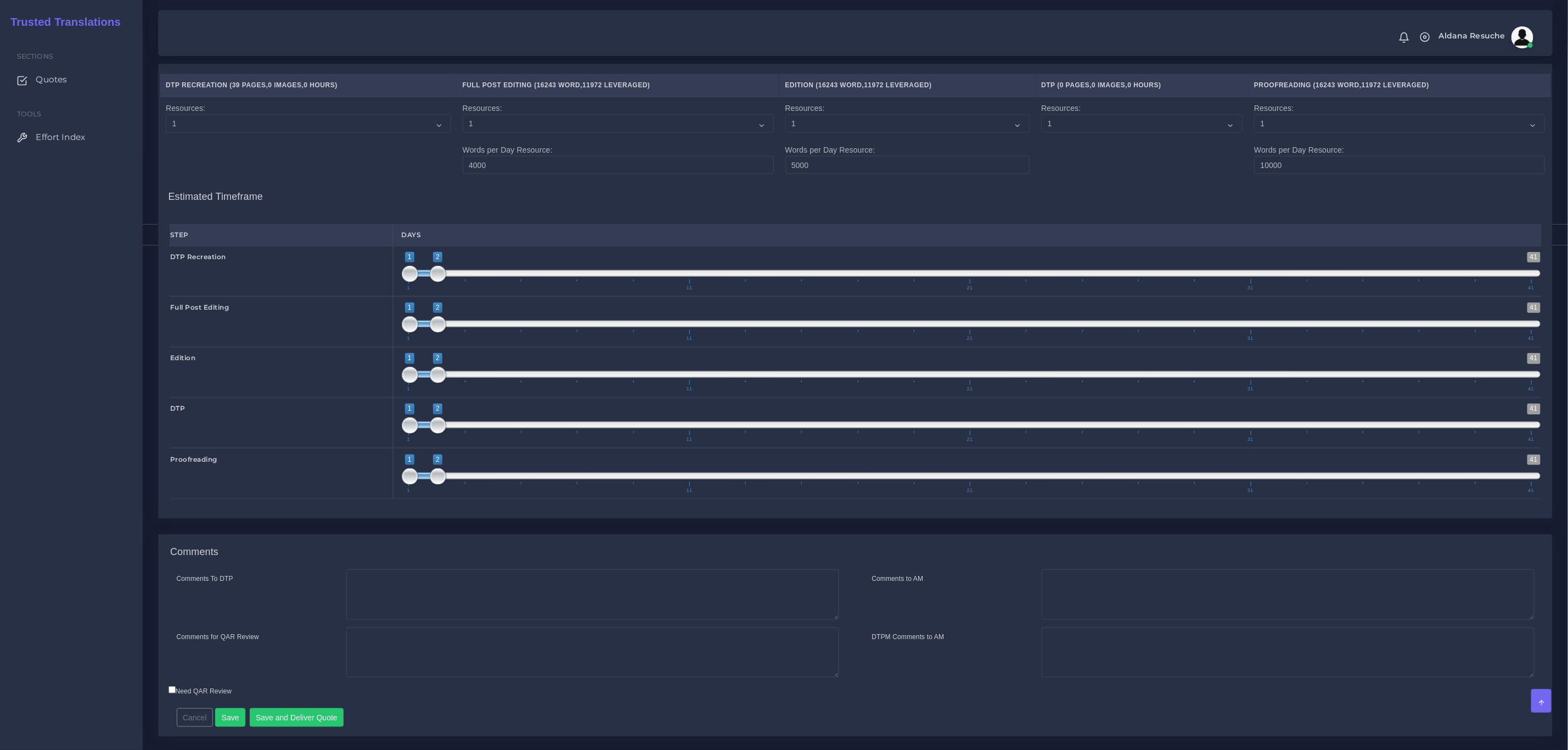
scroll to position [3913, 0]
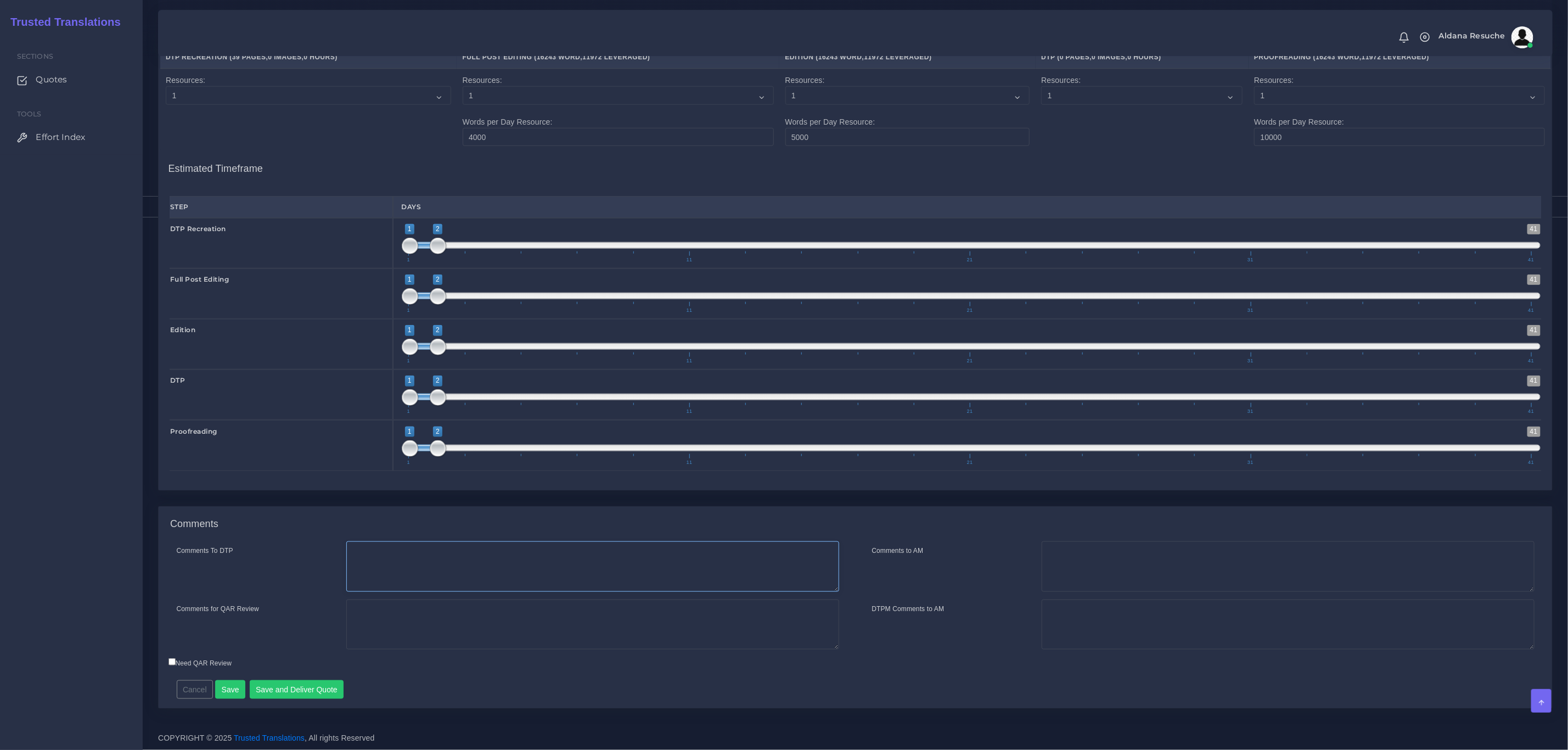
click at [548, 568] on textarea "Comments To DTP" at bounding box center [593, 566] width 493 height 51
click at [548, 568] on textarea "Recreation in word" at bounding box center [593, 566] width 493 height 51
type textarea "Recreation in word For some PDFs, filliable fields are needed."
click at [539, 611] on textarea "Comments for QAR Review" at bounding box center [593, 625] width 493 height 51
type textarea "New client. PEEP. DTP recreation in word + DTP in word + Generation of PDFs wit…"
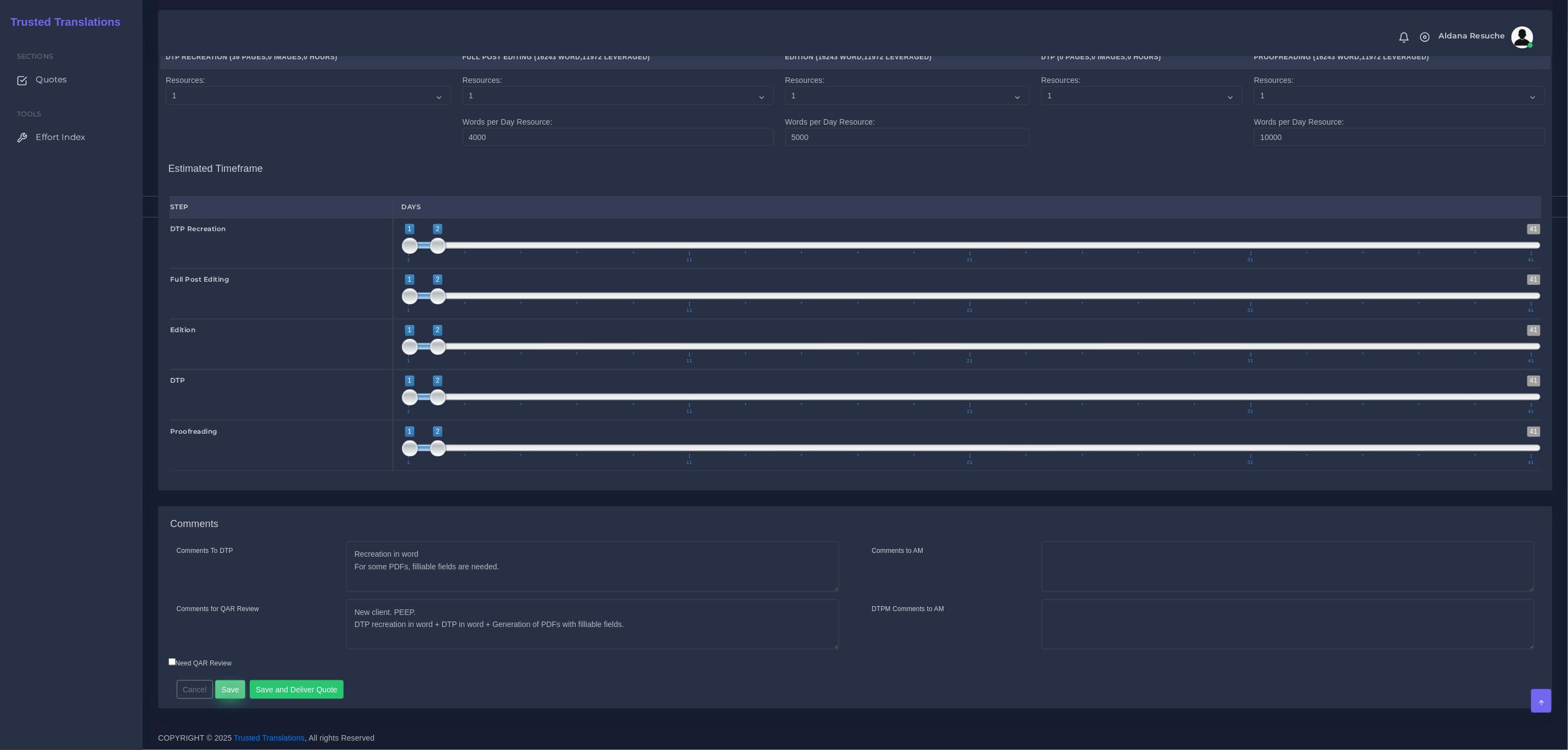
click at [229, 697] on button "Save" at bounding box center [230, 689] width 30 height 19
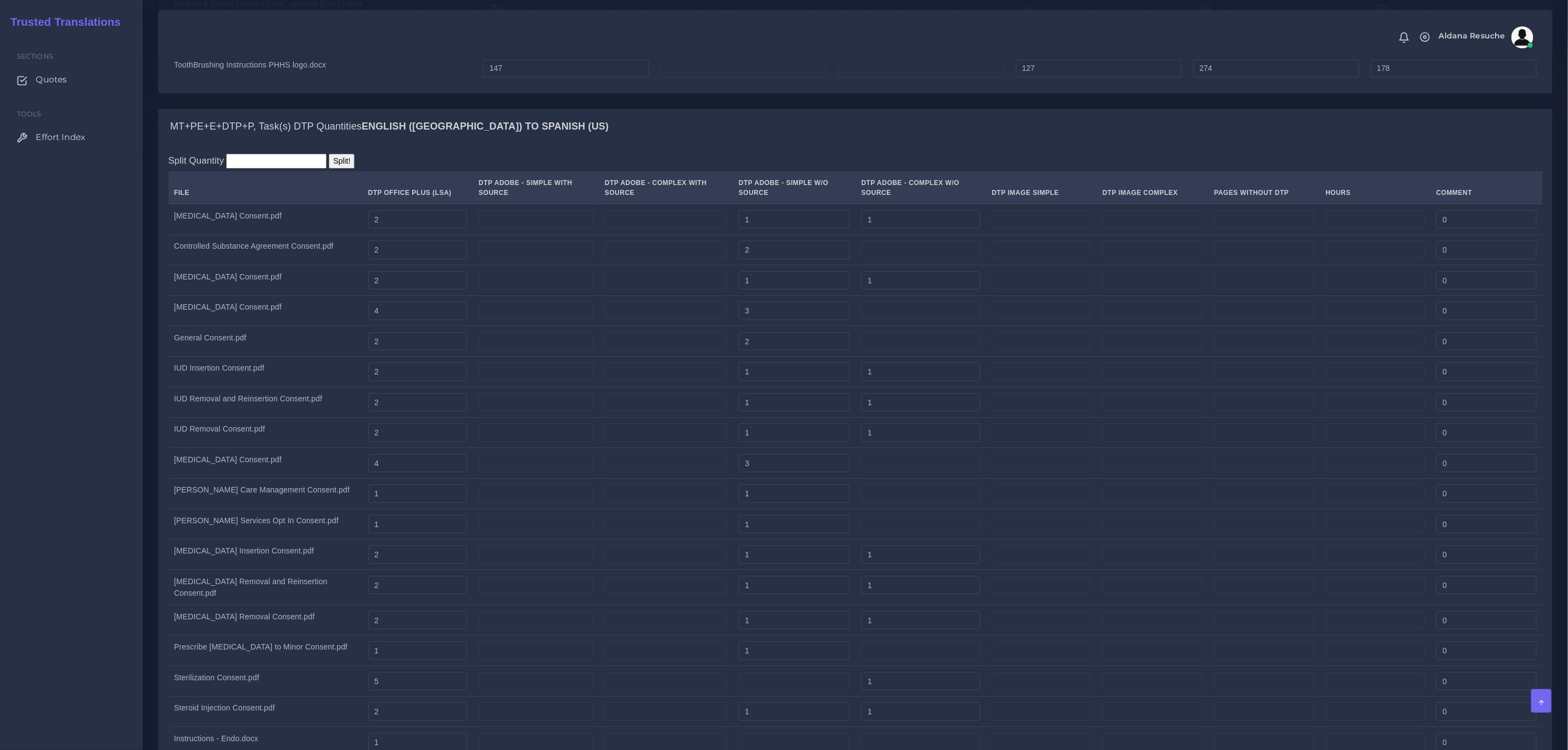
scroll to position [2843, 0]
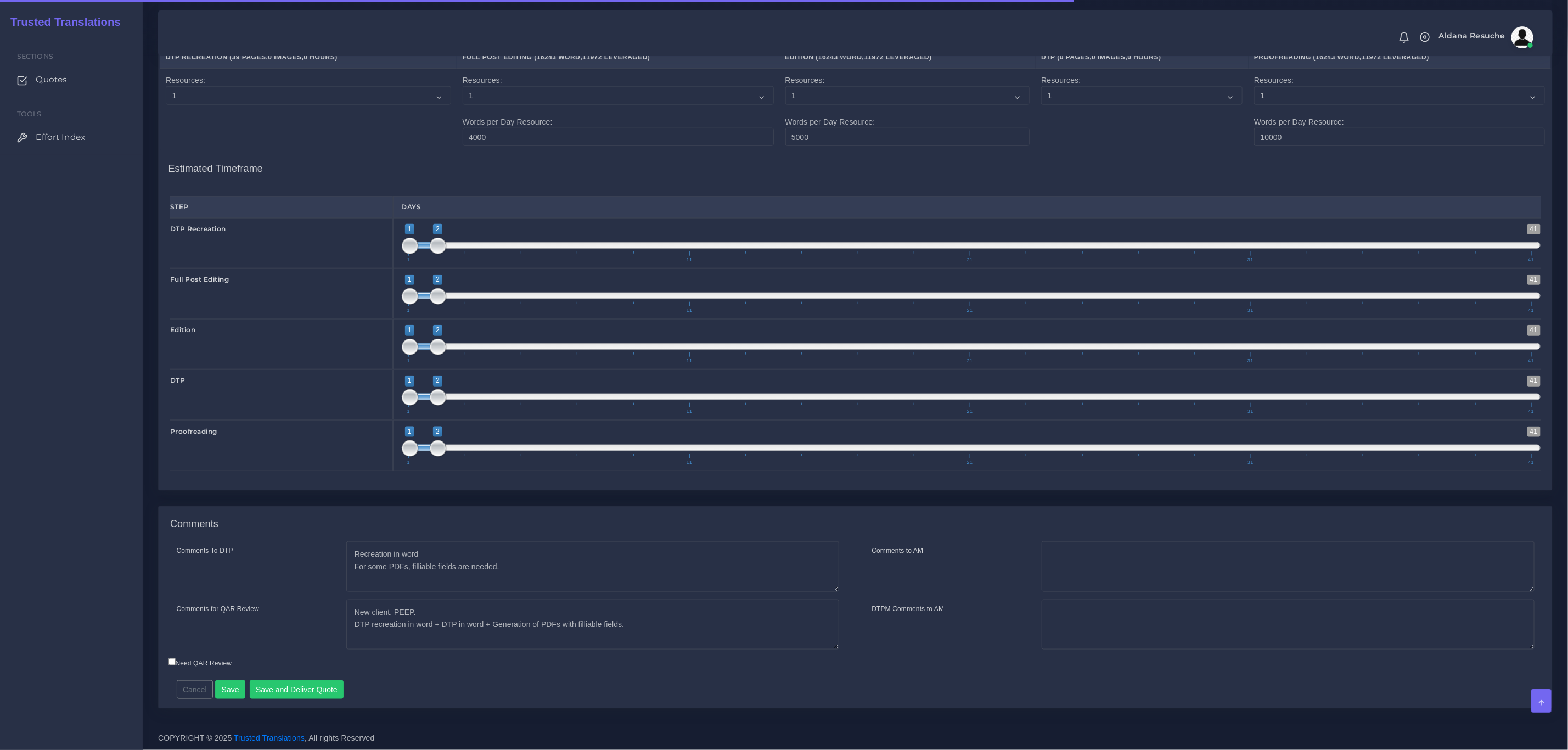
scroll to position [3913, 0]
click at [299, 685] on button "Save and Deliver Quote" at bounding box center [296, 689] width 94 height 19
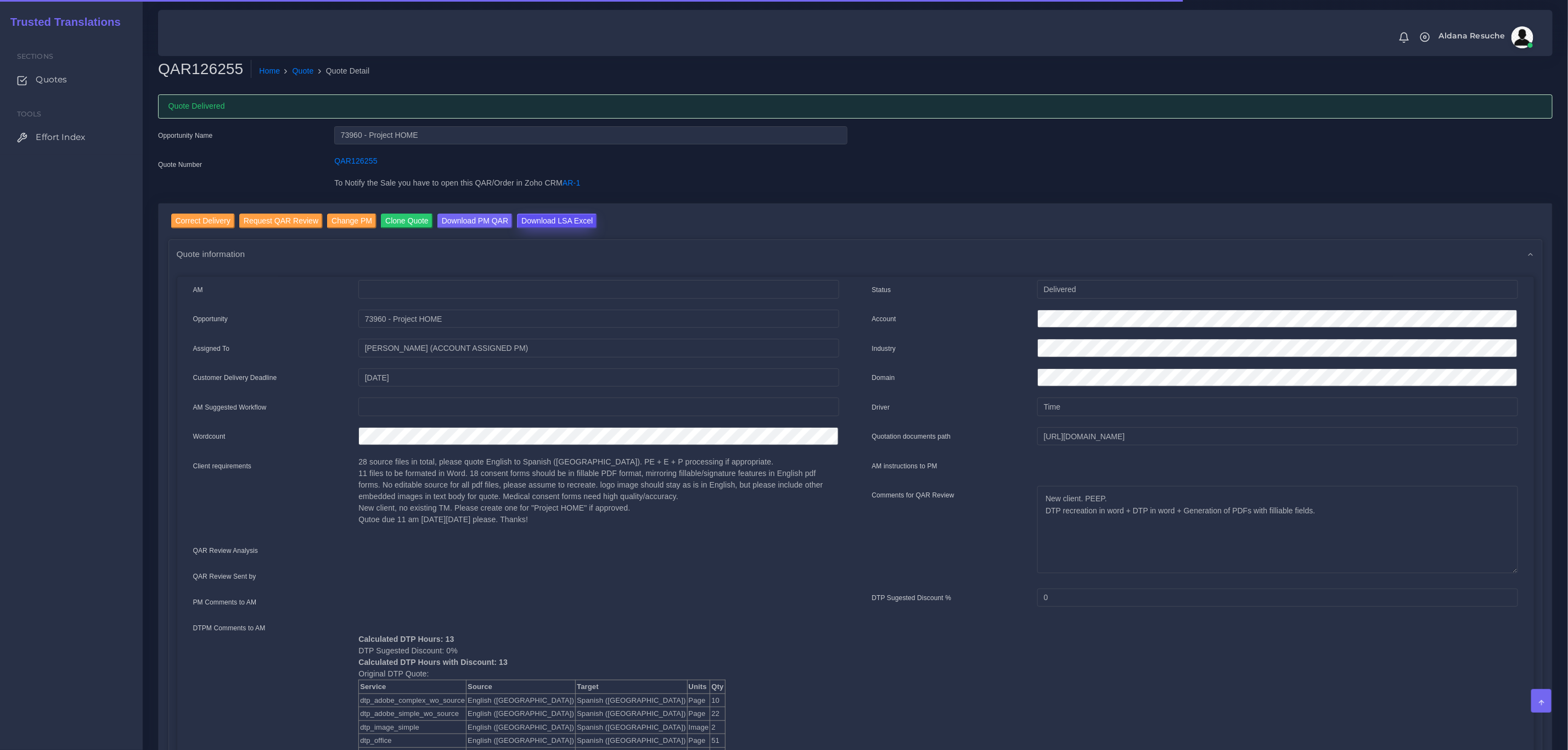
click at [555, 220] on input "Download LSA Excel" at bounding box center [557, 221] width 80 height 15
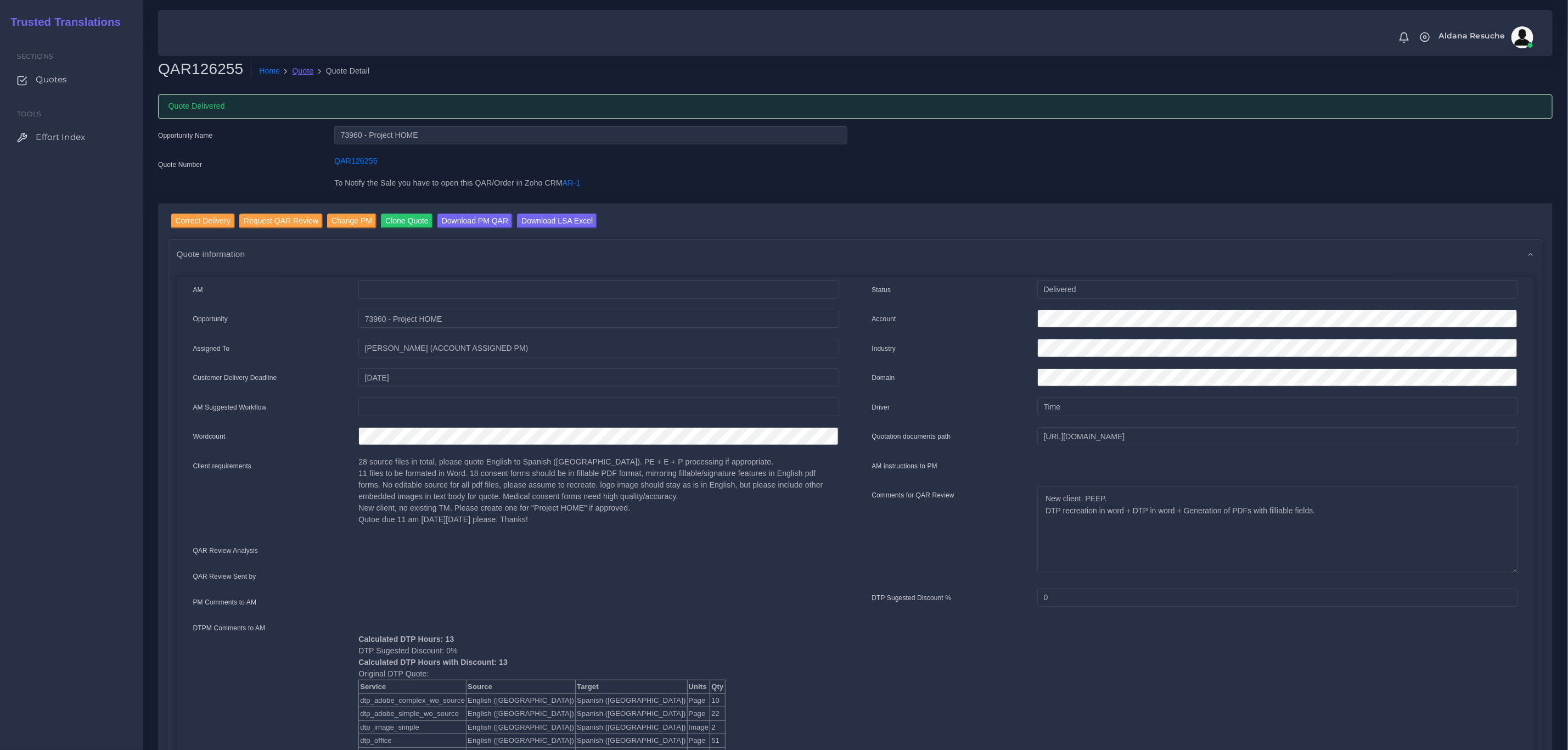
click at [298, 75] on link "Quote" at bounding box center [303, 71] width 21 height 12
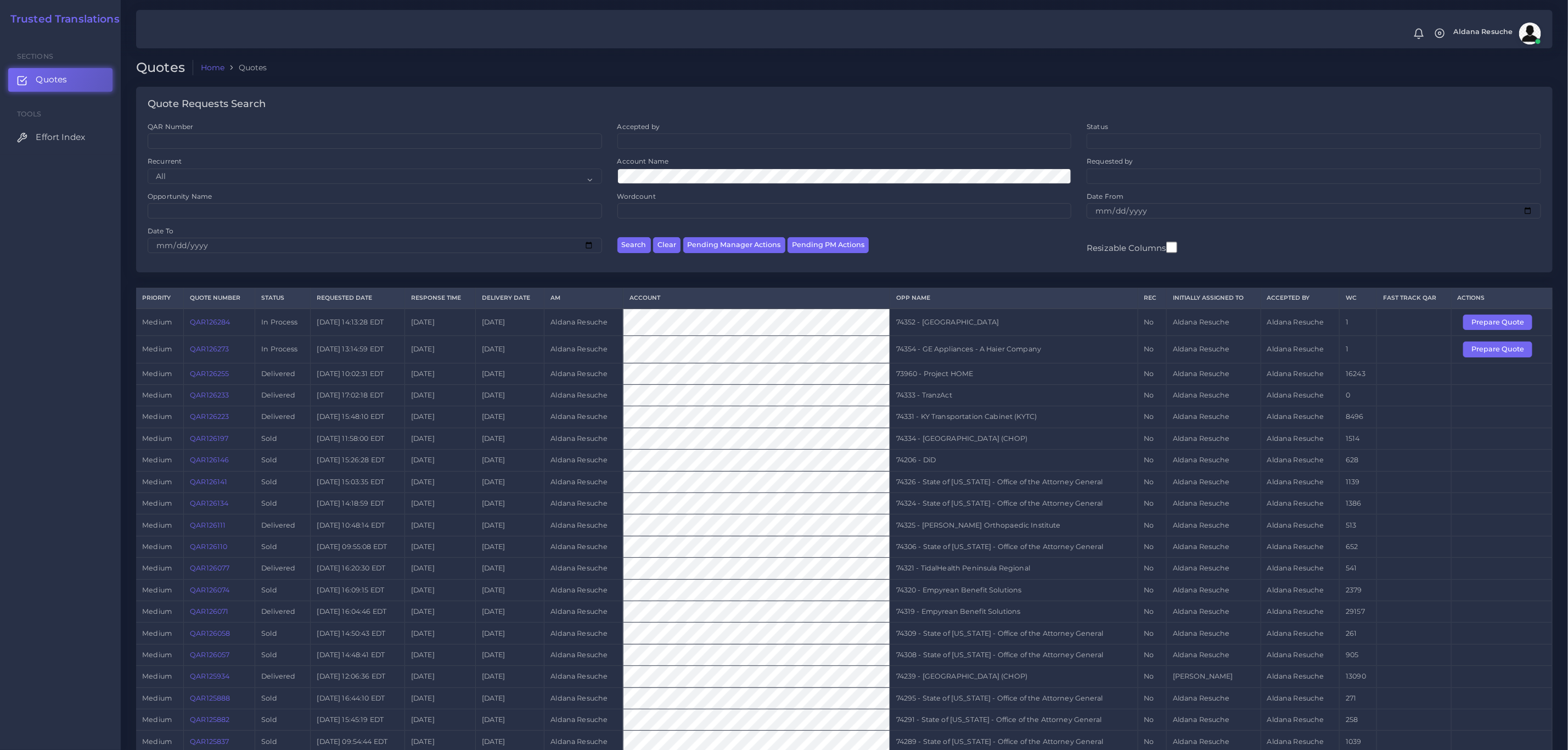
click at [957, 348] on td "74354 - GE Appliances - A Haier Company" at bounding box center [1014, 349] width 248 height 27
copy tr "74354 - GE Appliances - A Haier Company"
drag, startPoint x: 1497, startPoint y: 351, endPoint x: 1416, endPoint y: 404, distance: 96.8
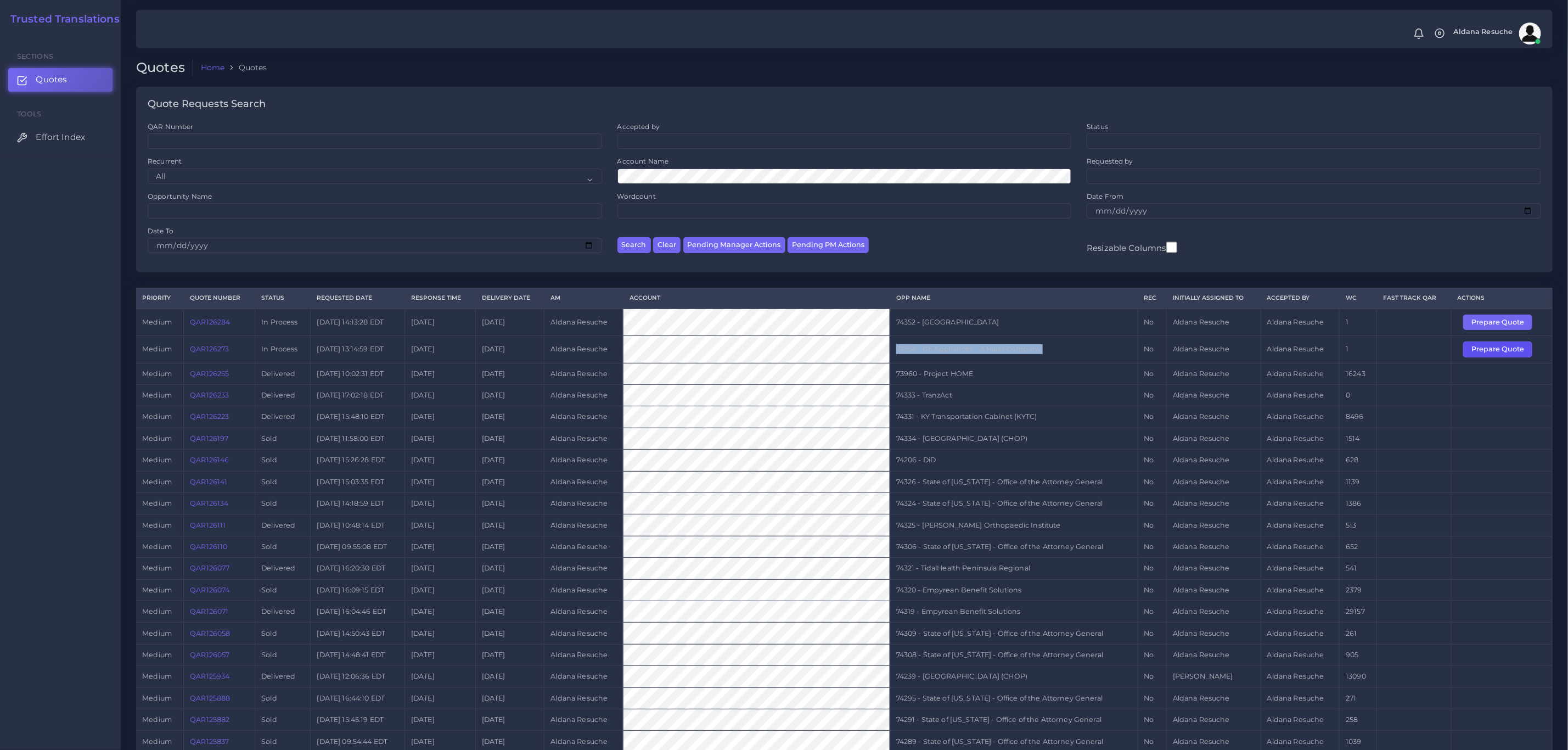
click at [1497, 351] on button "Prepare Quote" at bounding box center [1498, 349] width 69 height 15
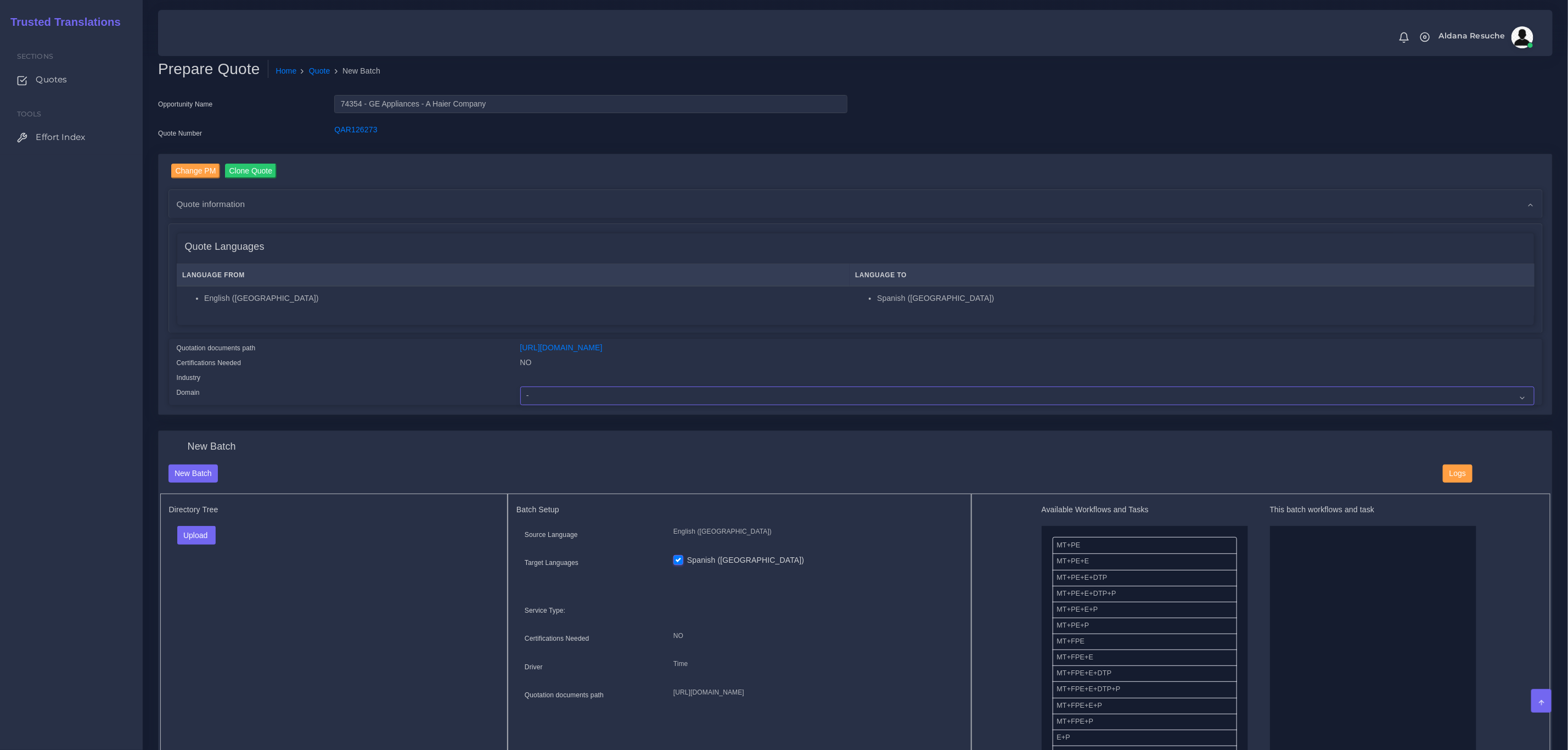
click at [583, 394] on select "- Advertising and Media Agriculture, Forestry and Fishing Architecture, Buildin…" at bounding box center [1027, 396] width 1014 height 19
select select "Healthcare and Health Sciences"
click at [520, 387] on select "- Advertising and Media Agriculture, Forestry and Fishing Architecture, Buildin…" at bounding box center [1027, 396] width 1014 height 19
click at [187, 540] on button "Upload" at bounding box center [197, 535] width 39 height 19
click at [198, 577] on label "Files" at bounding box center [215, 577] width 75 height 14
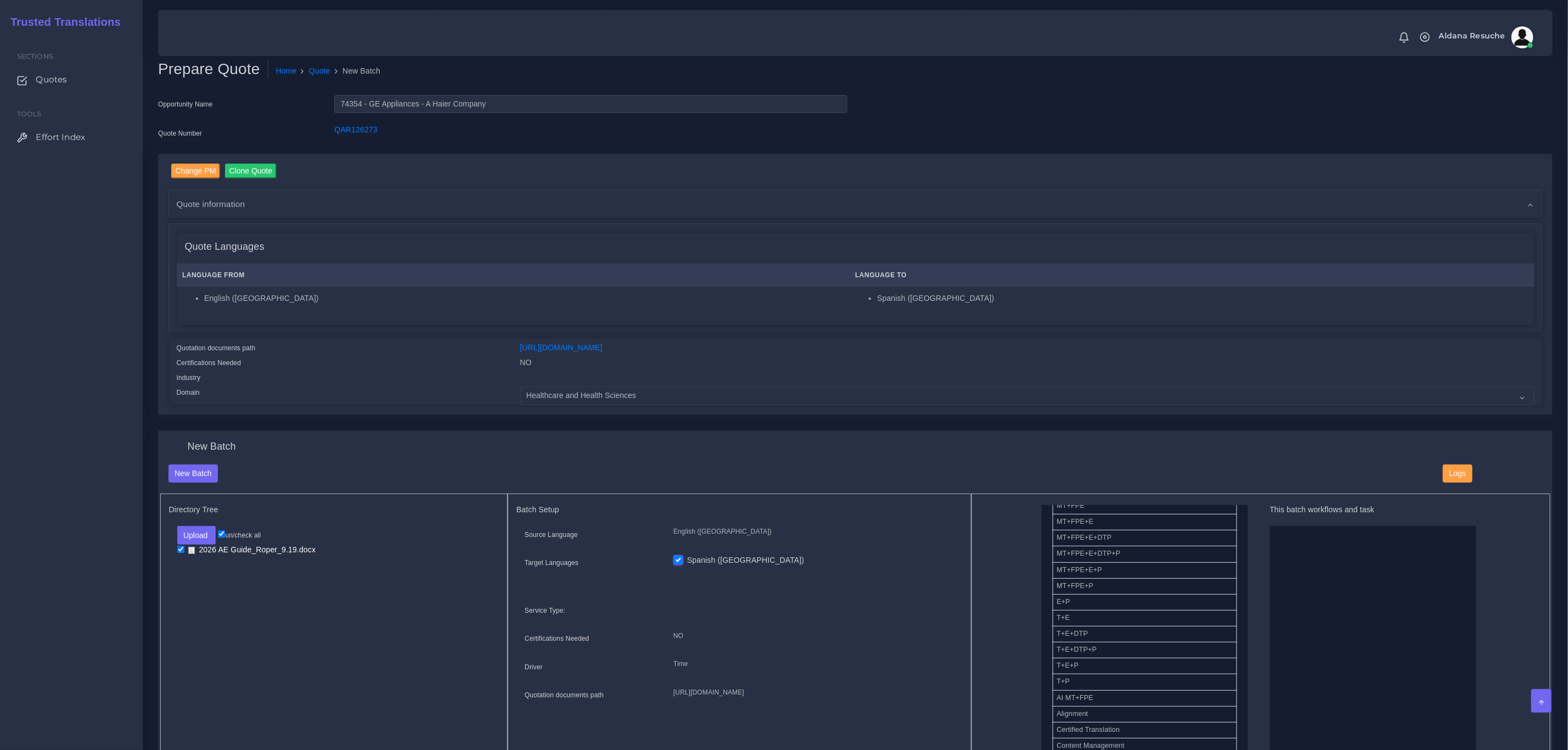
scroll to position [164, 0]
drag, startPoint x: 1105, startPoint y: 628, endPoint x: 1303, endPoint y: 593, distance: 201.1
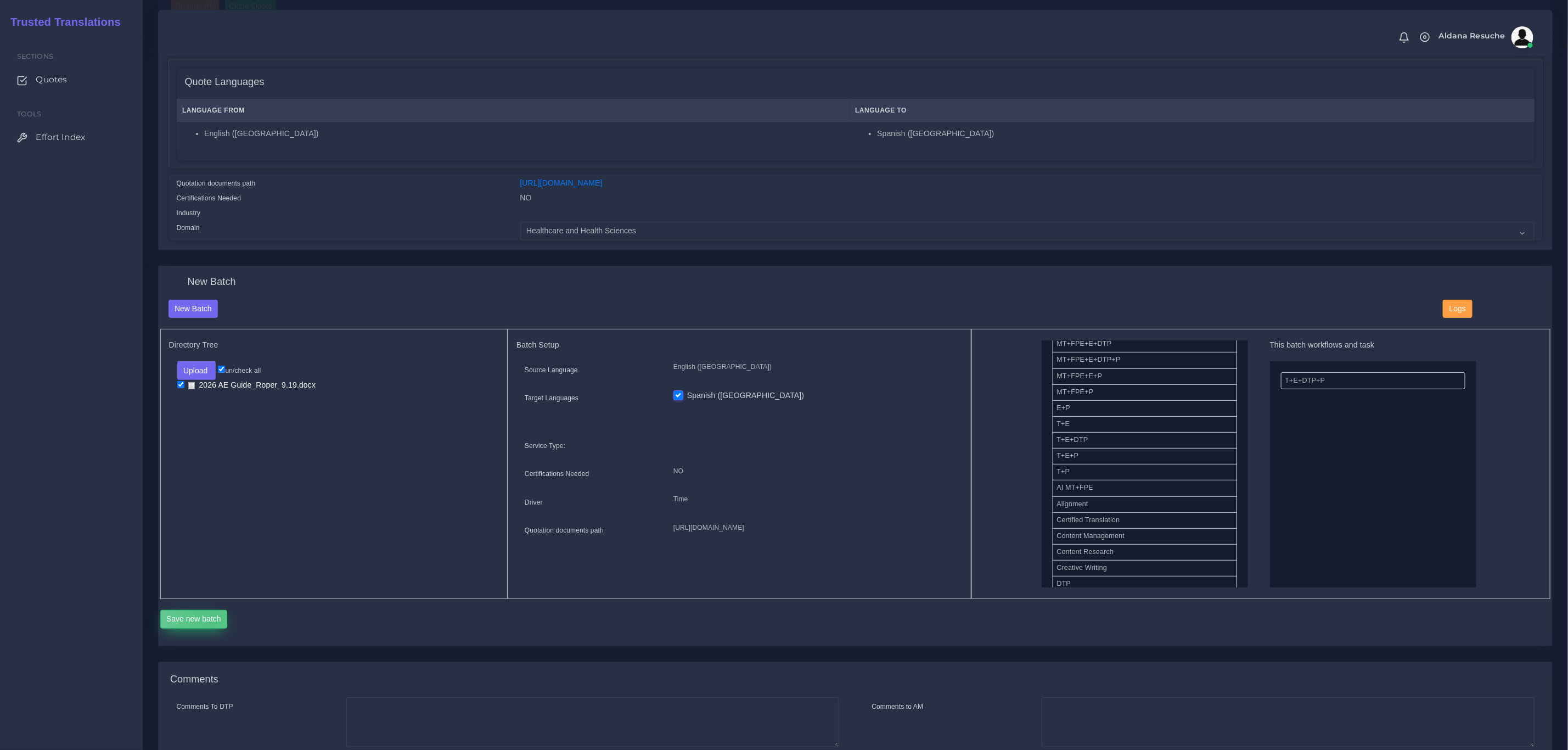
click at [208, 611] on button "Save new batch" at bounding box center [194, 619] width 68 height 19
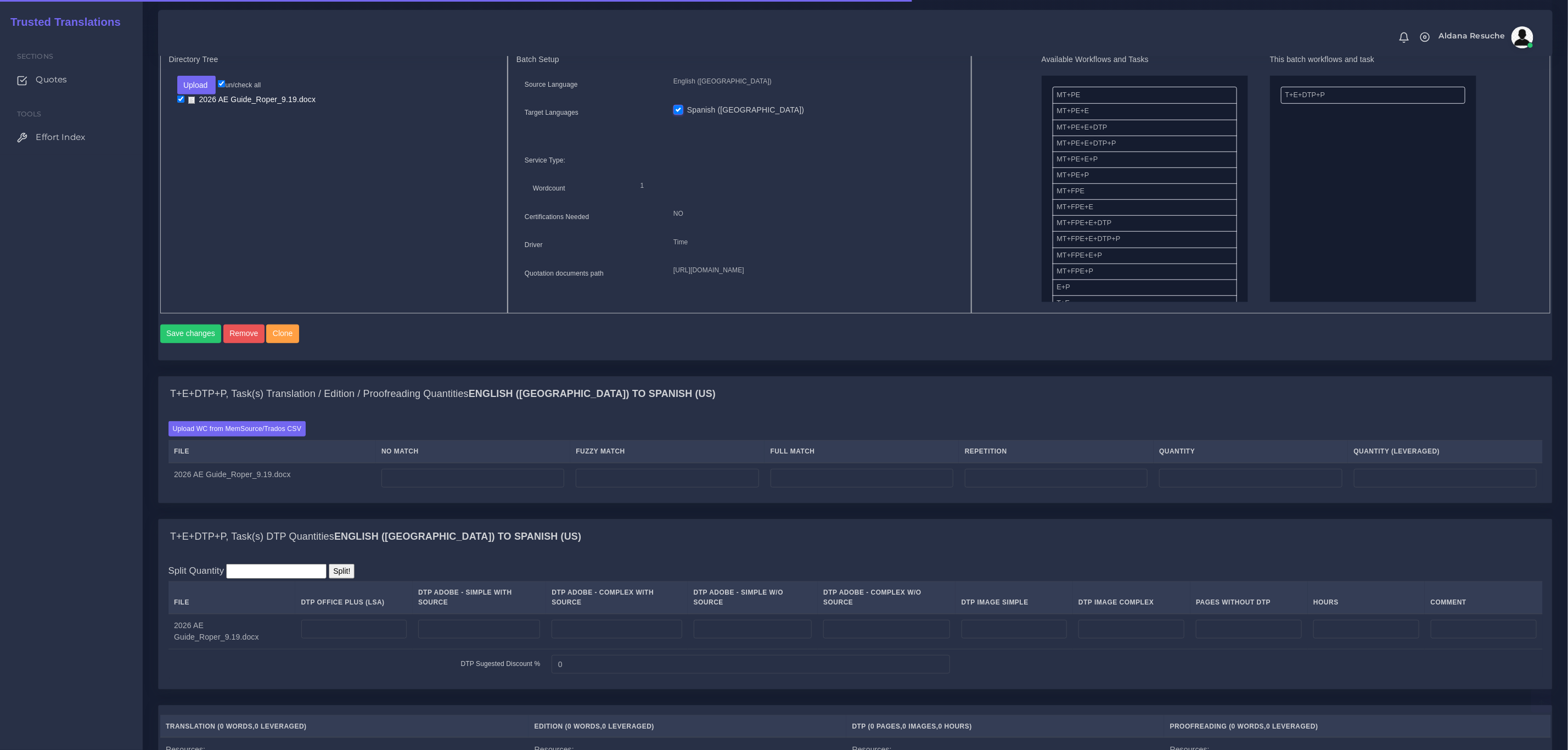
scroll to position [412, 0]
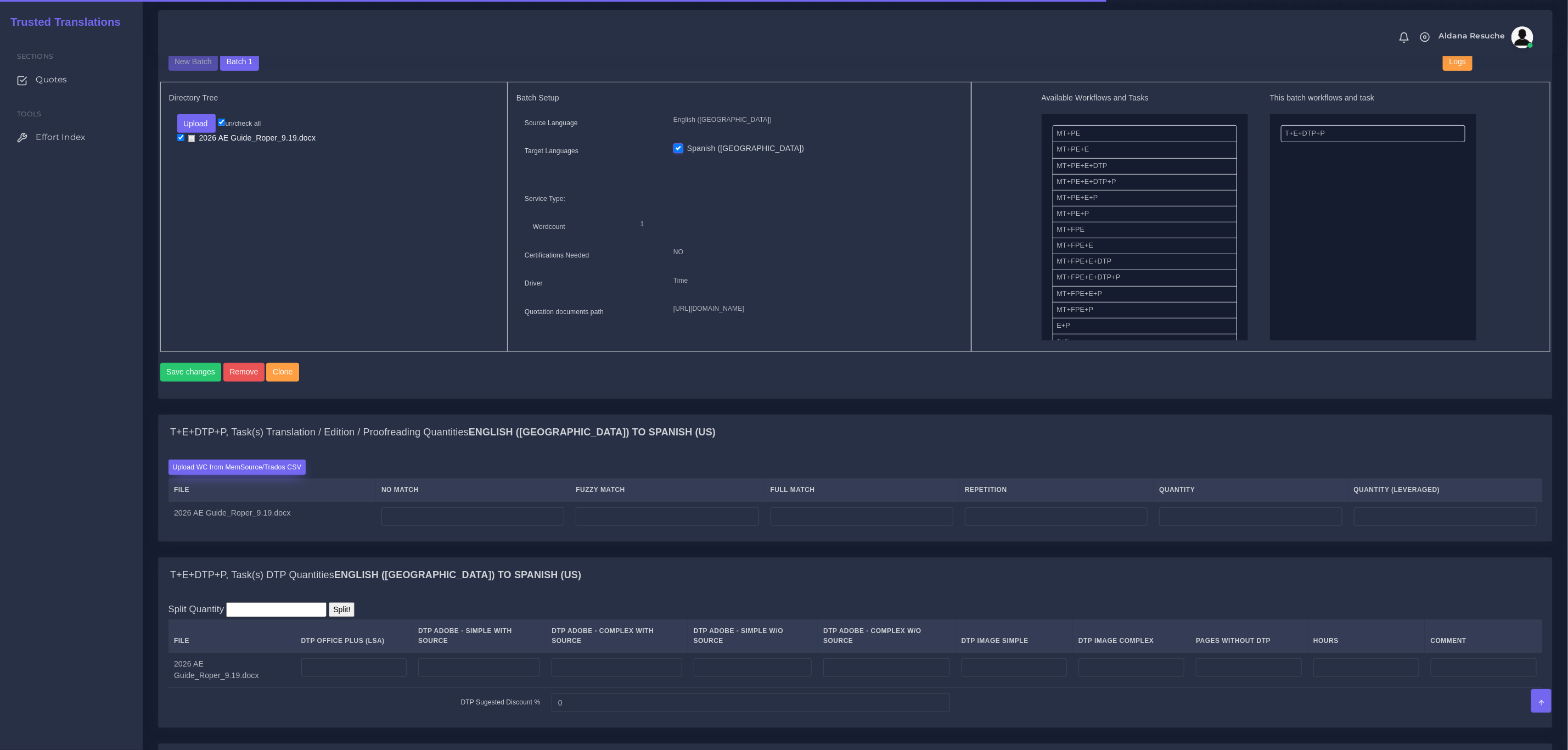
click at [209, 474] on label "Upload WC from MemSource/Trados CSV" at bounding box center [237, 467] width 138 height 15
click at [0, 0] on input "Upload WC from MemSource/Trados CSV" at bounding box center [0, 0] width 0 height 0
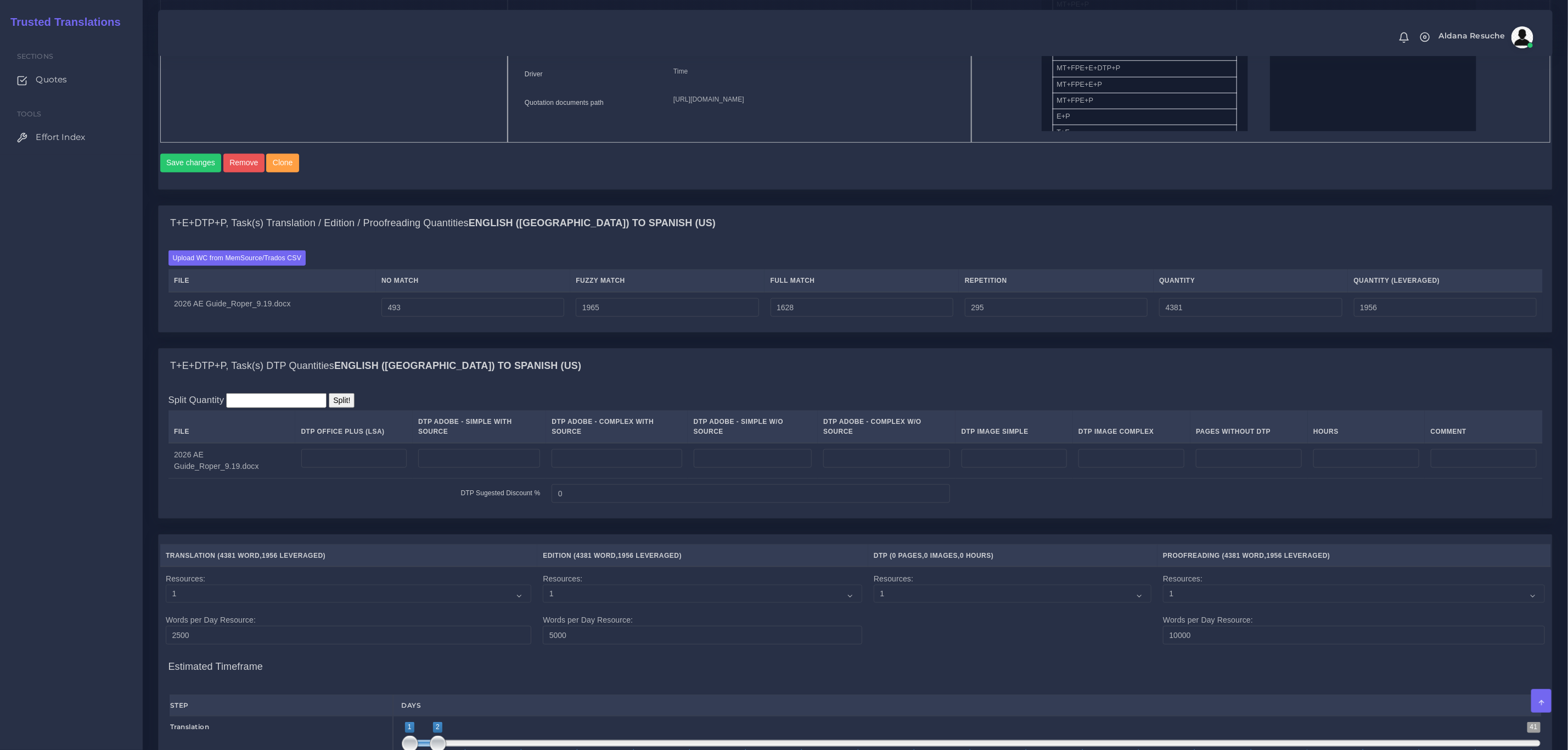
scroll to position [659, 0]
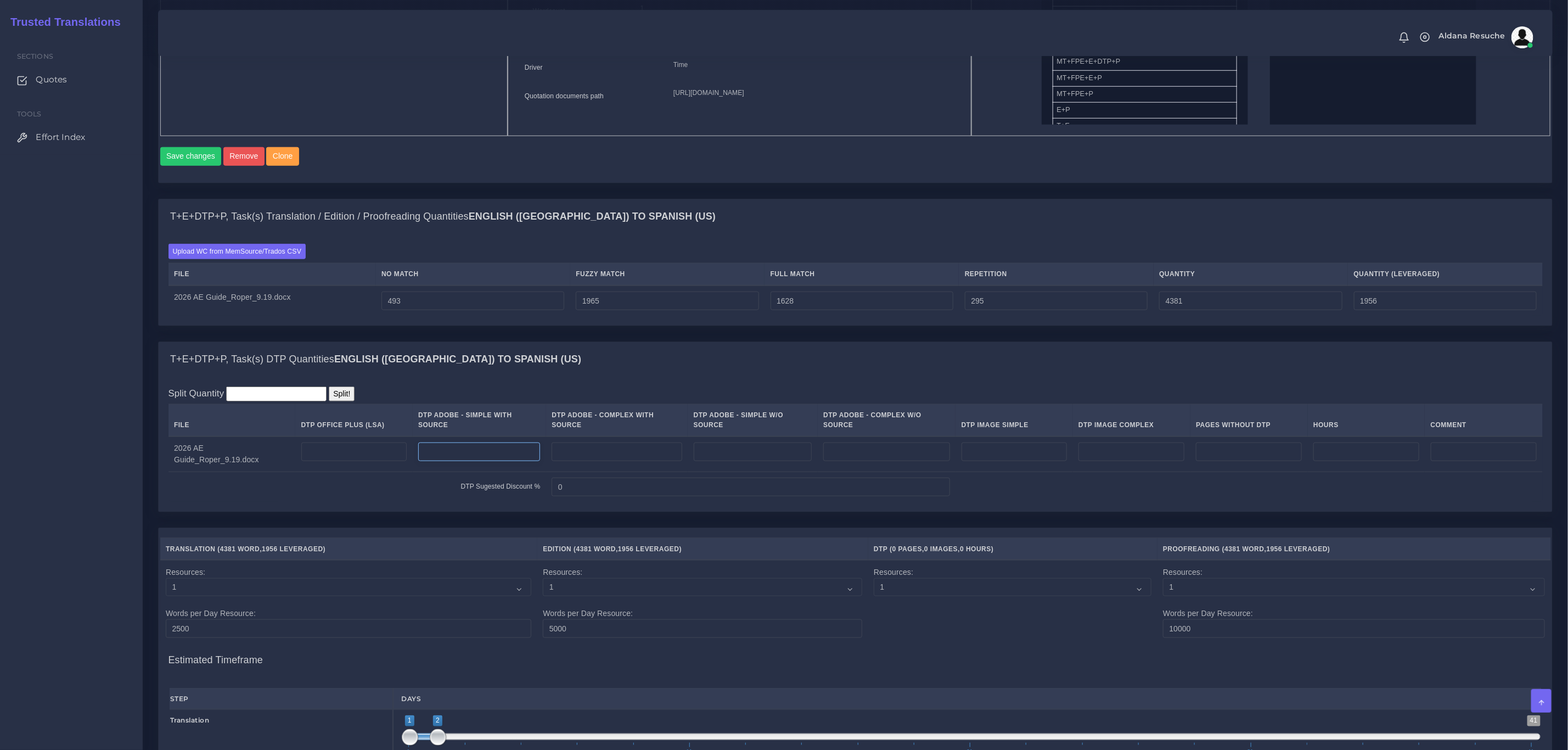
click at [477, 453] on input "number" at bounding box center [479, 452] width 122 height 19
type input "3"
click at [590, 377] on div "T+E+DTP+P, Task(s) DTP Quantities English (US) TO Spanish (US)" at bounding box center [855, 360] width 1393 height 35
click at [587, 457] on input "number" at bounding box center [617, 452] width 130 height 19
type input "21"
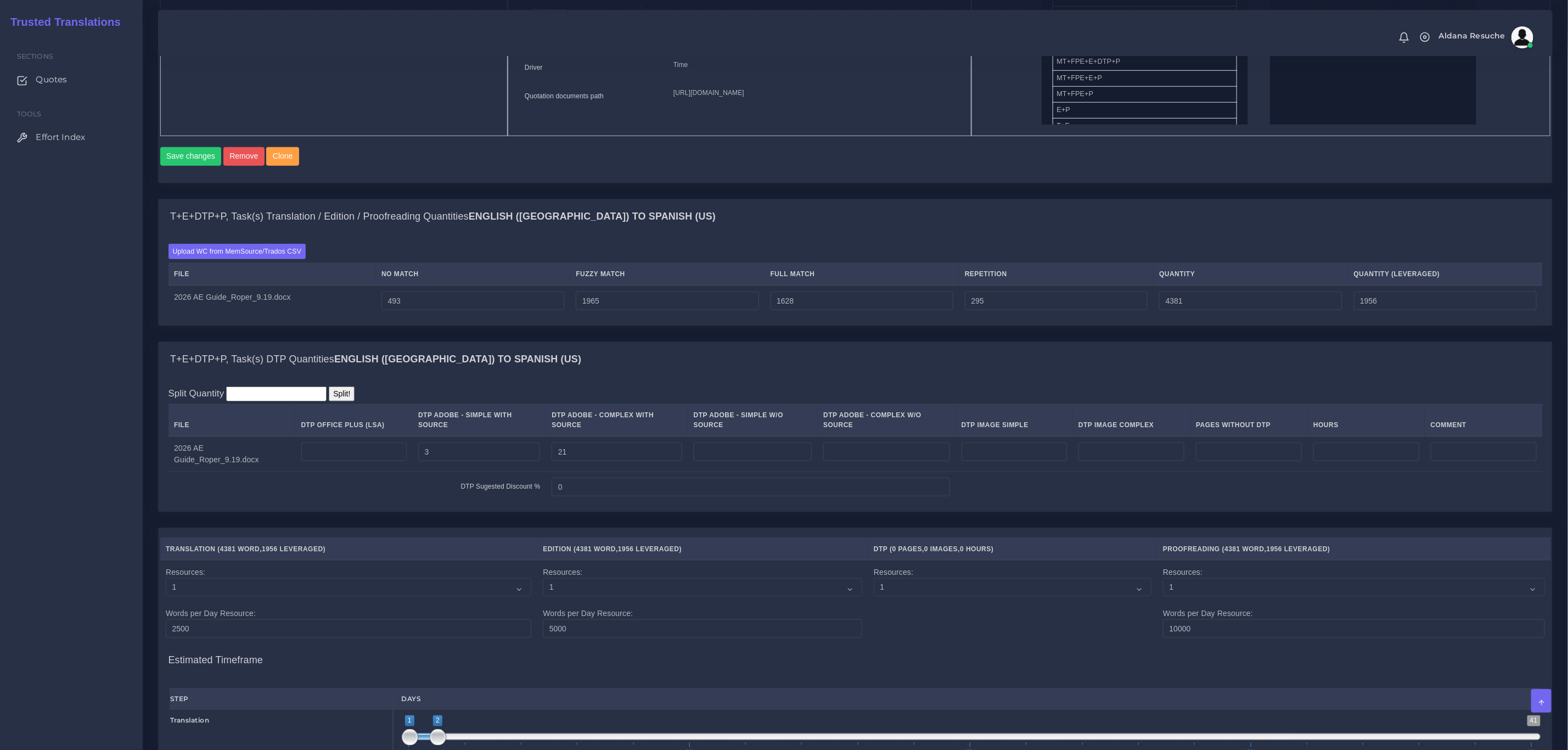
click at [618, 407] on div "Split Quantity Split! File DTP Office Plus (LSA) DTP Adobe - Simple With Source…" at bounding box center [856, 444] width 1374 height 116
click at [771, 370] on div "T+E+DTP+P, Task(s) DTP Quantities English (US) TO Spanish (US)" at bounding box center [855, 360] width 1393 height 35
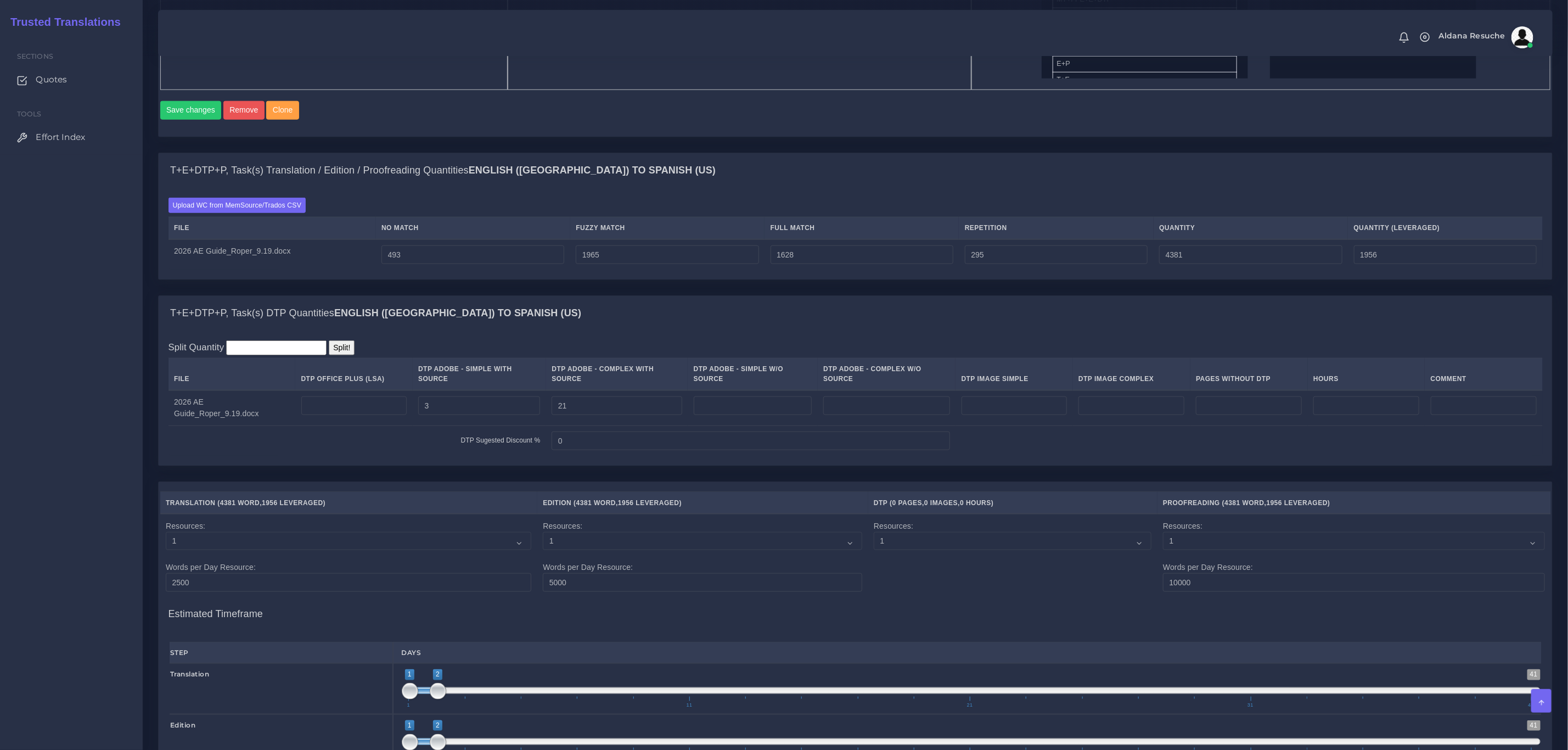
scroll to position [741, 0]
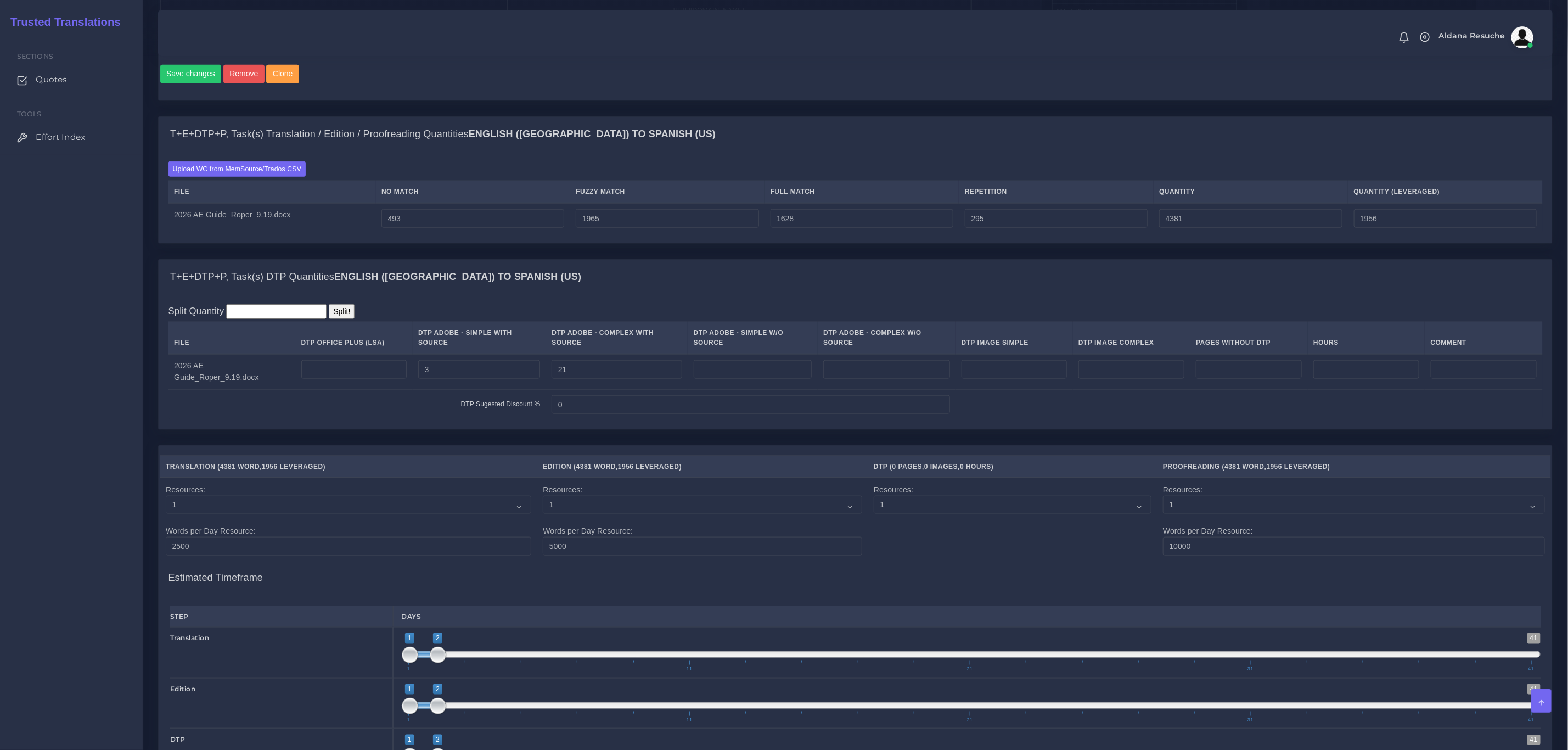
click at [361, 259] on div "T+E+DTP+P, Task(s) Translation / Edition / Proofreading Quantities English (US)…" at bounding box center [855, 188] width 1411 height 142
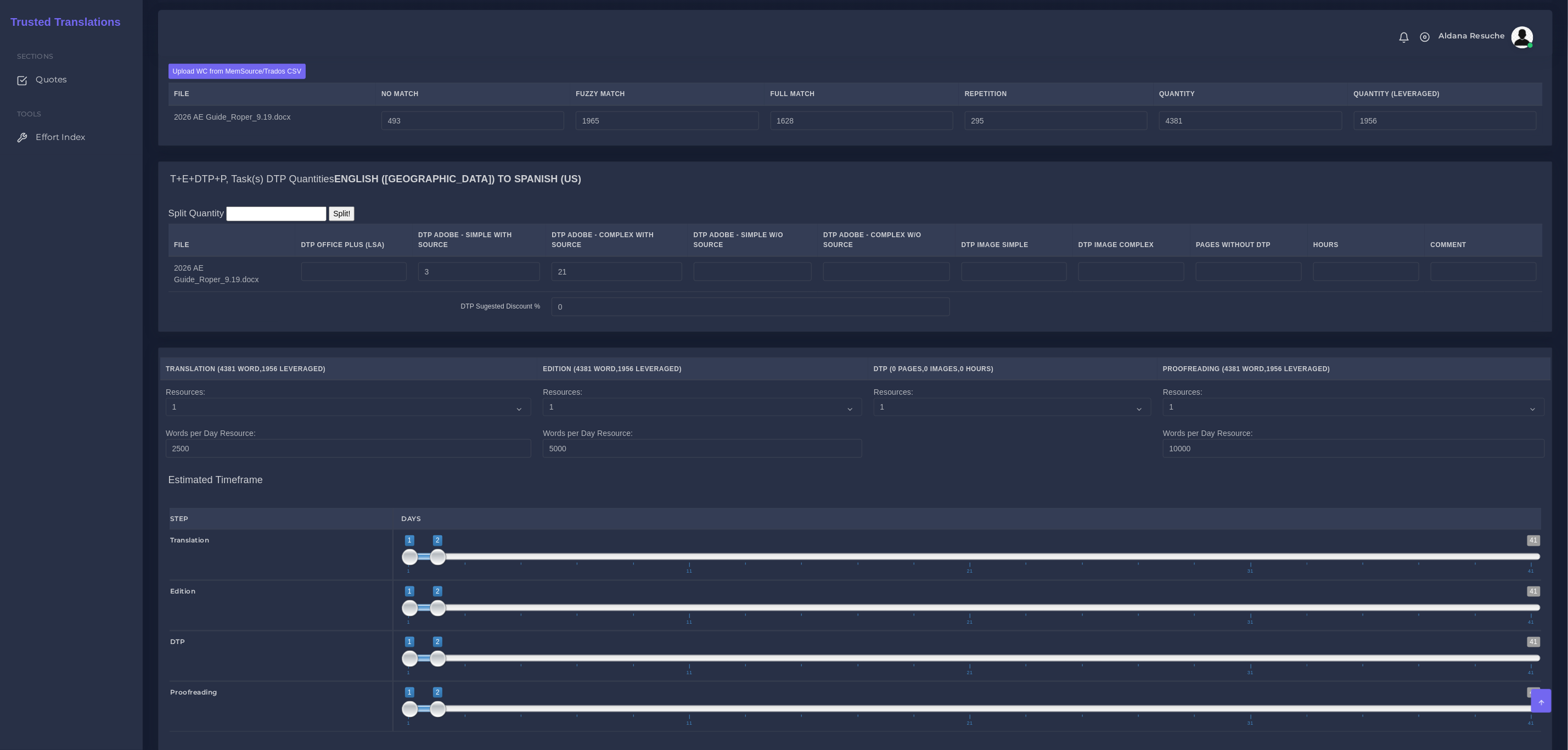
scroll to position [1107, 0]
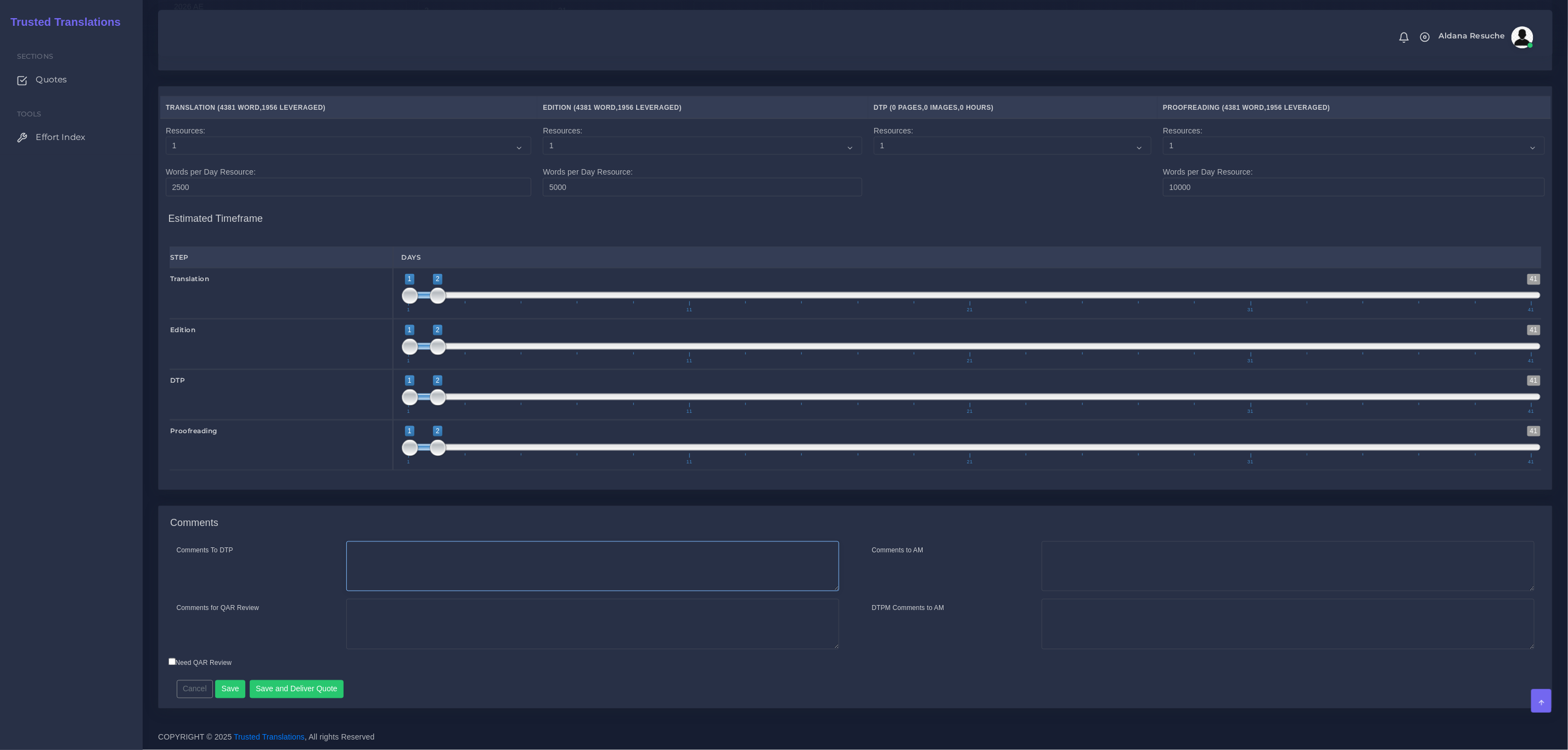
click at [472, 557] on textarea "Comments To DTP" at bounding box center [593, 566] width 493 height 51
type textarea "DTP in .idml"
click at [470, 606] on textarea "TEP quoted per client request. I'll check with the client to update the quote w…" at bounding box center [593, 624] width 493 height 51
drag, startPoint x: 484, startPoint y: 608, endPoint x: 496, endPoint y: 610, distance: 12.2
click at [485, 608] on textarea "TEP quoted per client request. I'll check with the client to update the quote w…" at bounding box center [593, 624] width 493 height 51
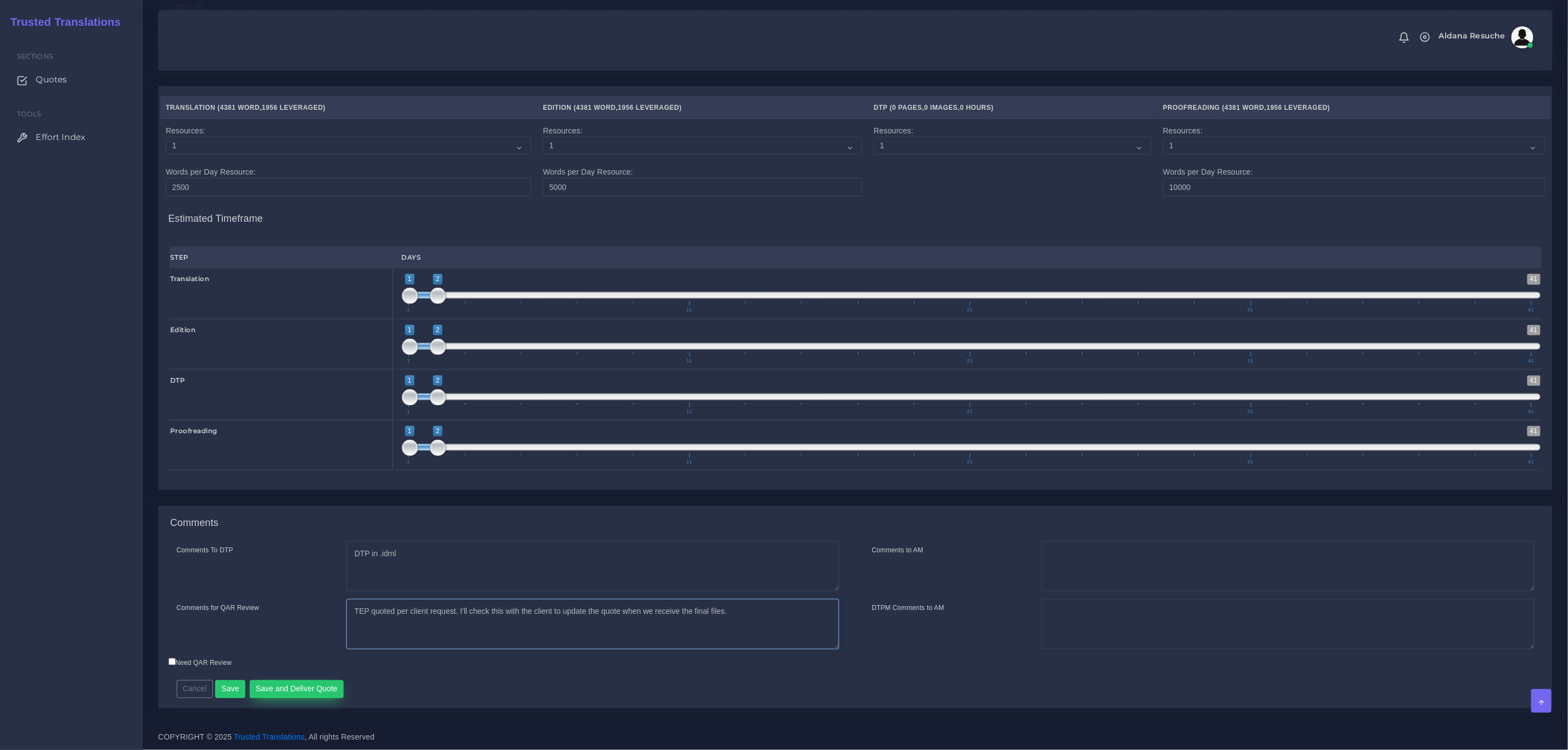
type textarea "TEP quoted per client request. I'll check this with the client to update the qu…"
click at [292, 687] on button "Save and Deliver Quote" at bounding box center [296, 689] width 94 height 19
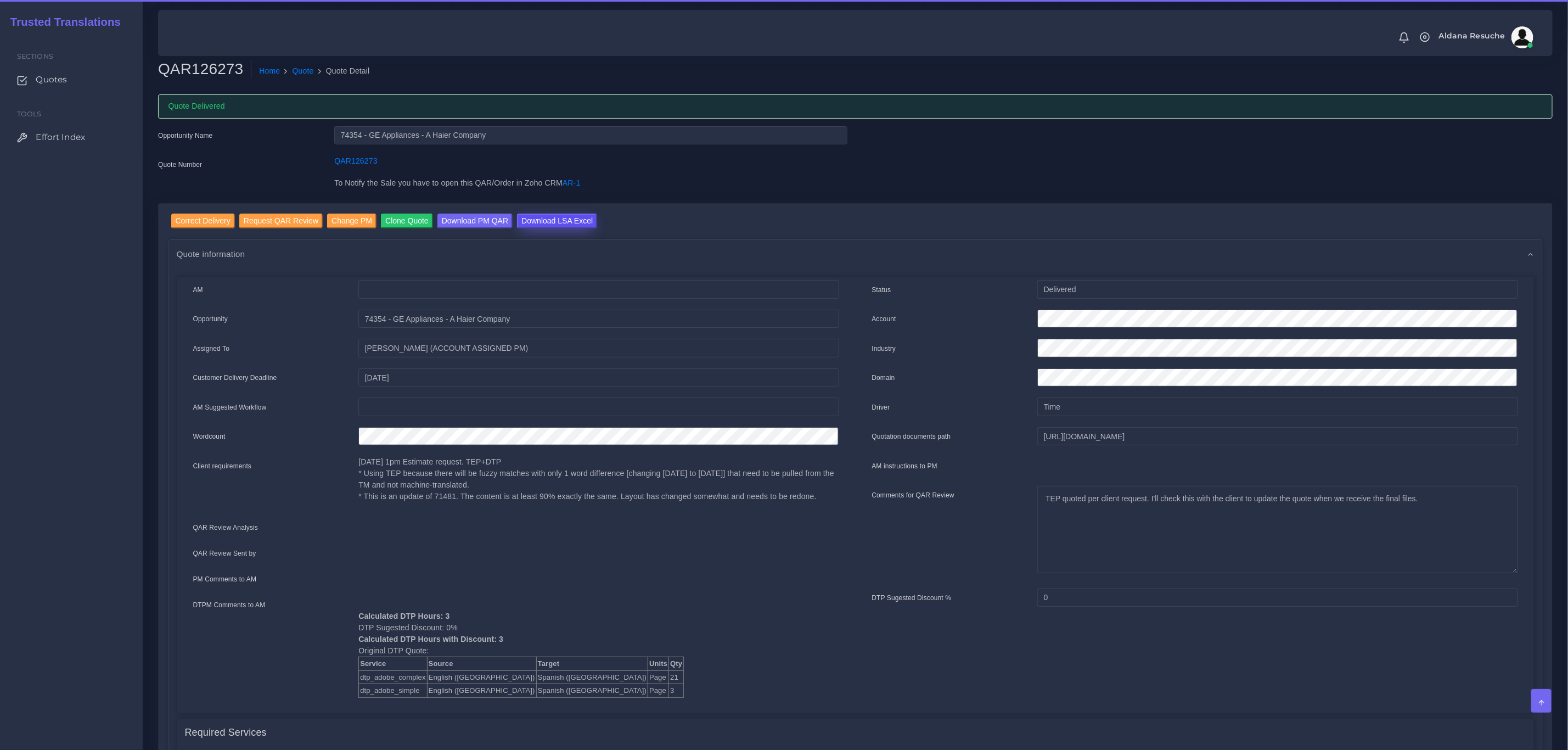
click at [544, 226] on input "Download LSA Excel" at bounding box center [557, 221] width 80 height 15
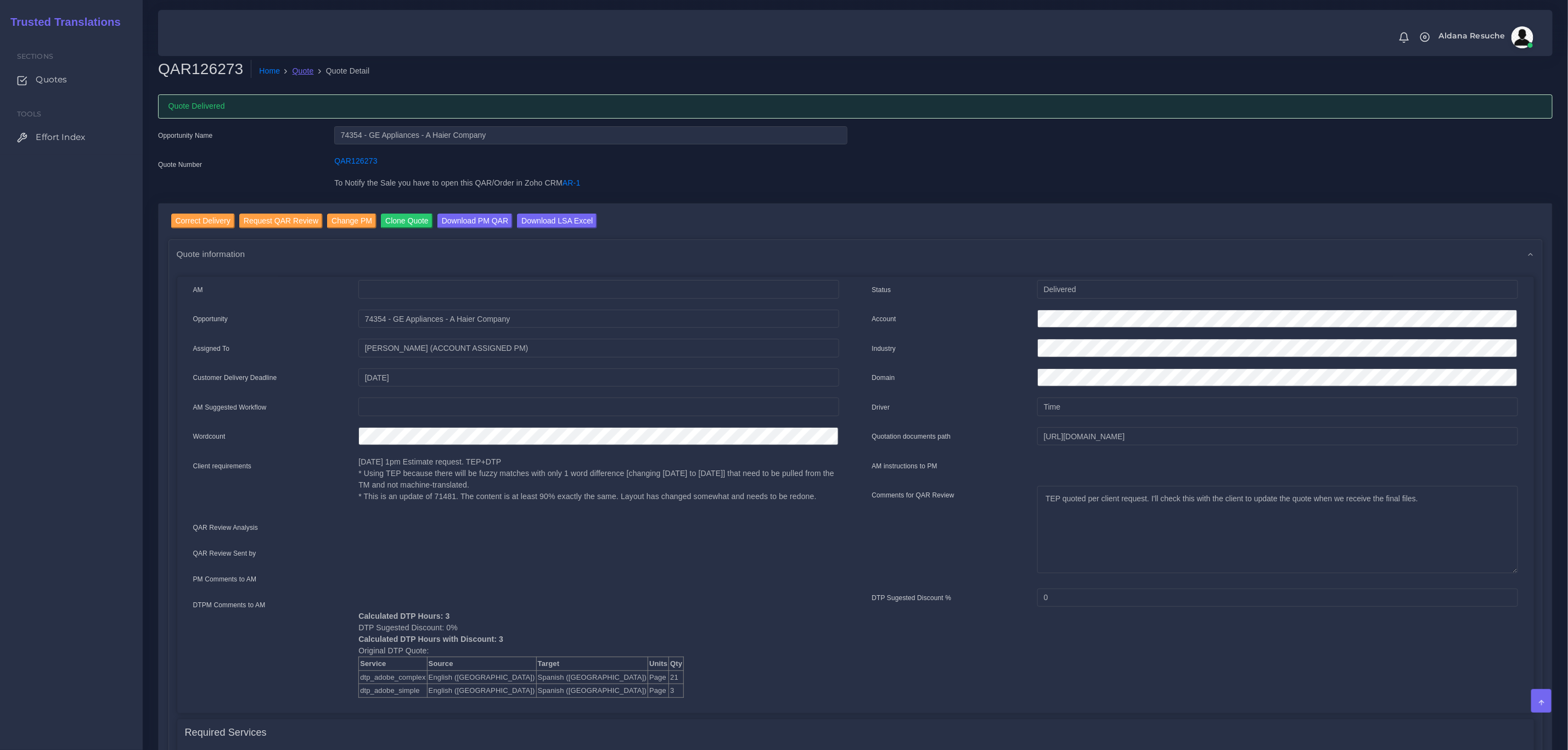
click at [293, 68] on link "Quote" at bounding box center [303, 71] width 21 height 12
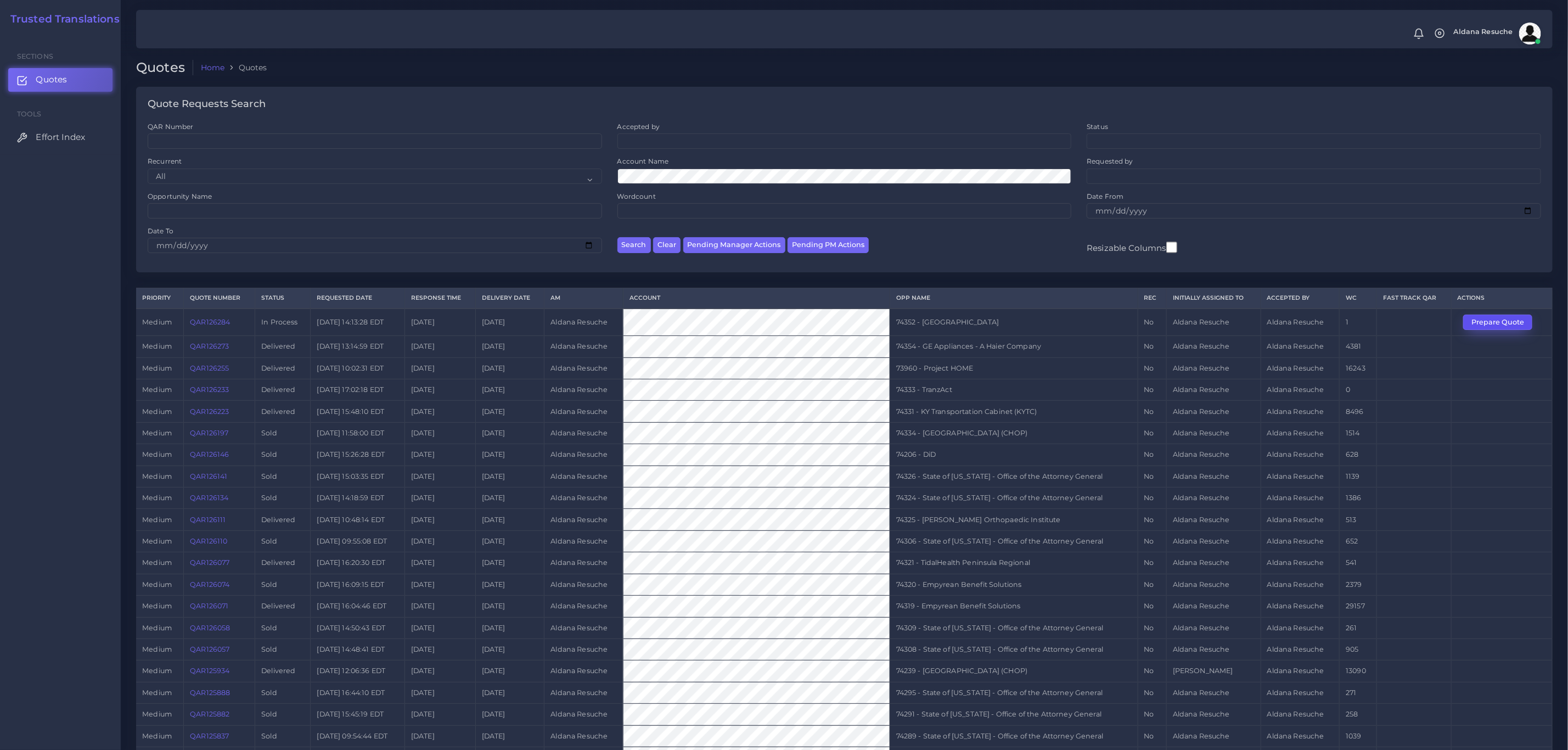
click at [1486, 328] on button "Prepare Quote" at bounding box center [1498, 322] width 69 height 15
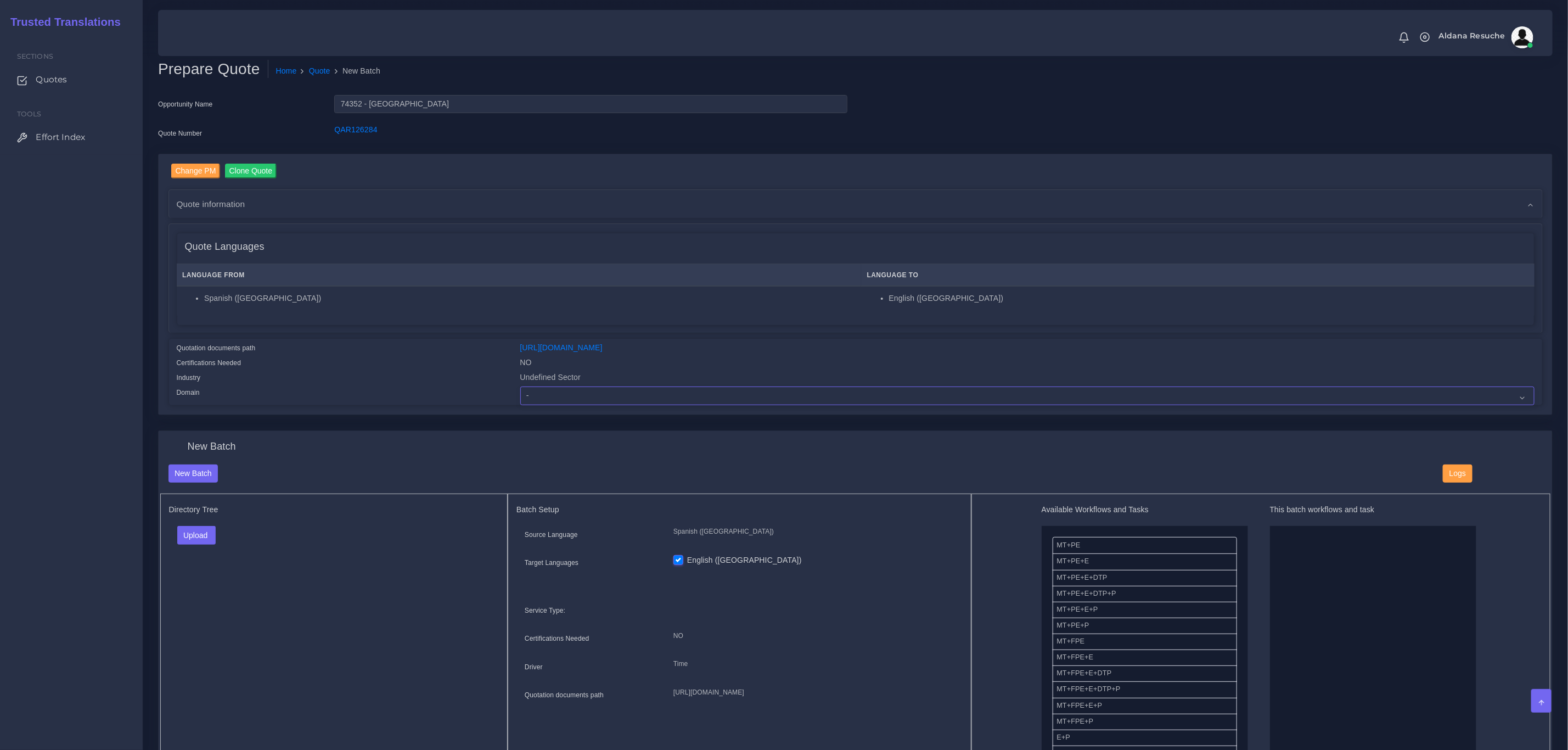
click at [573, 392] on select "- Advertising and Media Agriculture, Forestry and Fishing Architecture, Buildin…" at bounding box center [1027, 396] width 1014 height 19
select select "Healthcare and Health Sciences"
click at [520, 387] on select "- Advertising and Media Agriculture, Forestry and Fishing Architecture, Buildin…" at bounding box center [1027, 396] width 1014 height 19
click at [194, 540] on button "Upload" at bounding box center [197, 535] width 39 height 19
click at [193, 575] on label "Files" at bounding box center [215, 577] width 75 height 14
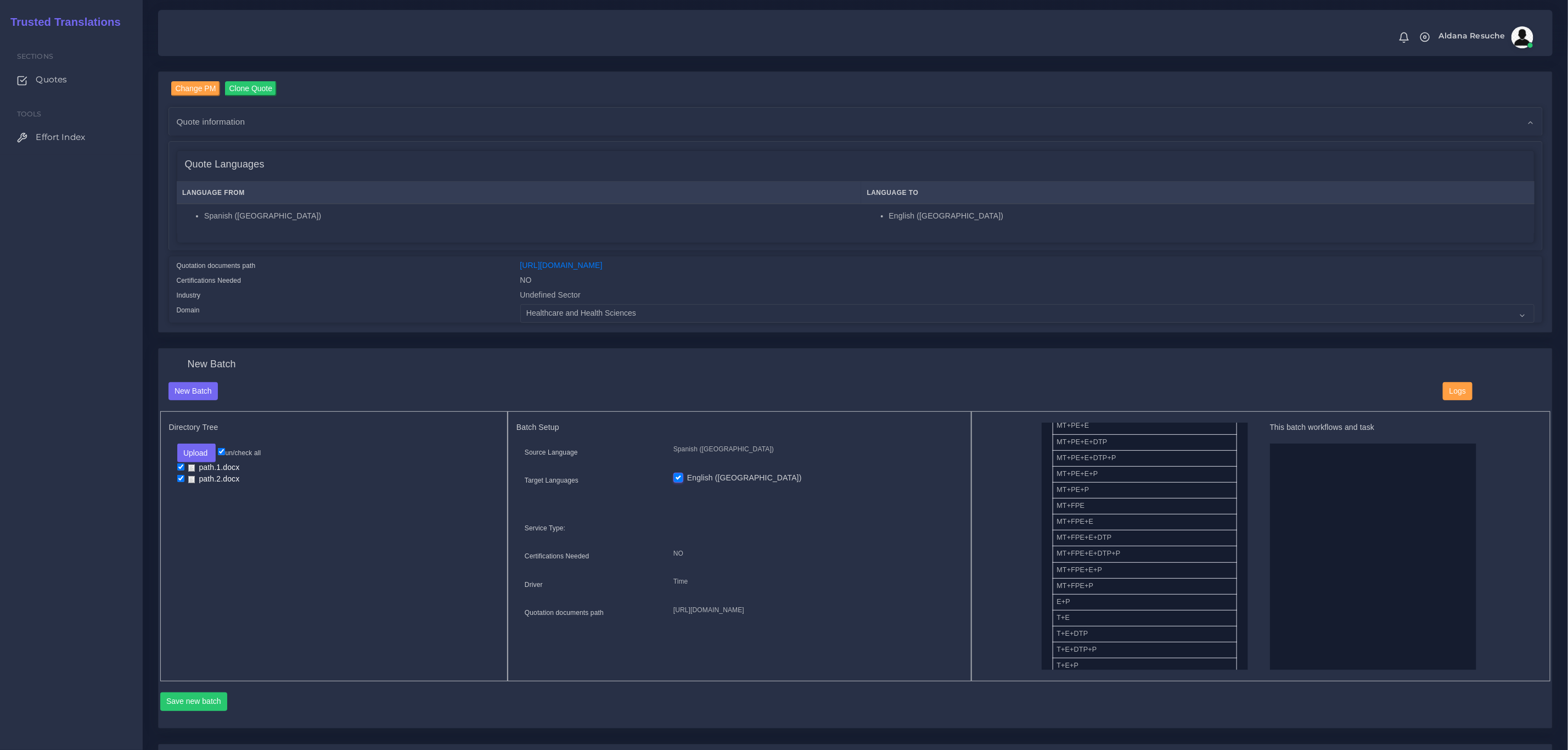
scroll to position [82, 0]
drag, startPoint x: 1101, startPoint y: 628, endPoint x: 1350, endPoint y: 569, distance: 255.9
drag, startPoint x: 1102, startPoint y: 606, endPoint x: 1309, endPoint y: 456, distance: 255.6
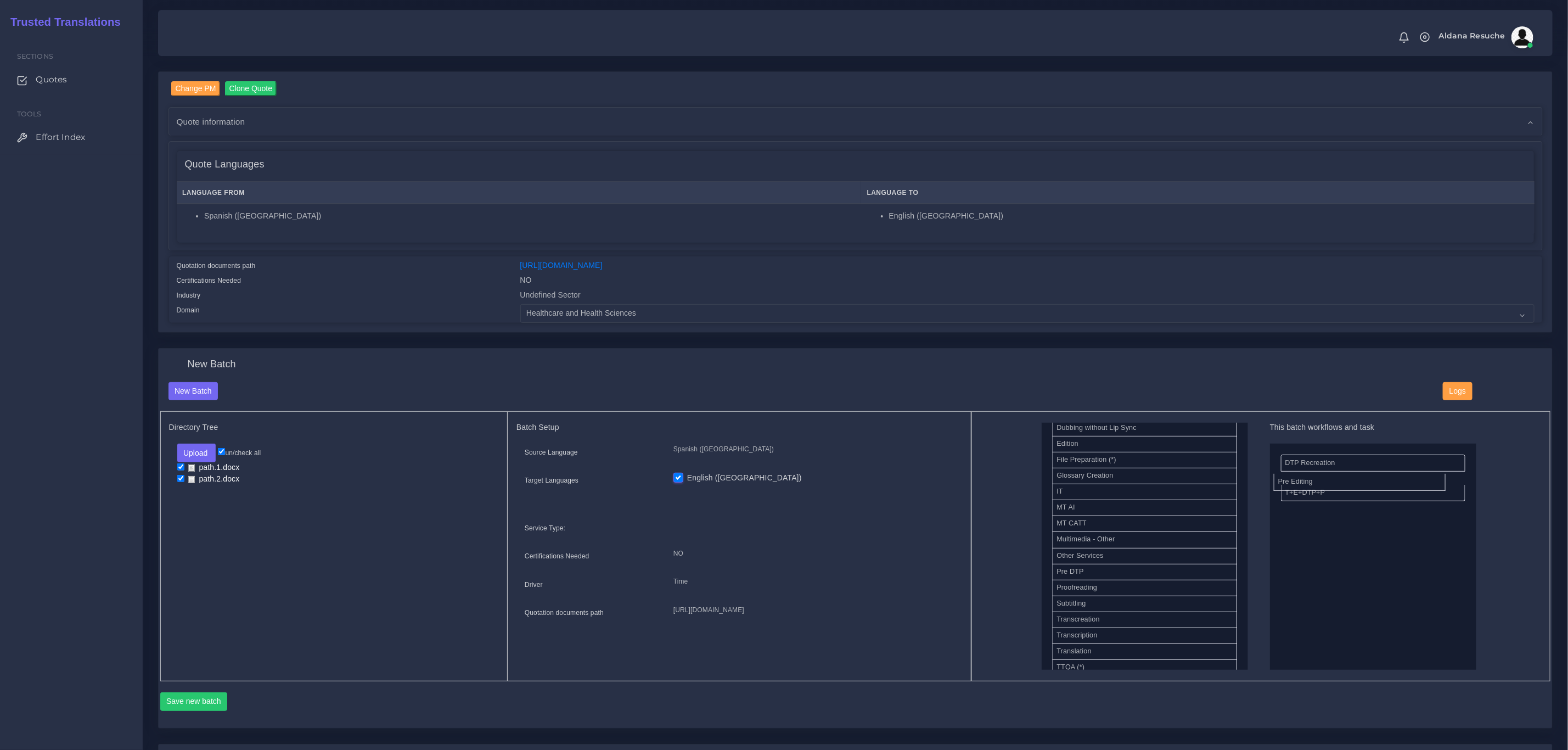
drag, startPoint x: 1089, startPoint y: 595, endPoint x: 1311, endPoint y: 480, distance: 250.0
click at [178, 696] on button "Save new batch" at bounding box center [194, 701] width 68 height 19
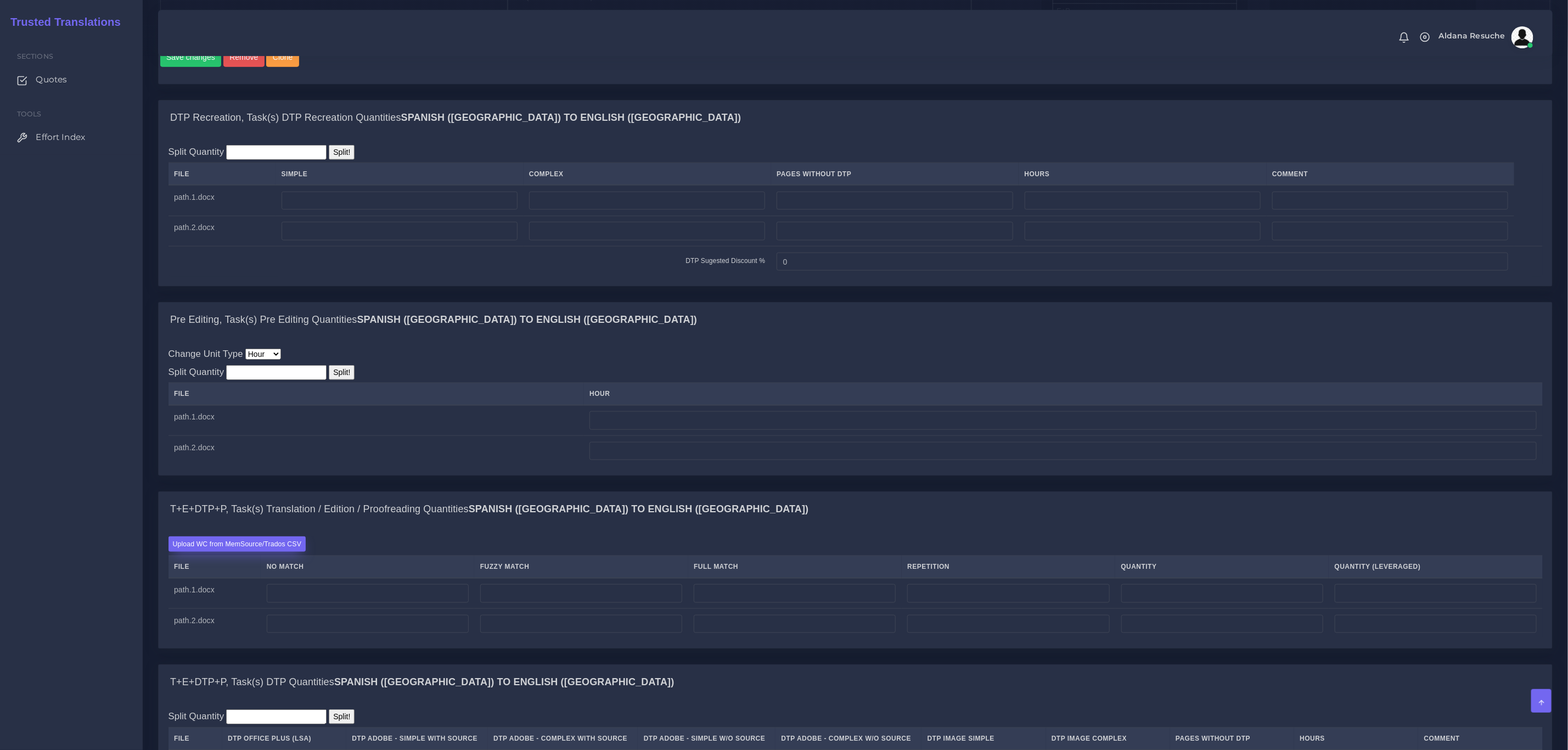
scroll to position [741, 0]
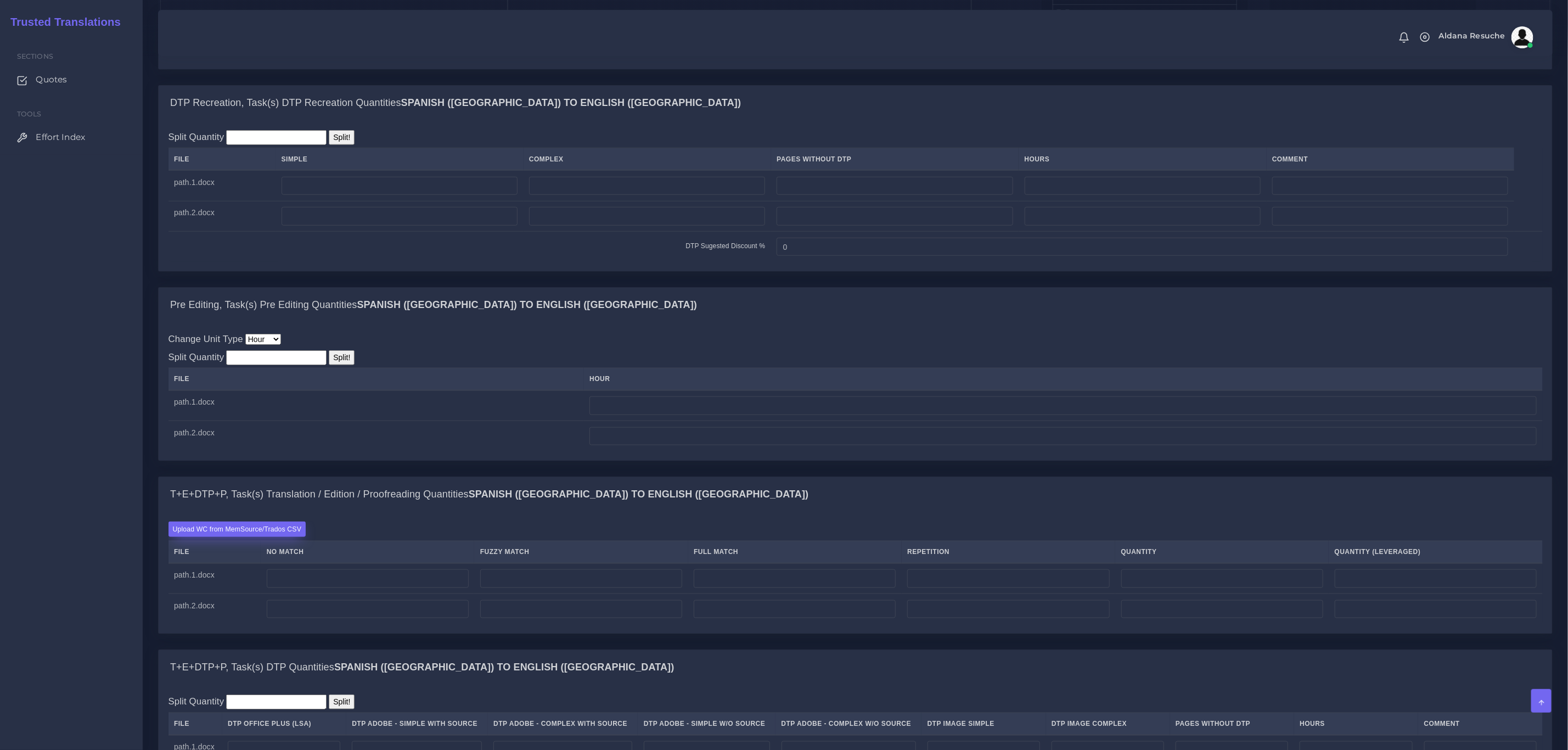
click at [264, 536] on label "Upload WC from MemSource/Trados CSV" at bounding box center [237, 529] width 138 height 15
click at [0, 0] on input "Upload WC from MemSource/Trados CSV" at bounding box center [0, 0] width 0 height 0
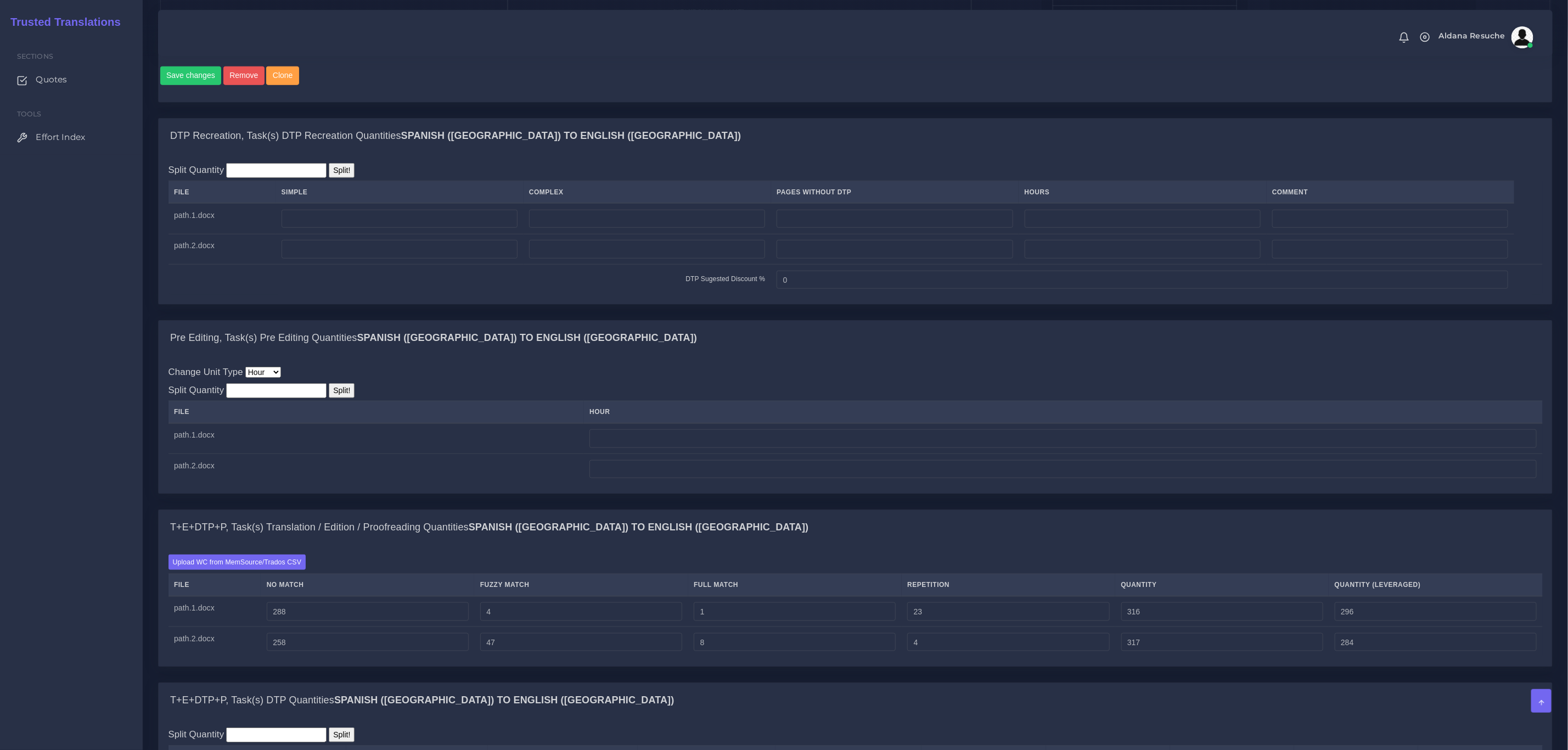
scroll to position [659, 0]
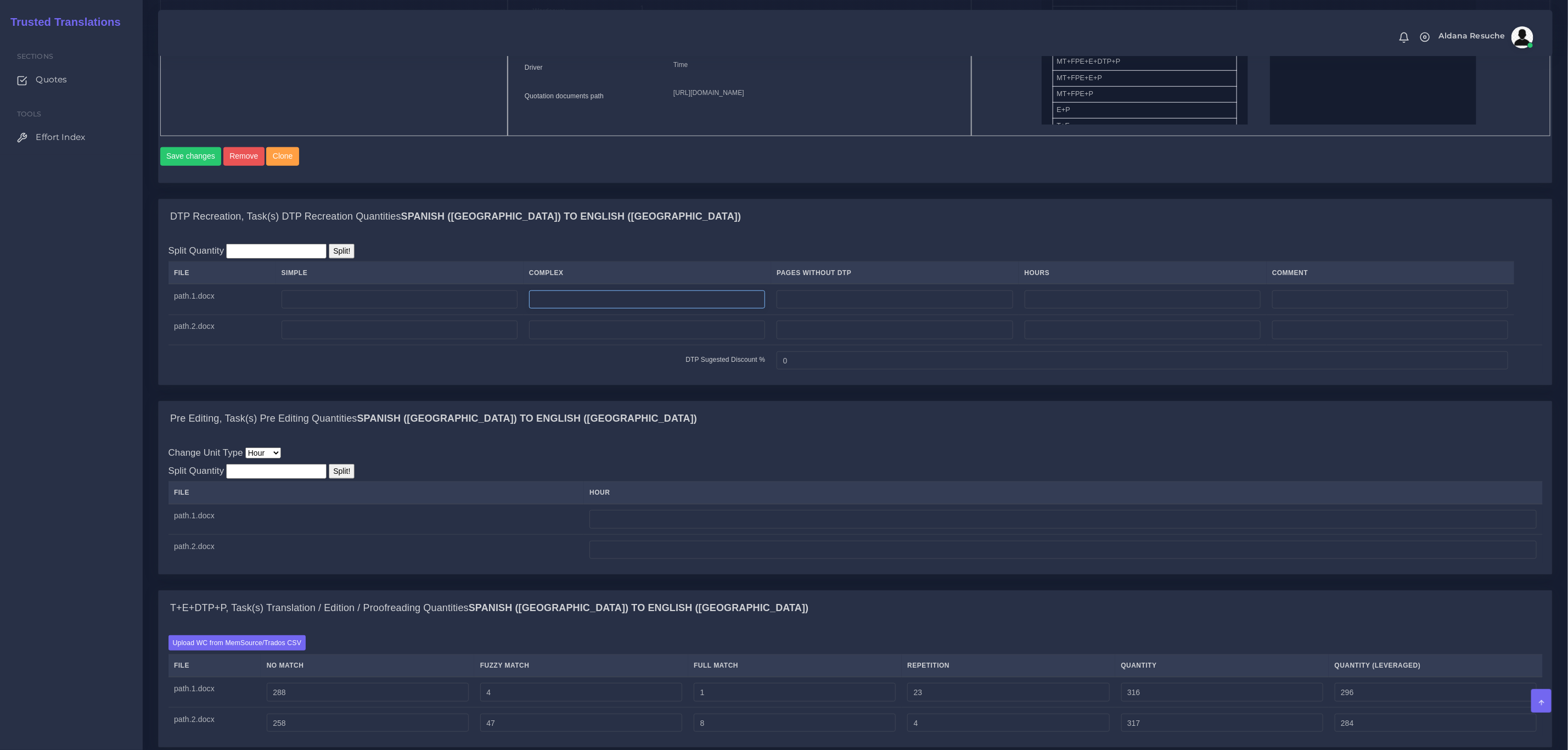
click at [673, 306] on input "number" at bounding box center [647, 300] width 236 height 19
type input "2"
click at [581, 345] on td at bounding box center [647, 330] width 248 height 30
click at [589, 339] on input "number" at bounding box center [647, 330] width 236 height 19
type input "2"
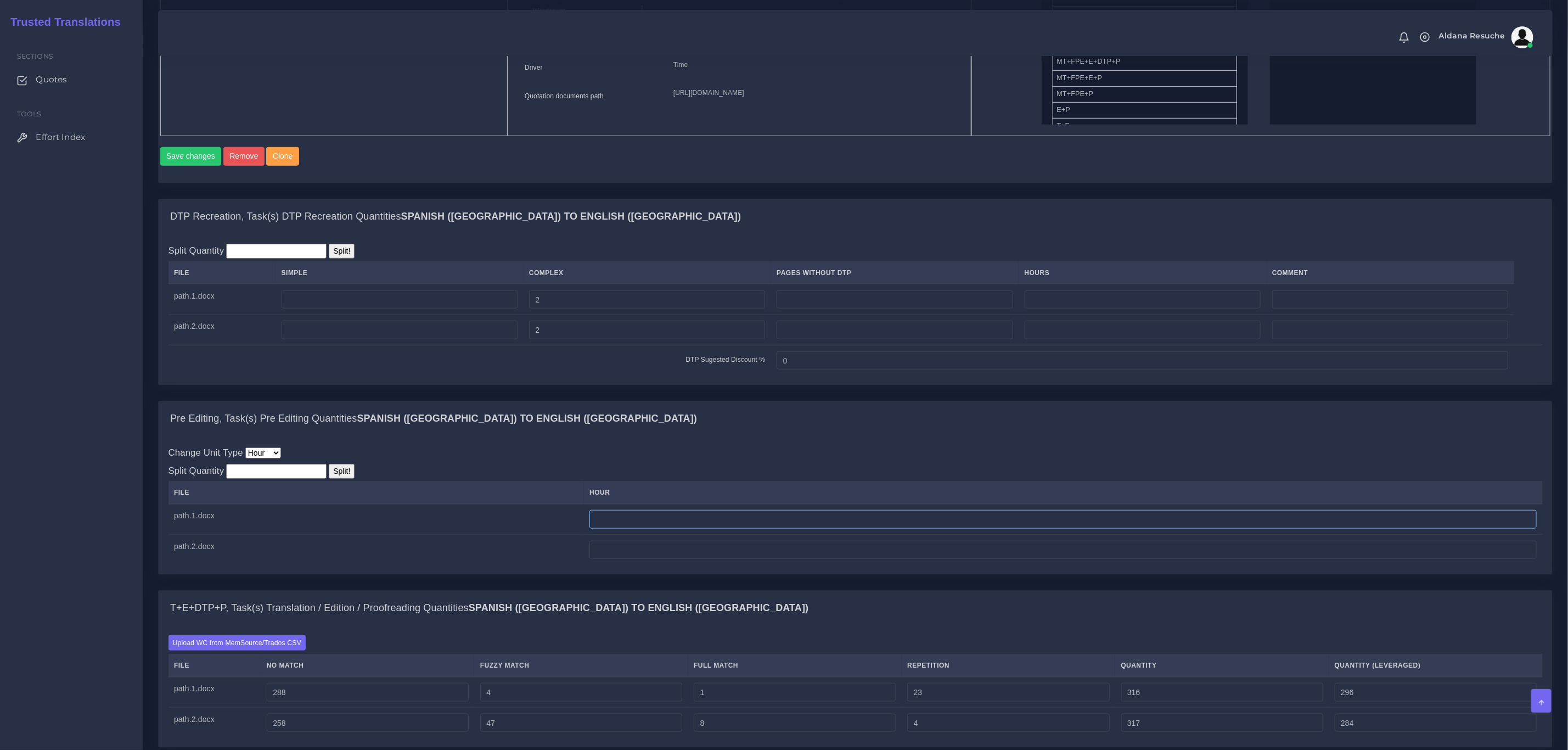
click at [659, 528] on input "number" at bounding box center [1063, 519] width 947 height 19
drag, startPoint x: 659, startPoint y: 537, endPoint x: 605, endPoint y: 527, distance: 54.9
click at [605, 527] on td "0.25" at bounding box center [1063, 519] width 959 height 30
type input "0.25"
click at [636, 559] on input "number" at bounding box center [1063, 550] width 947 height 19
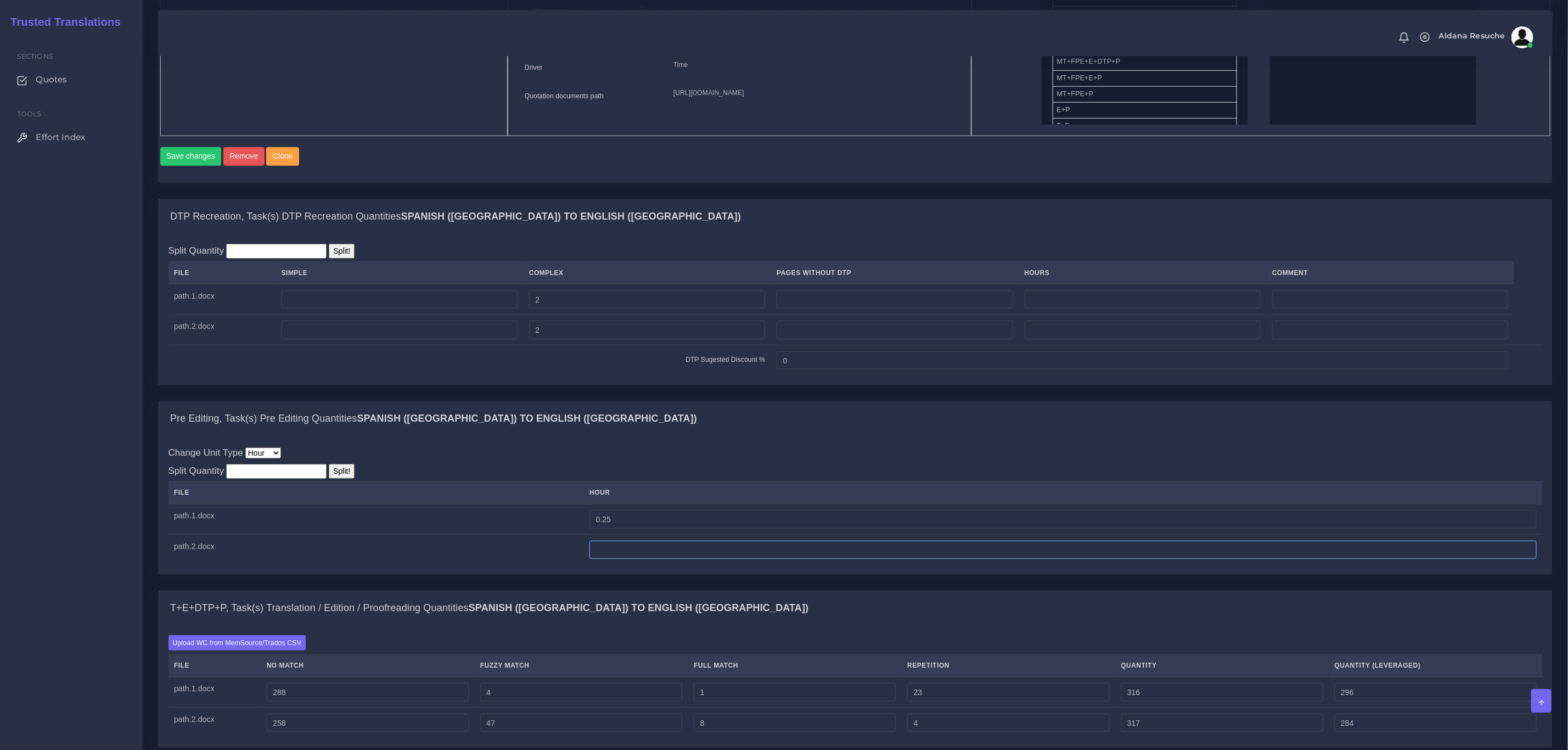
paste input "0.25"
type input "0.25"
click at [654, 436] on div "Pre Editing, Task(s) Pre Editing Quantities Spanish (US) TO English (US)" at bounding box center [855, 419] width 1393 height 35
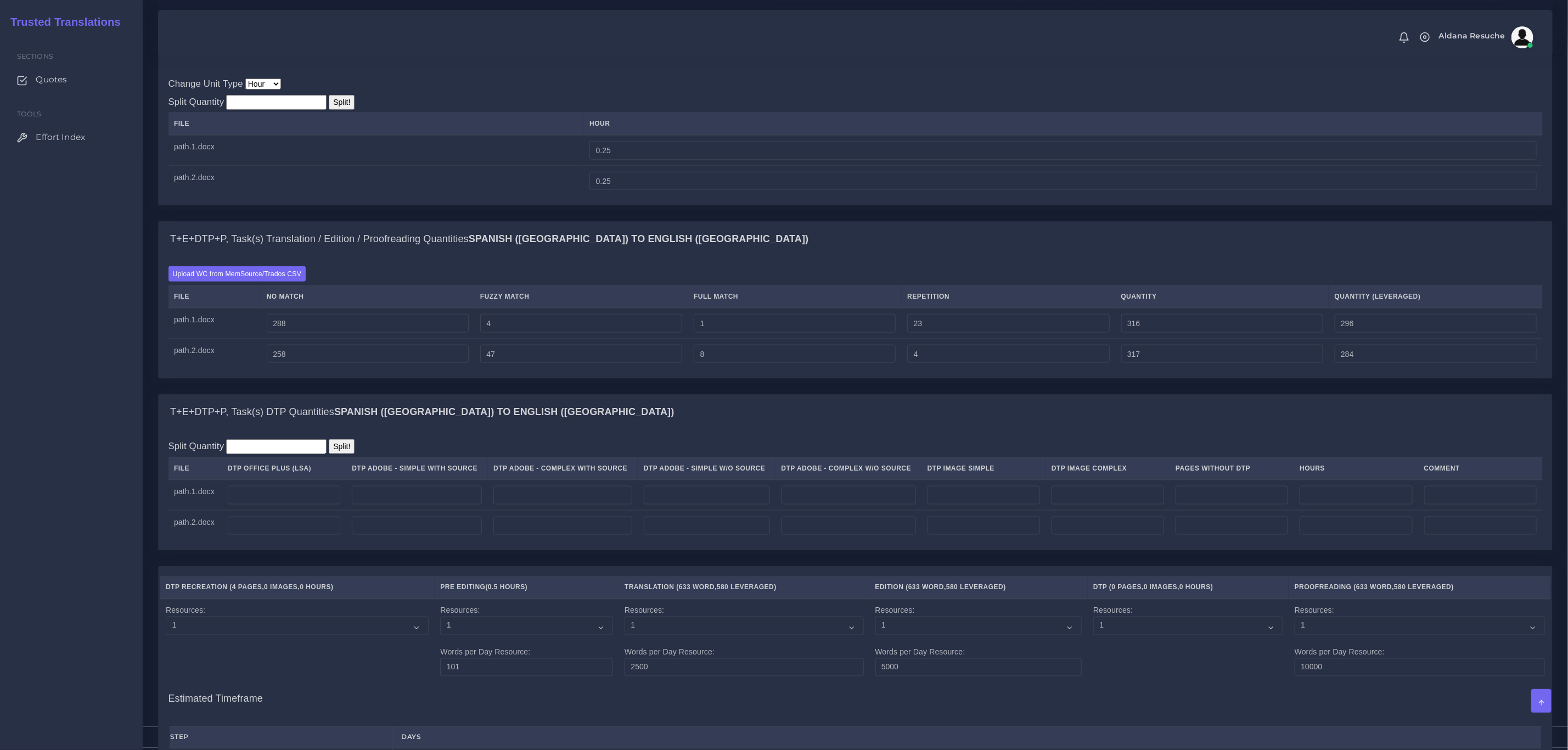
scroll to position [1070, 0]
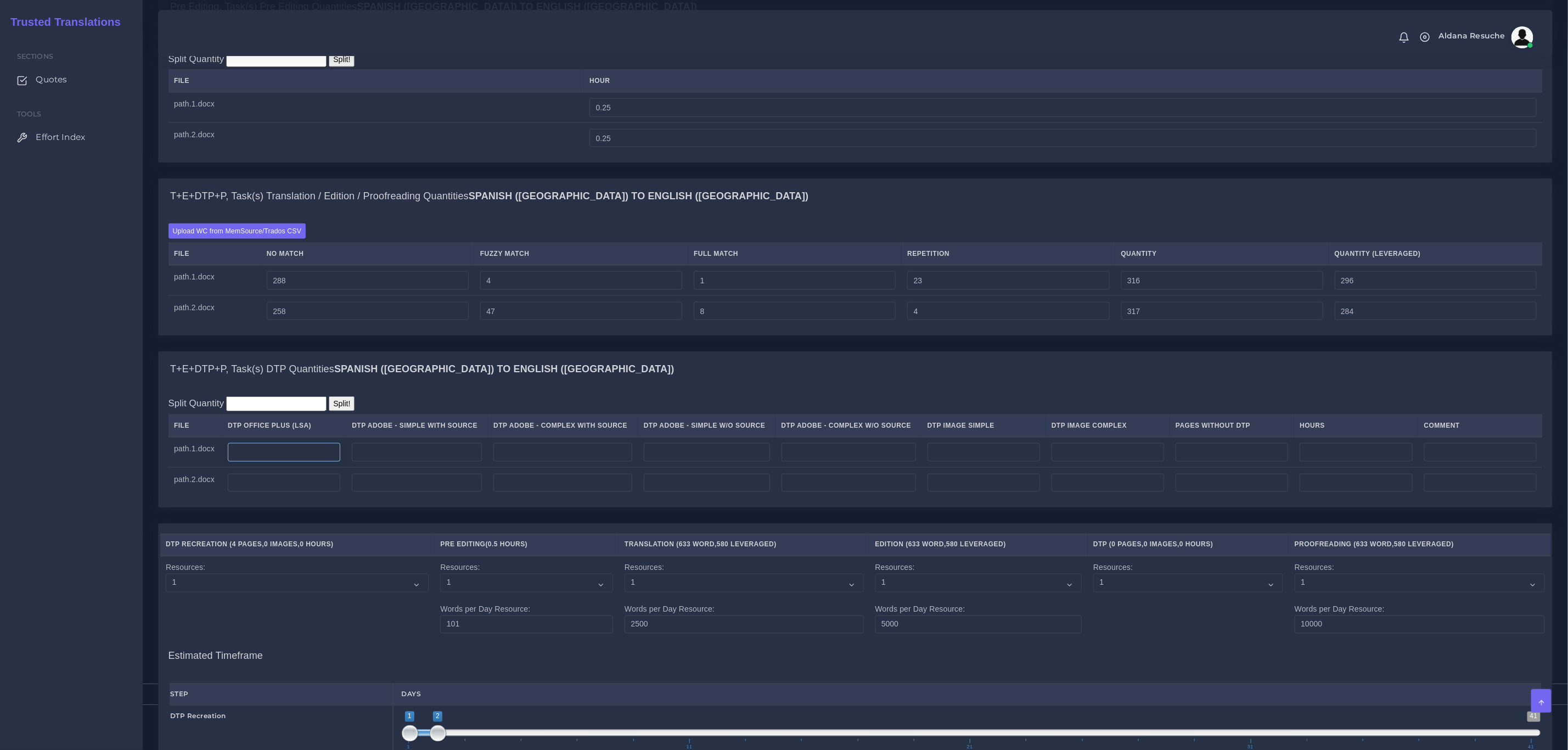
click at [270, 461] on input "number" at bounding box center [284, 452] width 113 height 19
type input "2"
click at [259, 492] on input "number" at bounding box center [284, 483] width 113 height 19
type input "2"
click at [491, 387] on div "T+E+DTP+P, Task(s) DTP Quantities Spanish (US) TO English ([GEOGRAPHIC_DATA])" at bounding box center [855, 370] width 1393 height 35
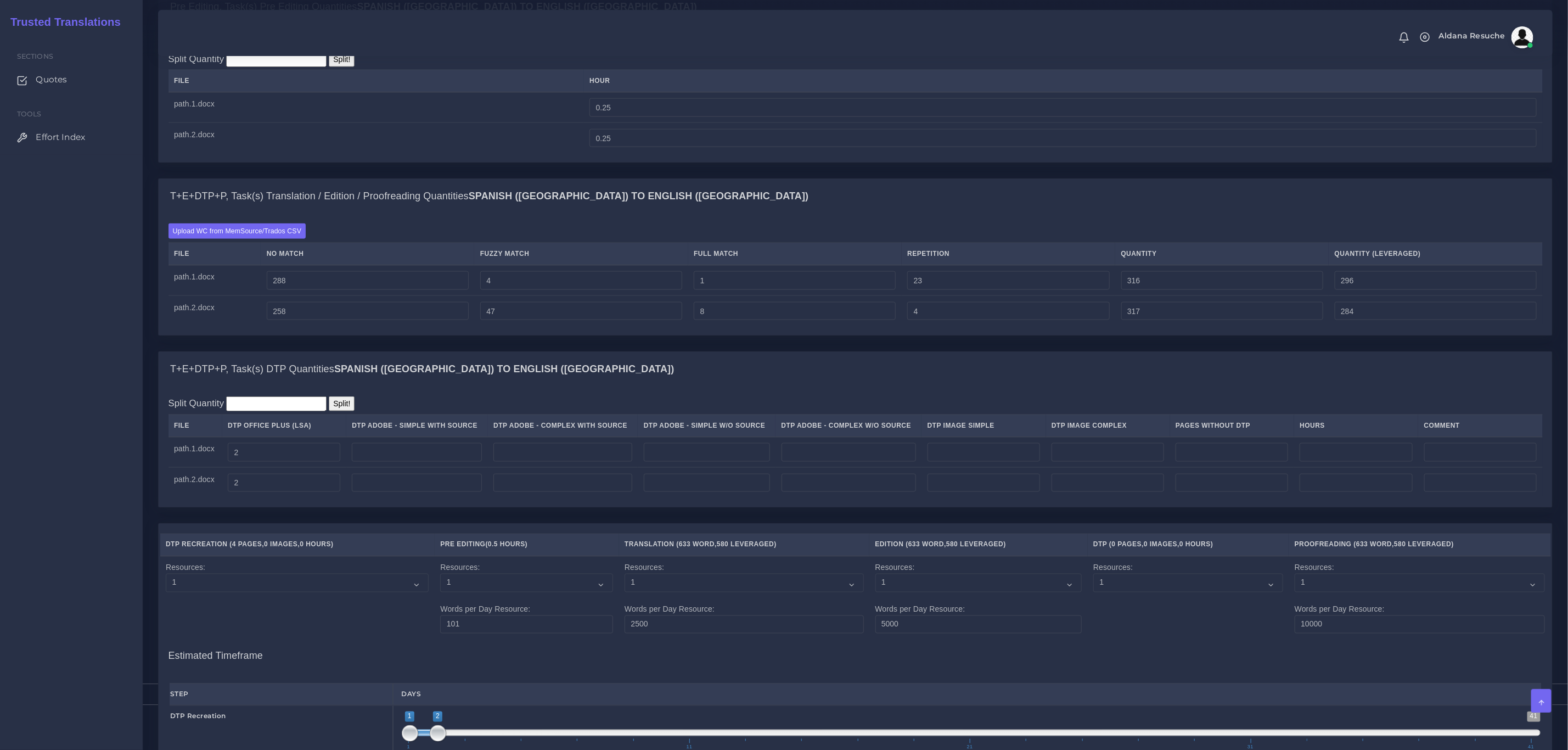
click at [338, 351] on div "T+E+DTP+P, Task(s) Translation / Edition / Proofreading Quantities Spanish ([GE…" at bounding box center [855, 265] width 1411 height 173
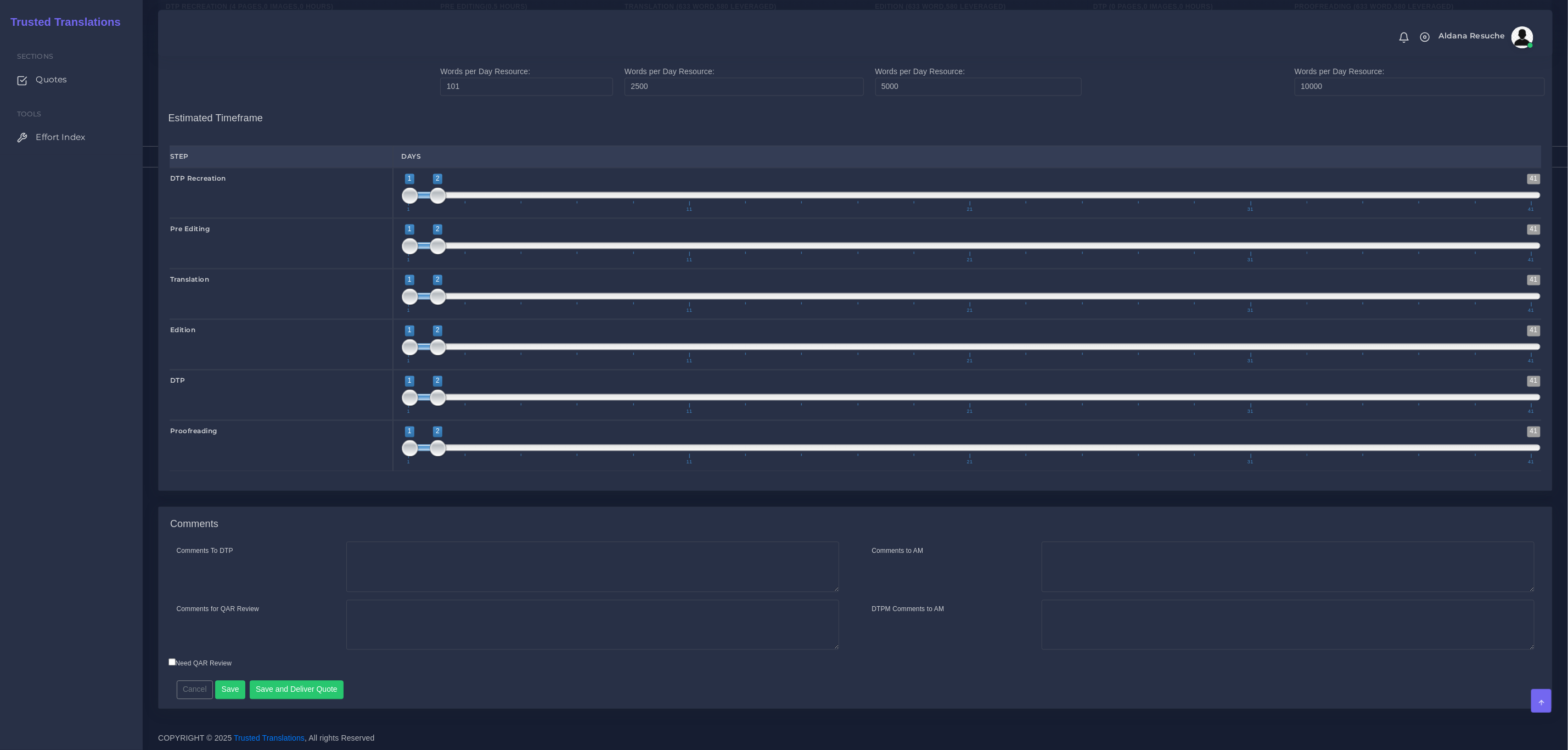
scroll to position [1550, 0]
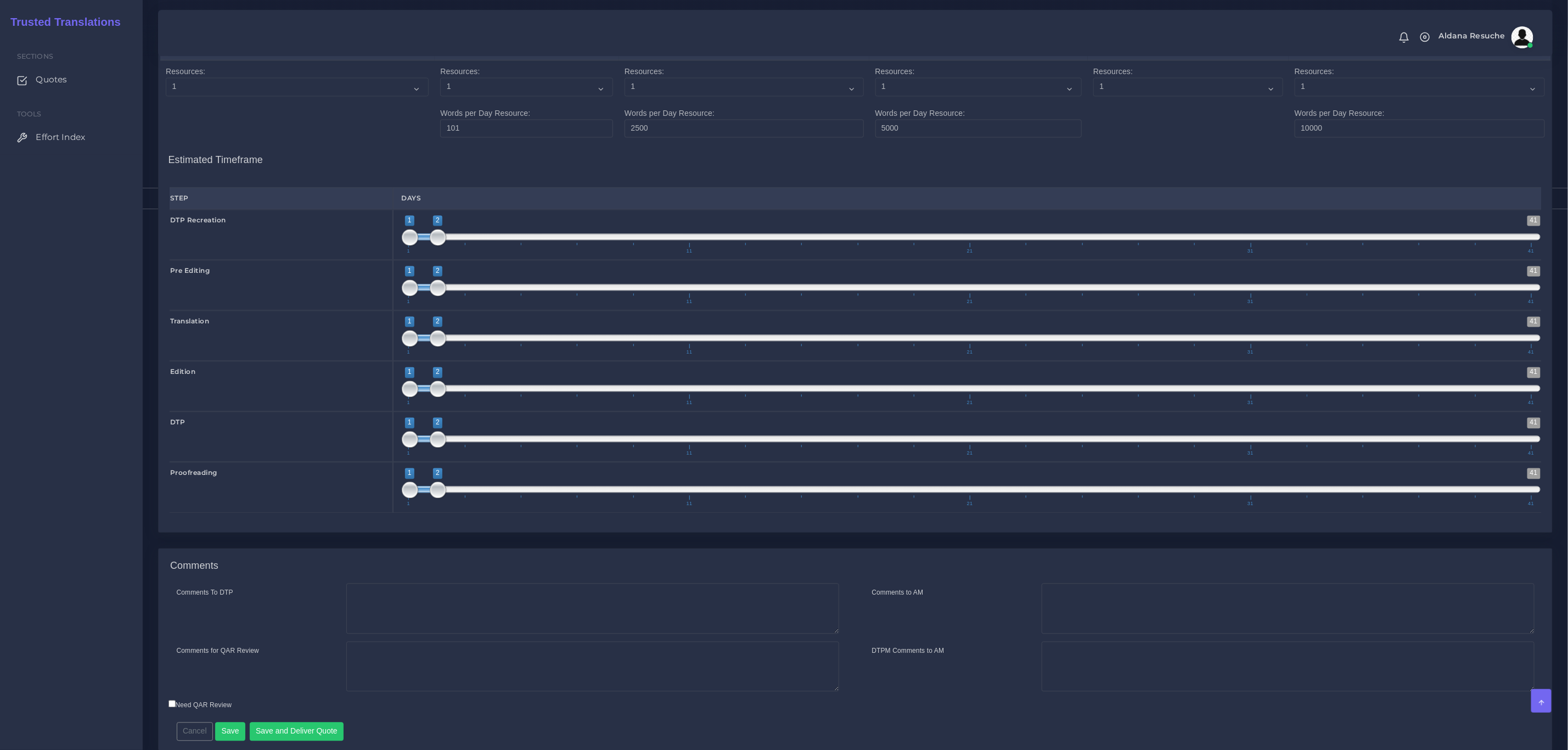
click at [397, 533] on form "DTP Recreation, Task(s) DTP Recreation Quantities Spanish ([GEOGRAPHIC_DATA]) T…" at bounding box center [855, 29] width 1395 height 1475
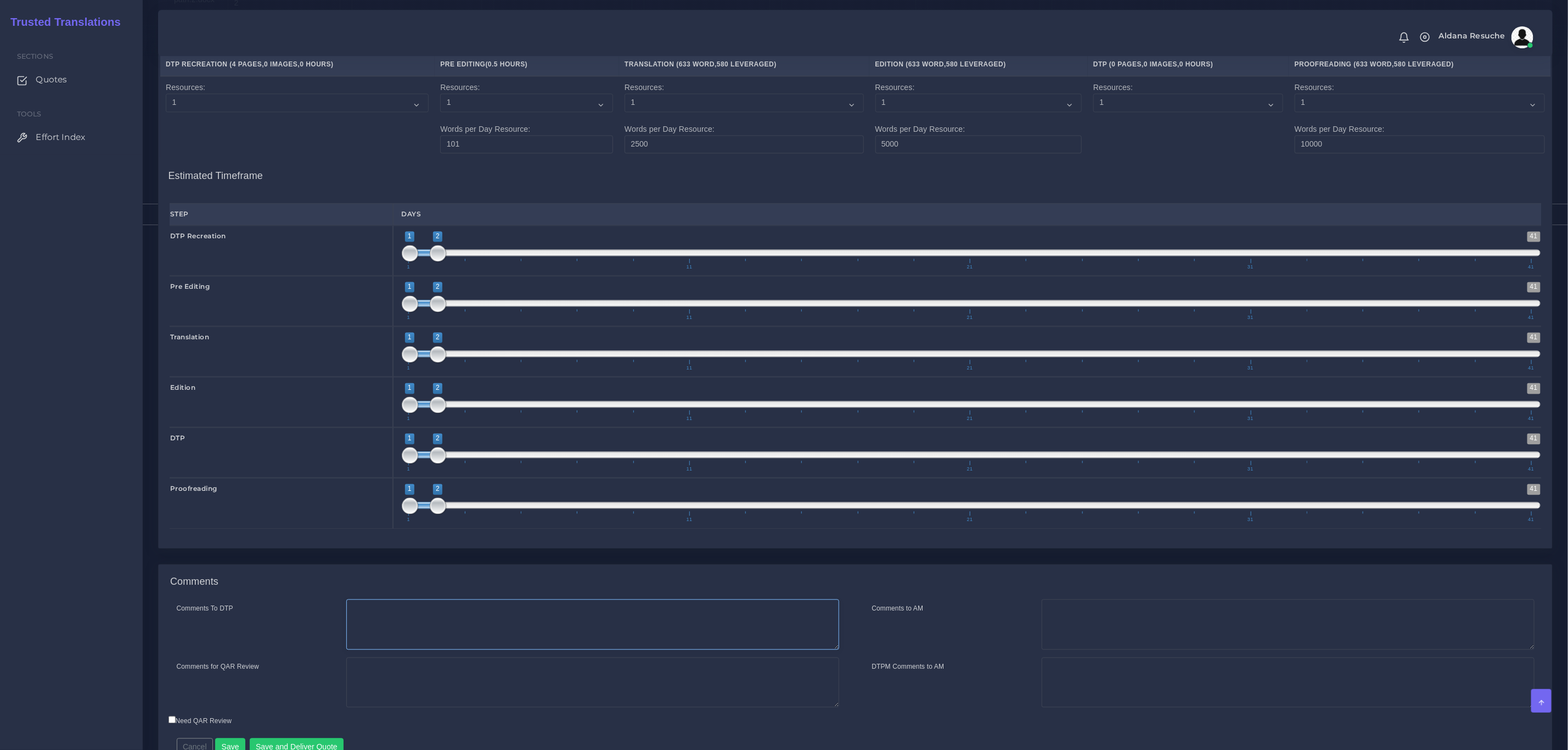
click at [428, 650] on textarea "Comments To DTP" at bounding box center [593, 625] width 493 height 51
type textarea "Recreation in word + DTP"
click at [514, 690] on textarea "Pre editing quoted for the scanned files. Recrdreation and DTP in word" at bounding box center [593, 682] width 493 height 51
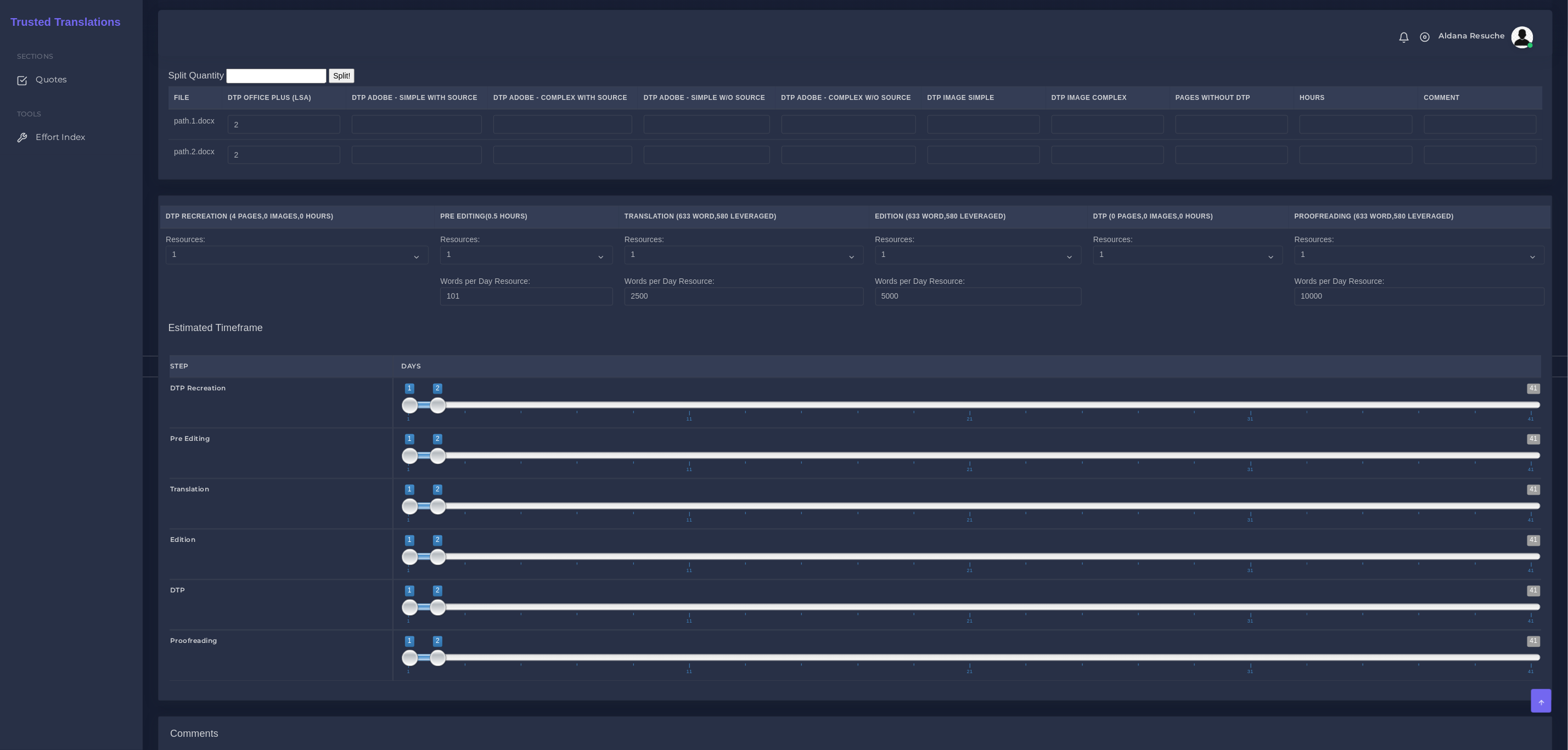
scroll to position [1632, 0]
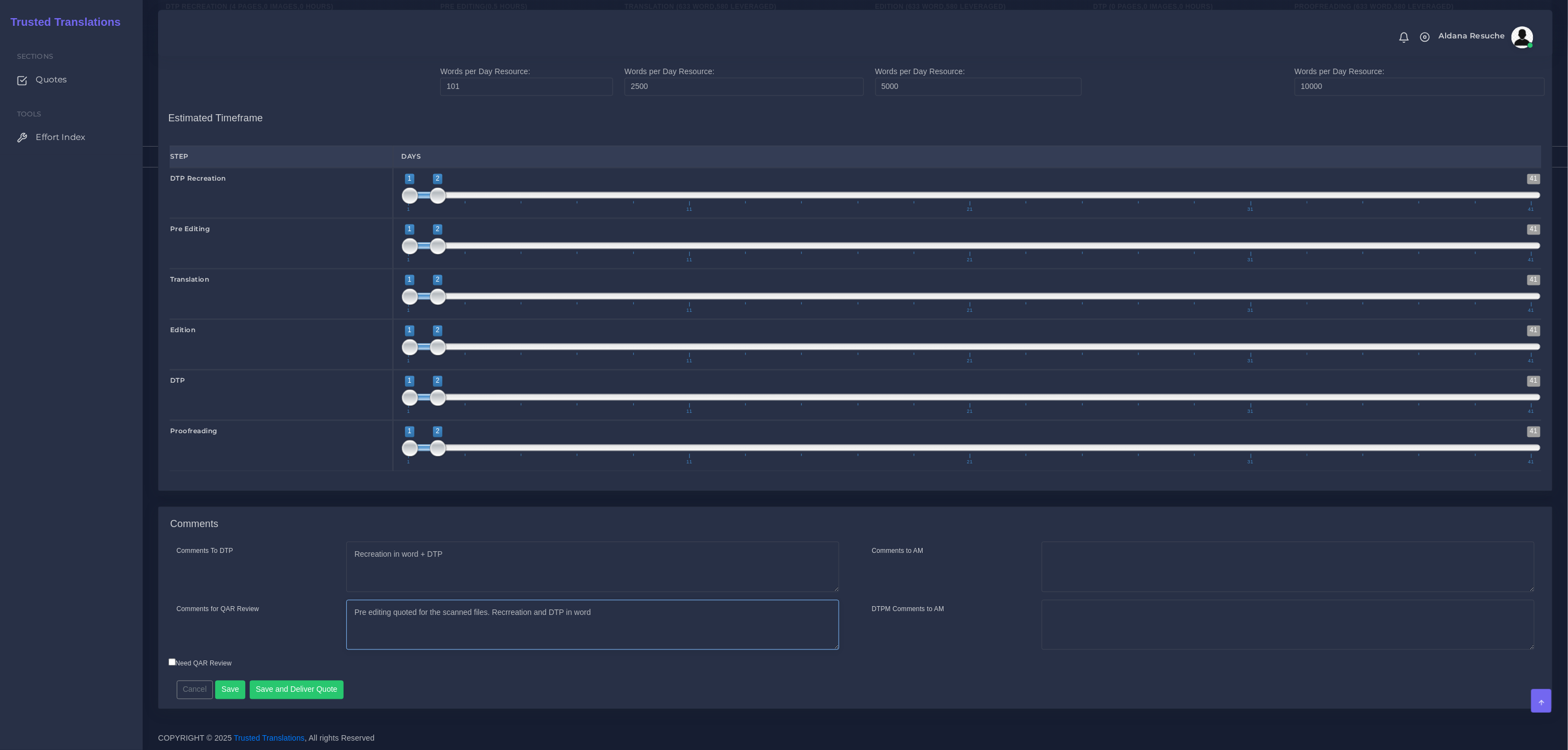
click at [628, 620] on textarea "Pre editing quoted for the scanned files. Recrreation and DTP in word" at bounding box center [593, 625] width 493 height 51
type textarea "Pre editing quoted for the scanned files. Recrreation and DTP in word TEP reque…"
click at [279, 682] on button "Save and Deliver Quote" at bounding box center [296, 689] width 94 height 19
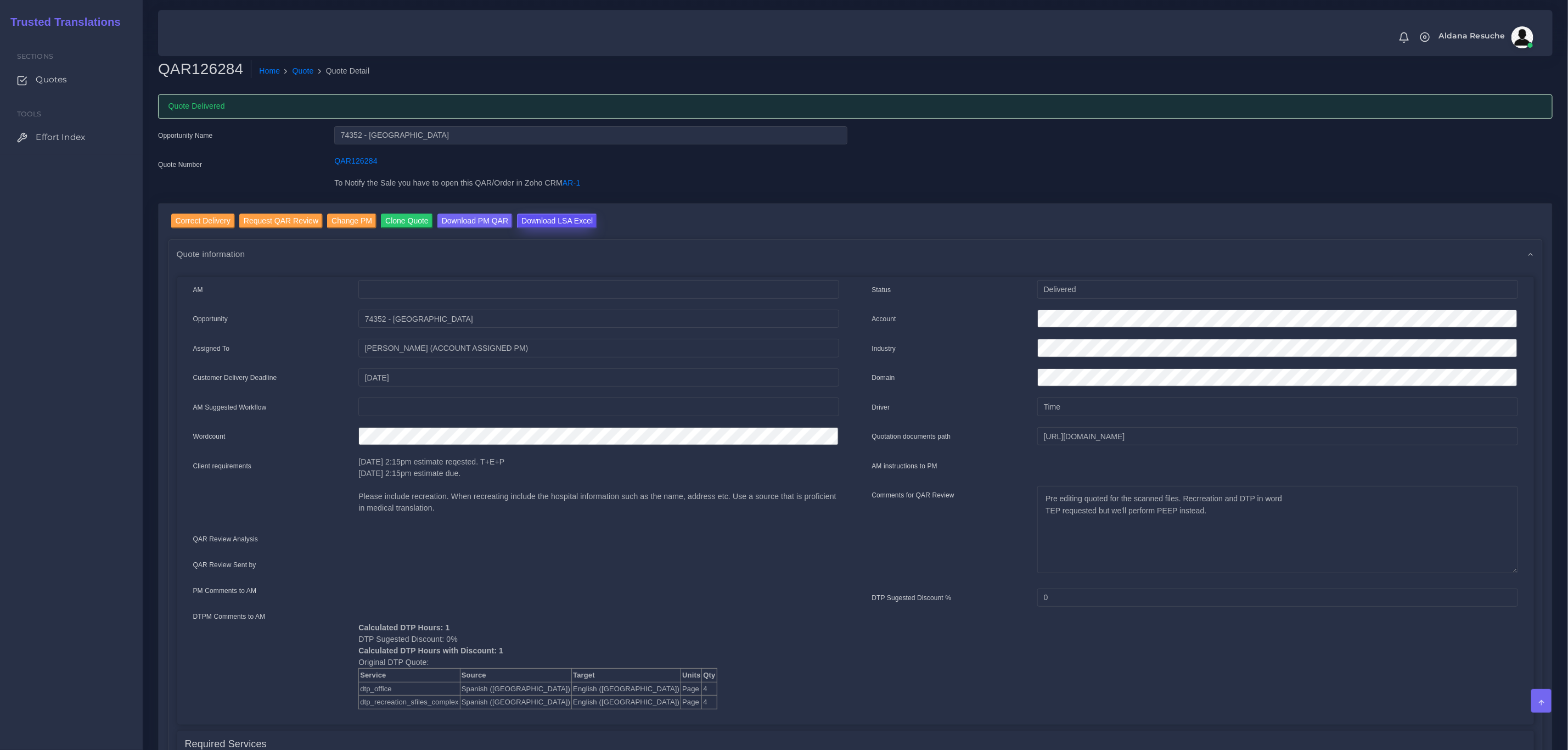
click at [547, 215] on input "Download LSA Excel" at bounding box center [557, 221] width 80 height 15
click at [305, 70] on link "Quote" at bounding box center [303, 71] width 21 height 12
